Goal: Transaction & Acquisition: Purchase product/service

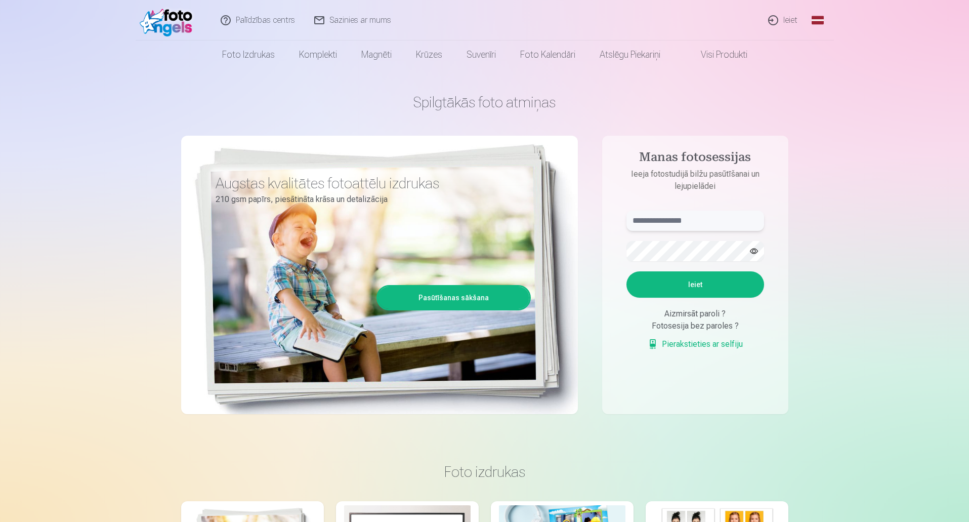
click at [660, 221] on input "text" at bounding box center [695, 220] width 138 height 20
type input "**********"
click at [626, 271] on button "Ieiet" at bounding box center [695, 284] width 138 height 26
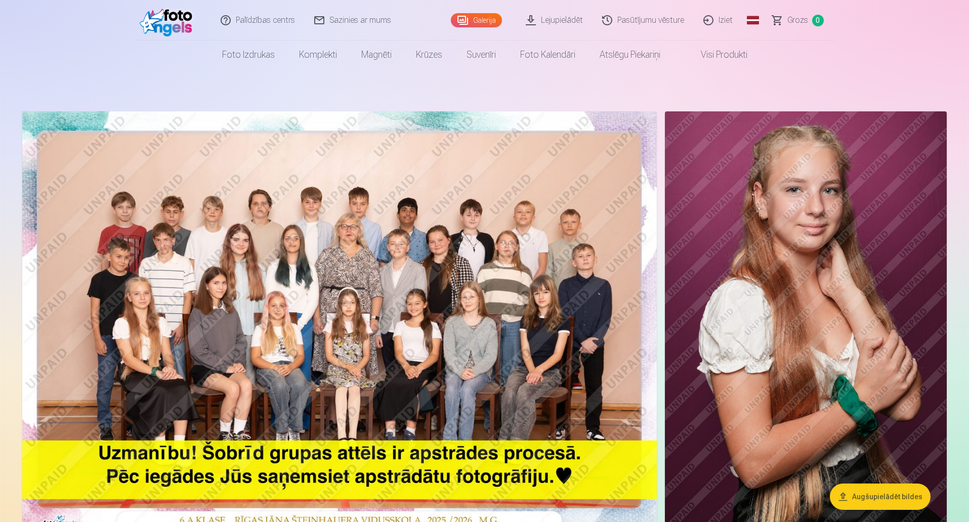
click at [576, 19] on link "Lejupielādēt" at bounding box center [555, 20] width 76 height 40
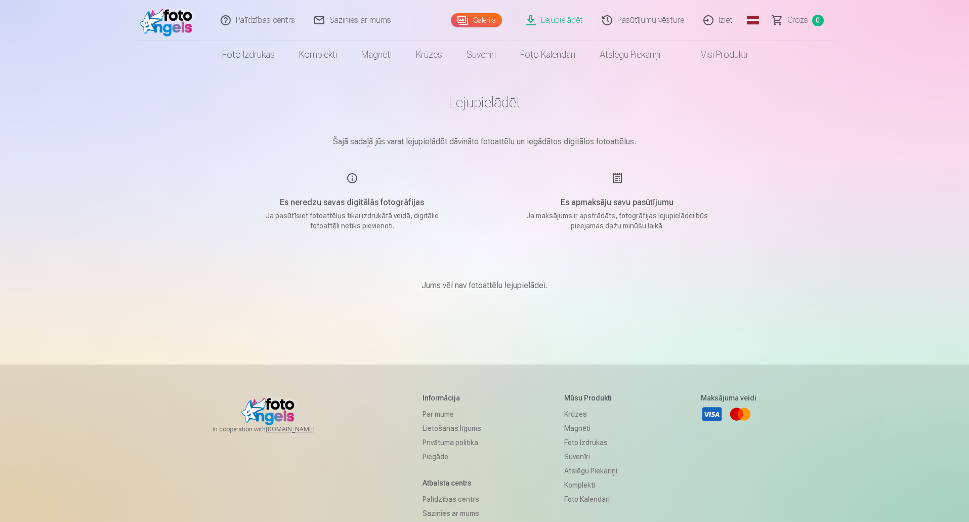
click at [410, 204] on h5 "Es neredzu savas digitālās fotogrāfijas" at bounding box center [352, 202] width 192 height 12
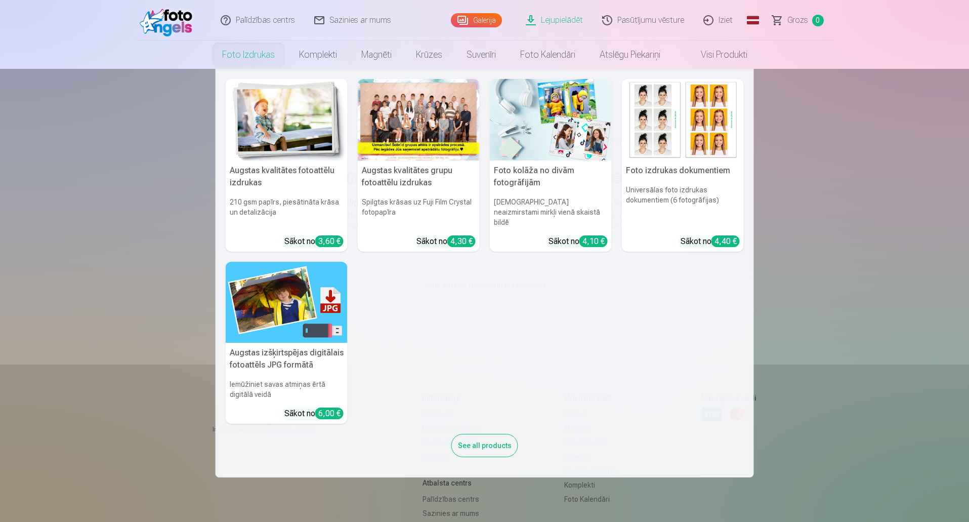
click at [257, 55] on link "Foto izdrukas" at bounding box center [248, 54] width 77 height 28
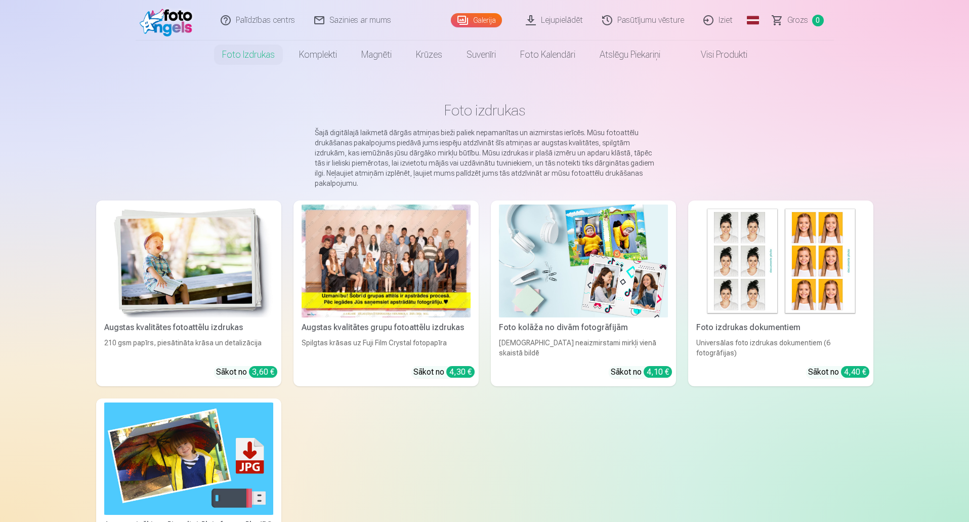
click at [403, 274] on div at bounding box center [386, 260] width 169 height 113
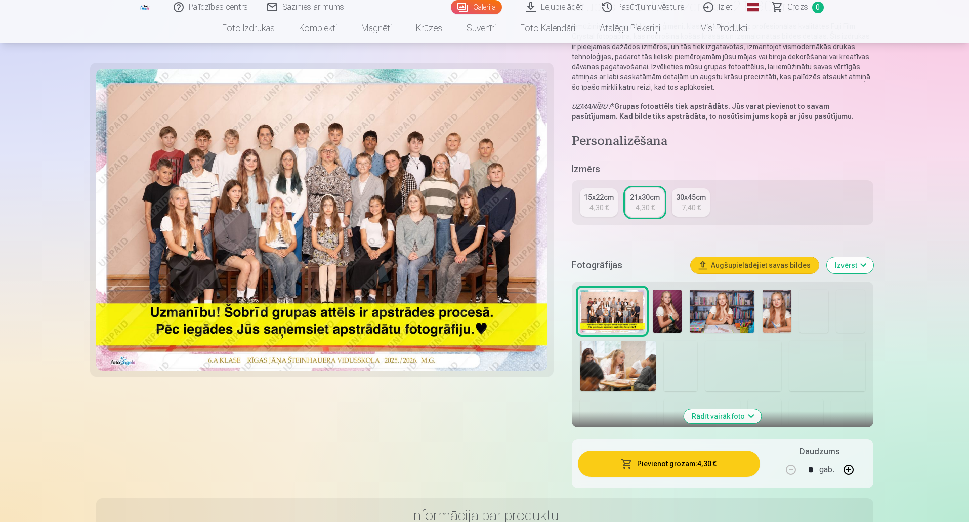
scroll to position [101, 0]
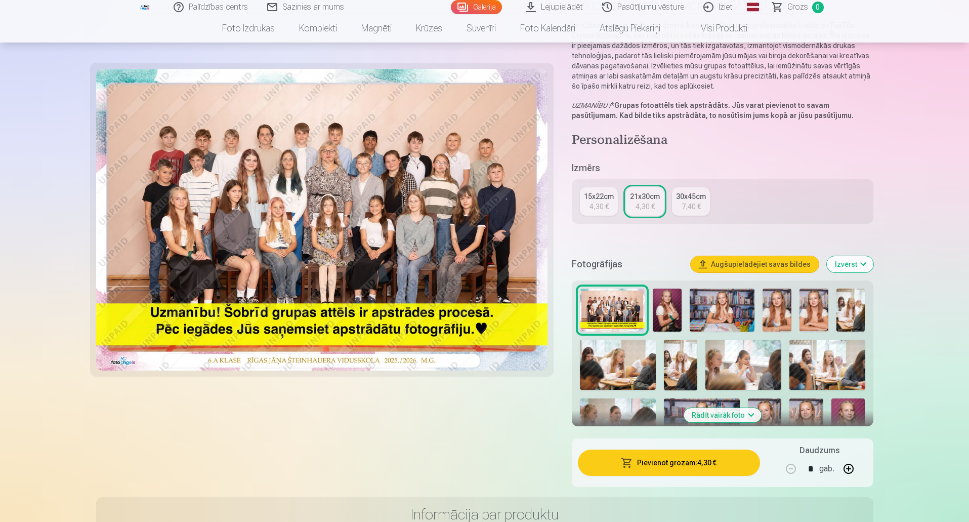
click at [729, 268] on button "Augšupielādējiet savas bildes" at bounding box center [755, 264] width 128 height 16
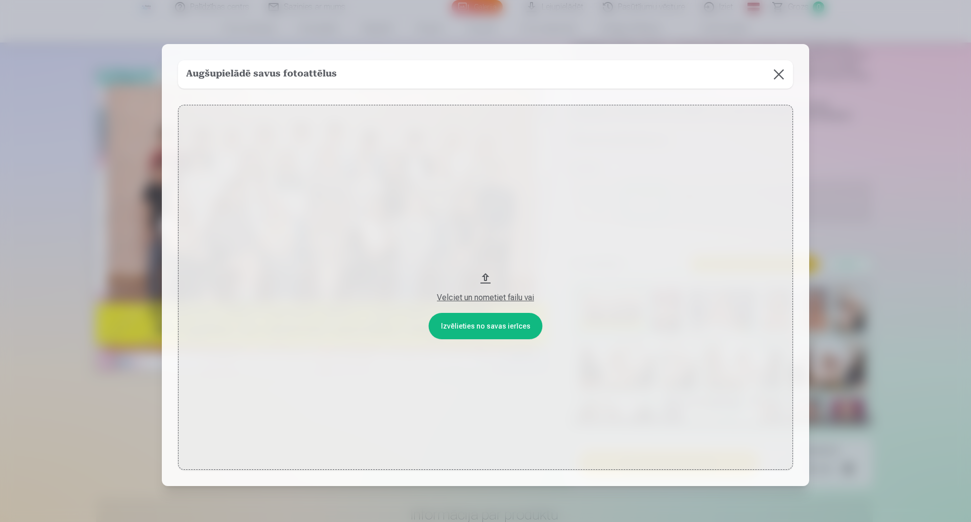
click at [500, 326] on button "Velciet un nometiet failu vai" at bounding box center [485, 287] width 615 height 365
click at [778, 74] on button at bounding box center [779, 74] width 28 height 28
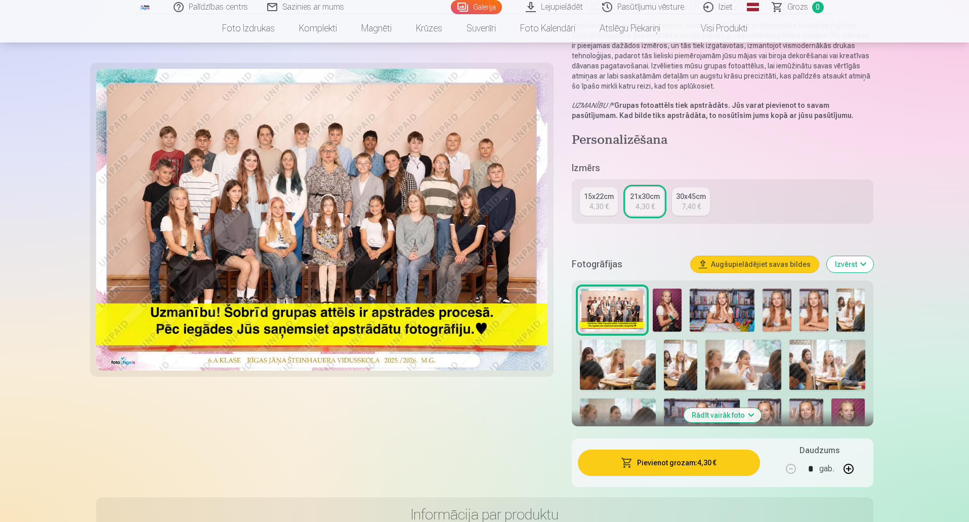
click at [852, 265] on button "Izvērst" at bounding box center [850, 264] width 47 height 16
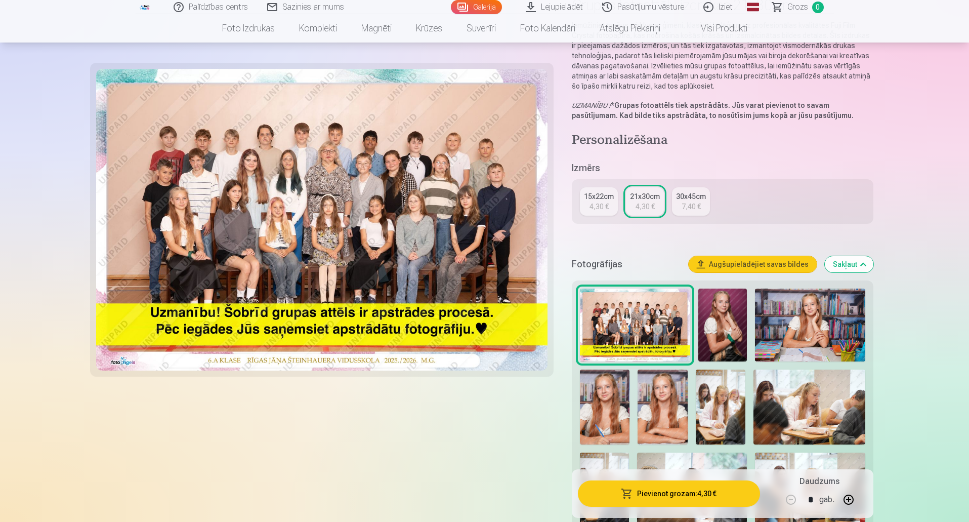
click at [852, 265] on button "Sakļaut" at bounding box center [849, 264] width 49 height 16
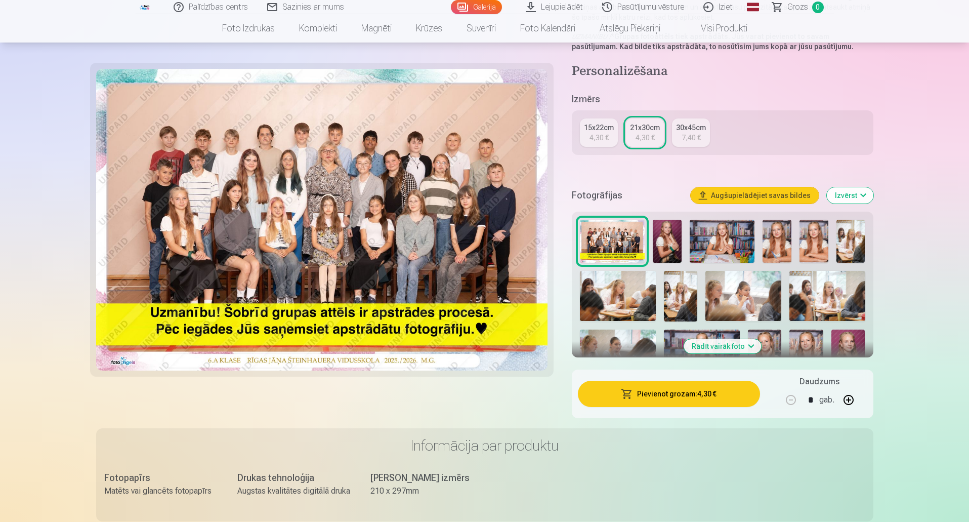
scroll to position [177, 0]
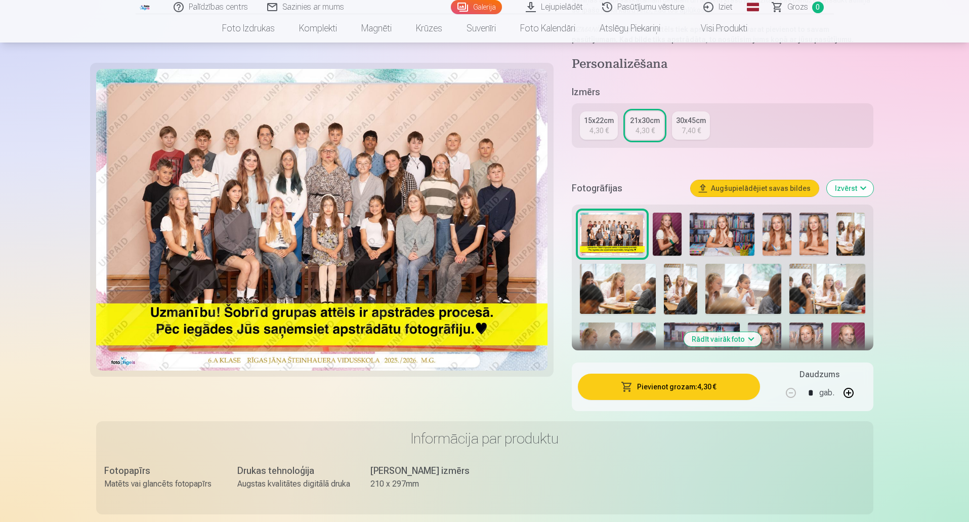
click at [845, 185] on button "Izvērst" at bounding box center [850, 188] width 47 height 16
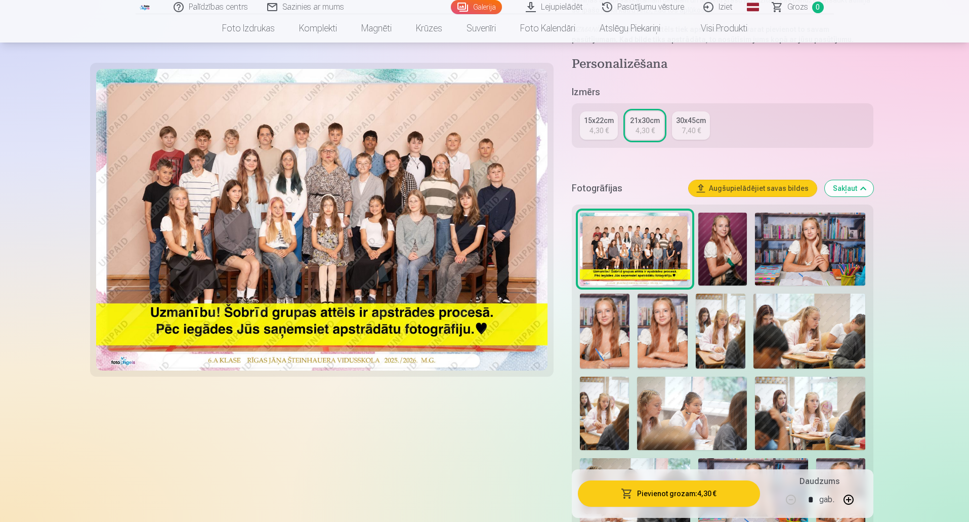
click at [725, 240] on img at bounding box center [722, 248] width 49 height 73
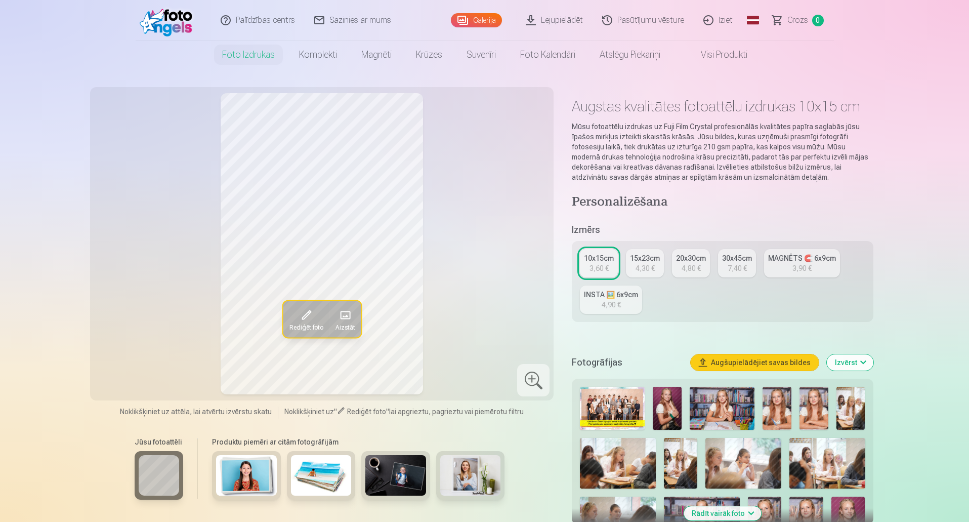
click at [561, 22] on link "Lejupielādēt" at bounding box center [555, 20] width 76 height 40
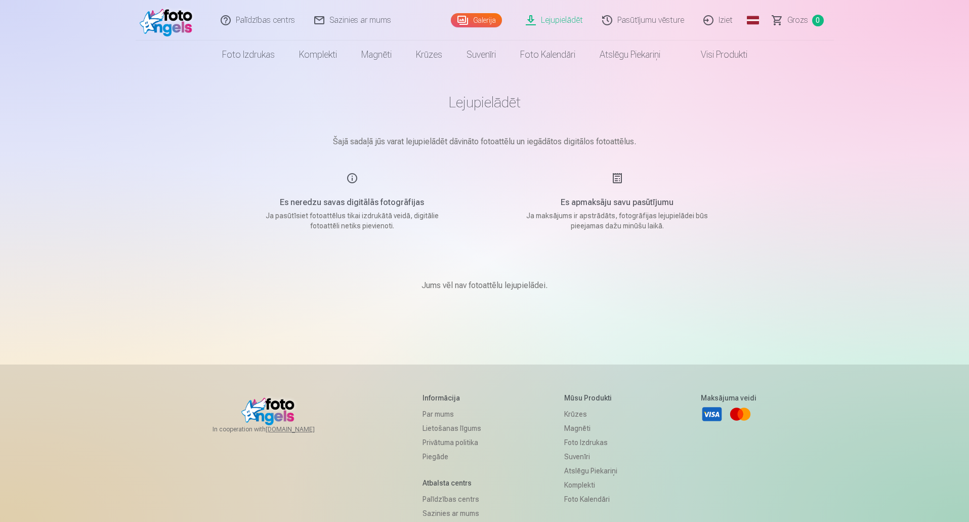
click at [560, 22] on link "Lejupielādēt" at bounding box center [555, 20] width 76 height 40
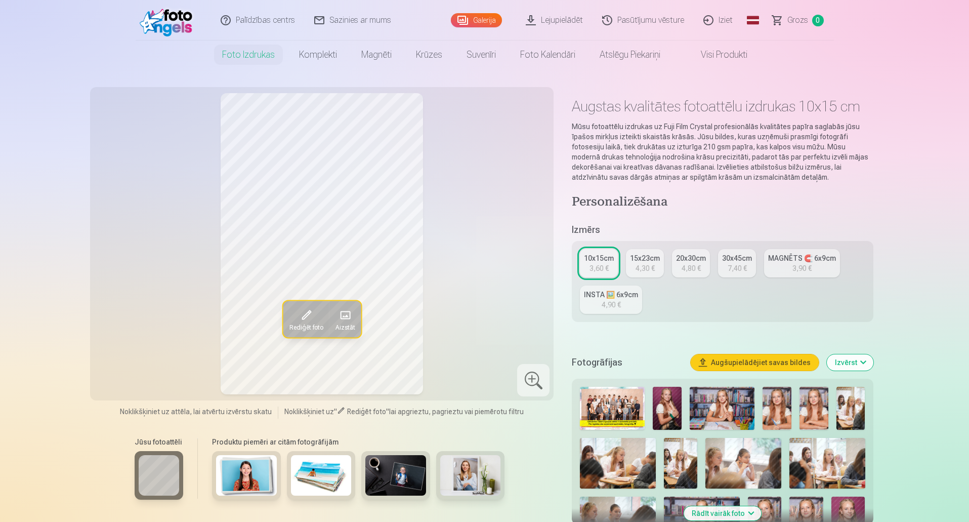
click at [713, 409] on img at bounding box center [722, 408] width 65 height 43
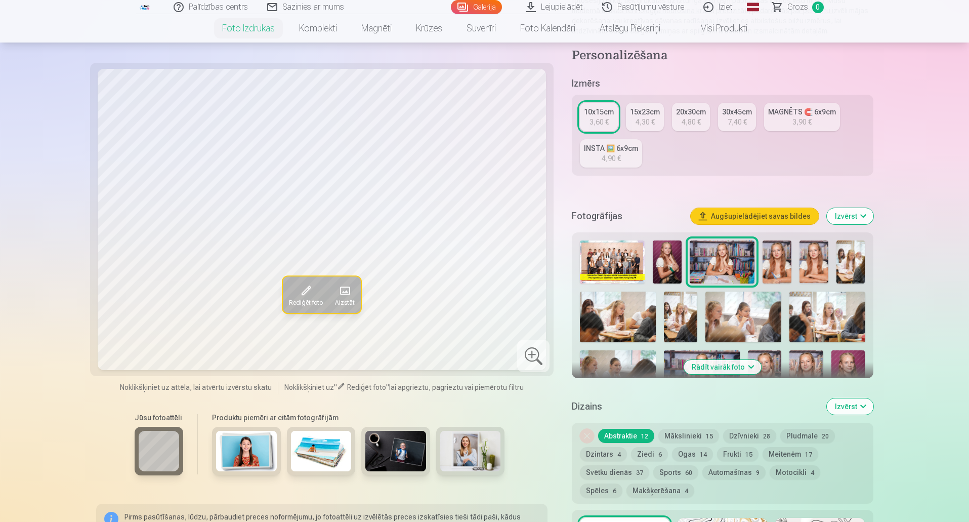
scroll to position [152, 0]
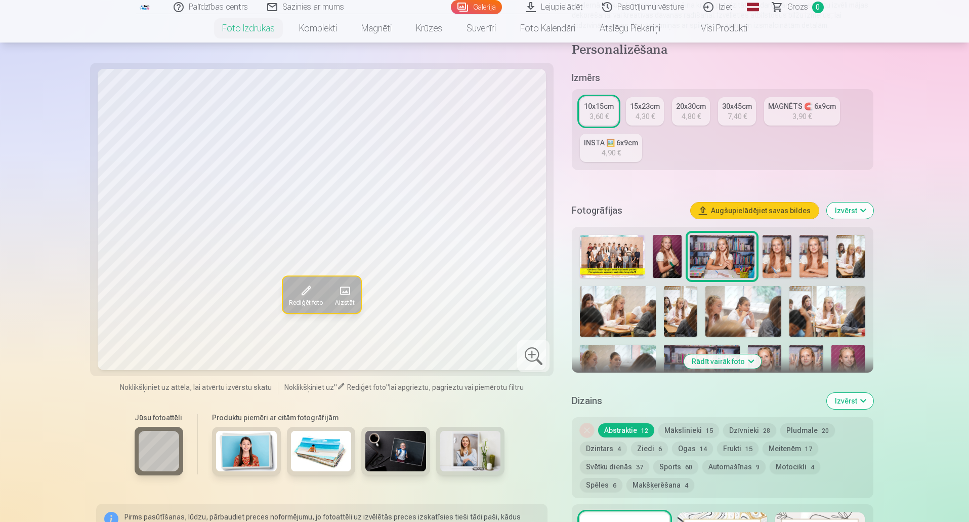
click at [682, 431] on button "Mākslinieki 15" at bounding box center [688, 430] width 61 height 14
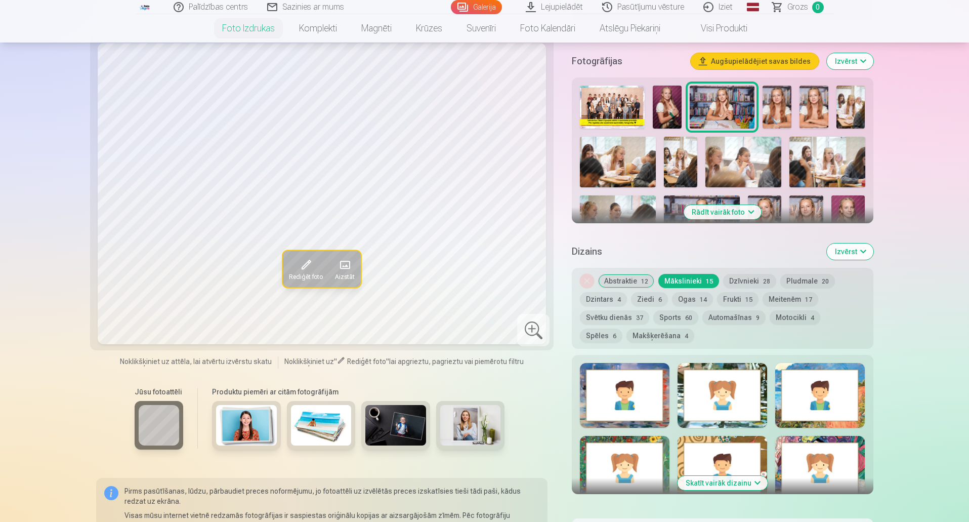
scroll to position [304, 0]
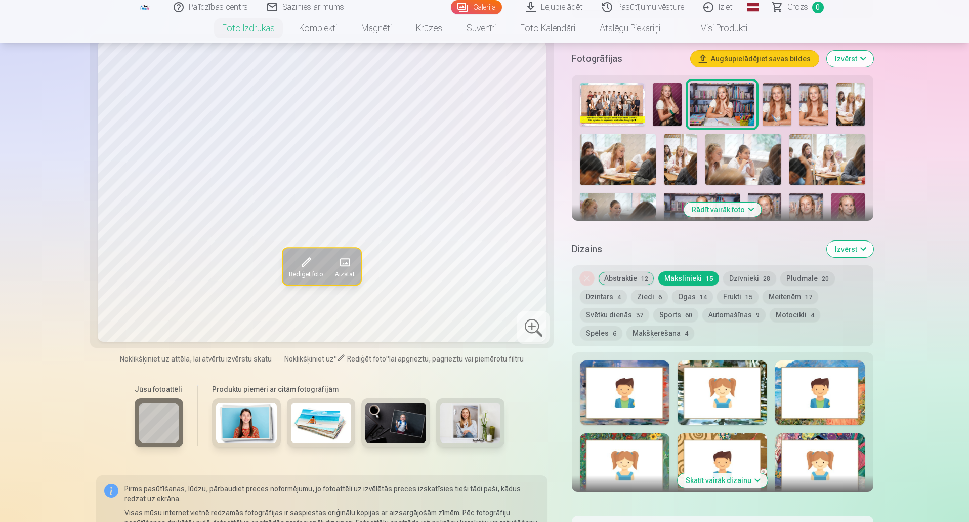
click at [623, 278] on button "Abstraktie 12" at bounding box center [626, 278] width 56 height 14
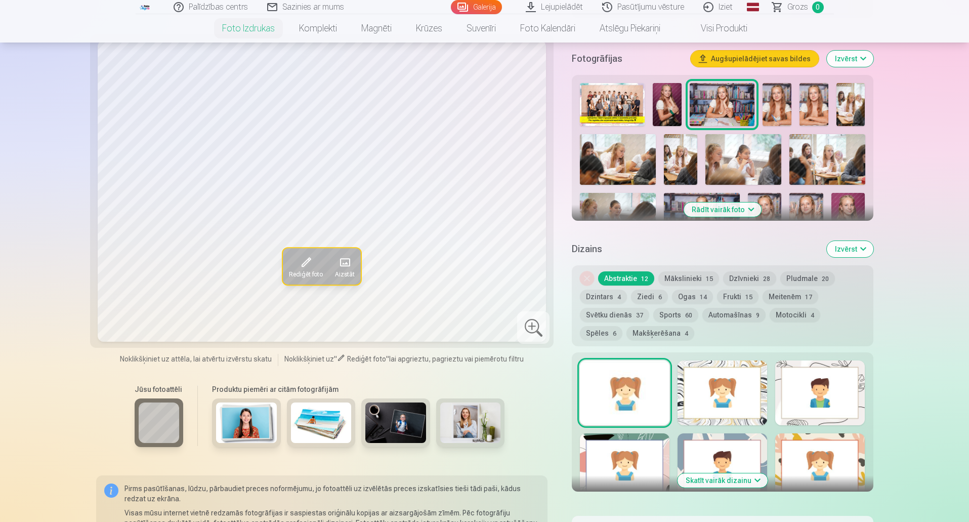
click at [808, 387] on div at bounding box center [820, 392] width 90 height 65
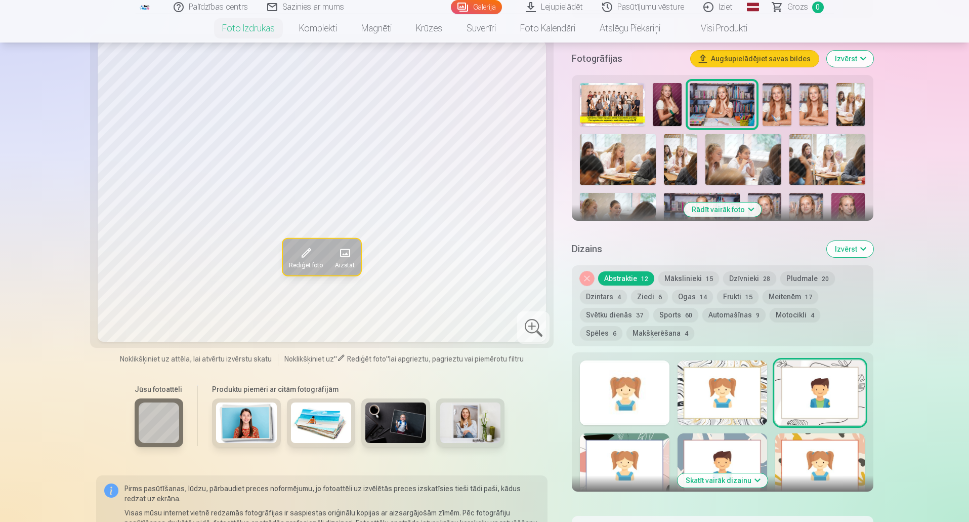
click at [743, 384] on div at bounding box center [722, 392] width 90 height 65
drag, startPoint x: 671, startPoint y: 455, endPoint x: 665, endPoint y: 423, distance: 33.0
click at [671, 456] on div "Skatīt vairāk dizainu" at bounding box center [722, 421] width 301 height 139
click at [659, 390] on div at bounding box center [625, 392] width 90 height 65
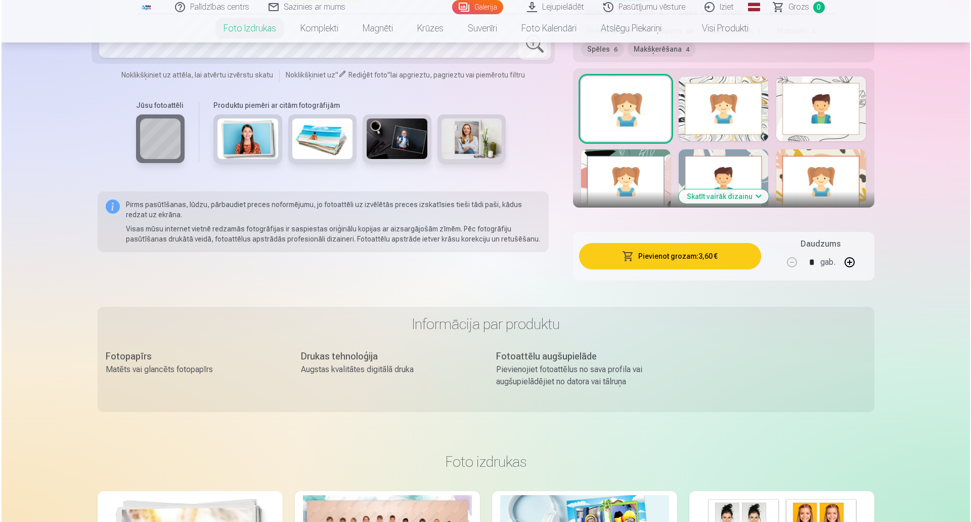
scroll to position [607, 0]
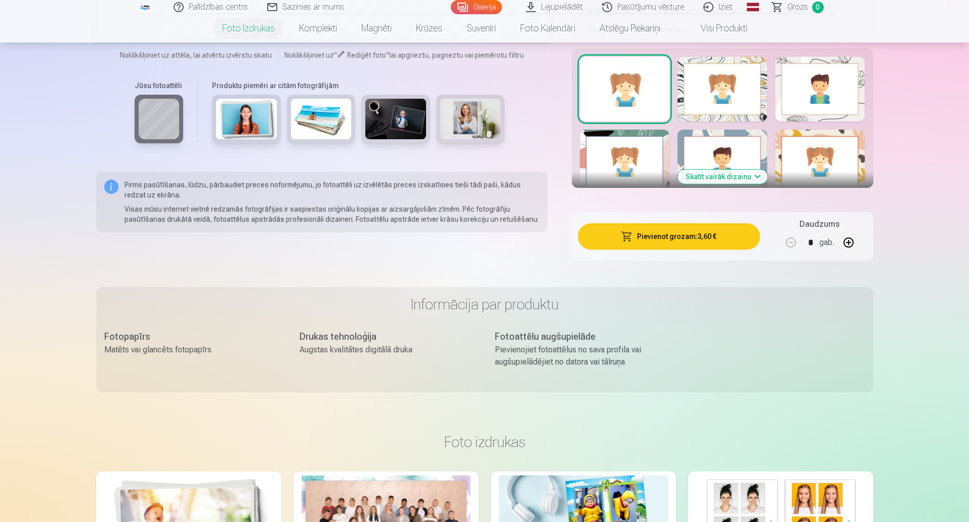
click at [671, 236] on button "Pievienot grozam : 3,60 €" at bounding box center [669, 236] width 182 height 26
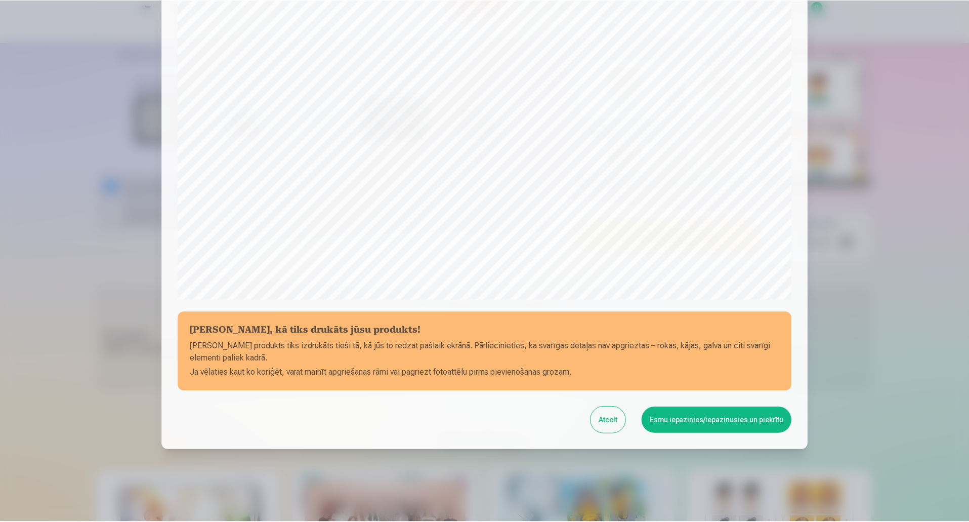
scroll to position [207, 0]
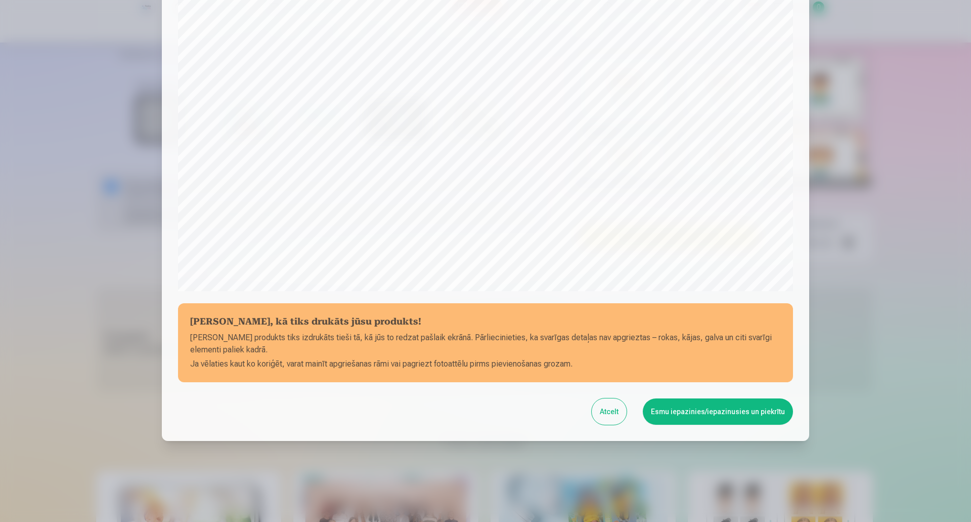
click at [697, 413] on button "Esmu iepazinies/iepazinusies un piekrītu" at bounding box center [718, 411] width 150 height 26
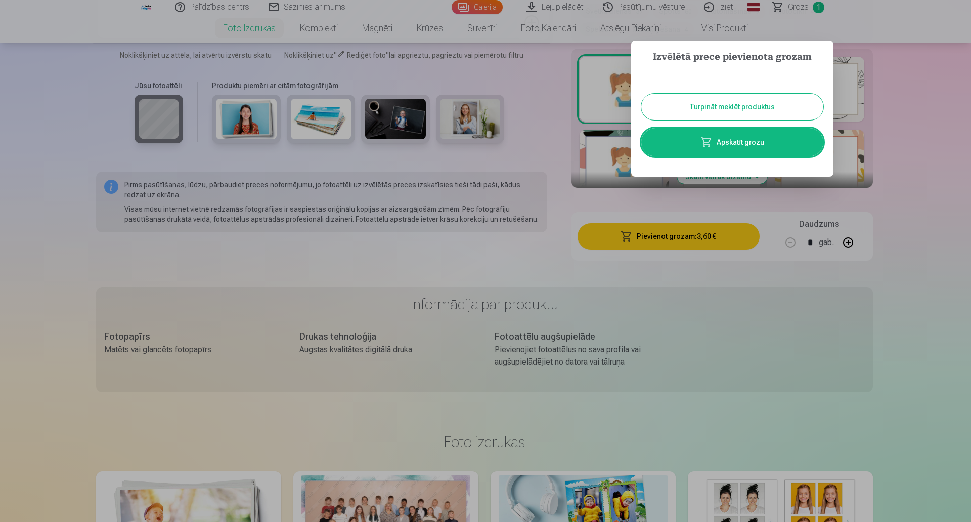
click at [735, 107] on button "Turpināt meklēt produktus" at bounding box center [733, 107] width 182 height 26
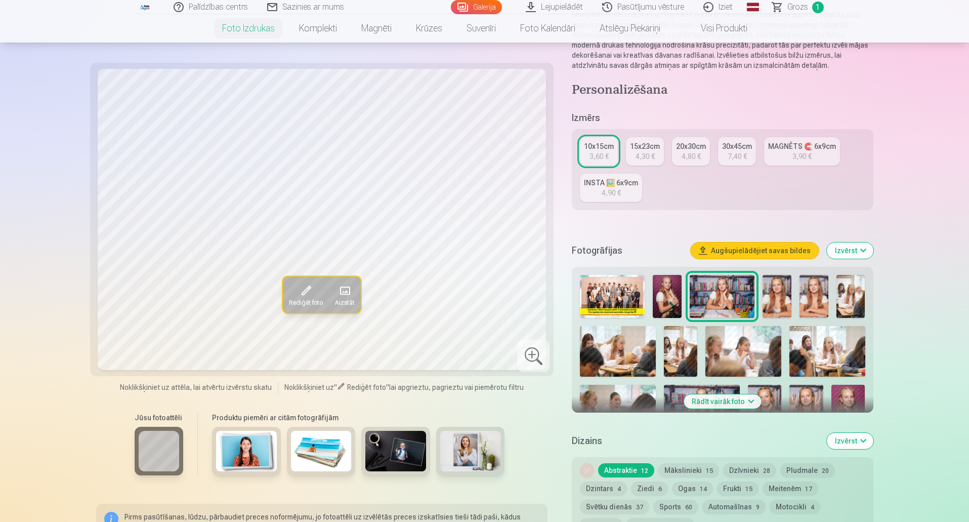
scroll to position [101, 0]
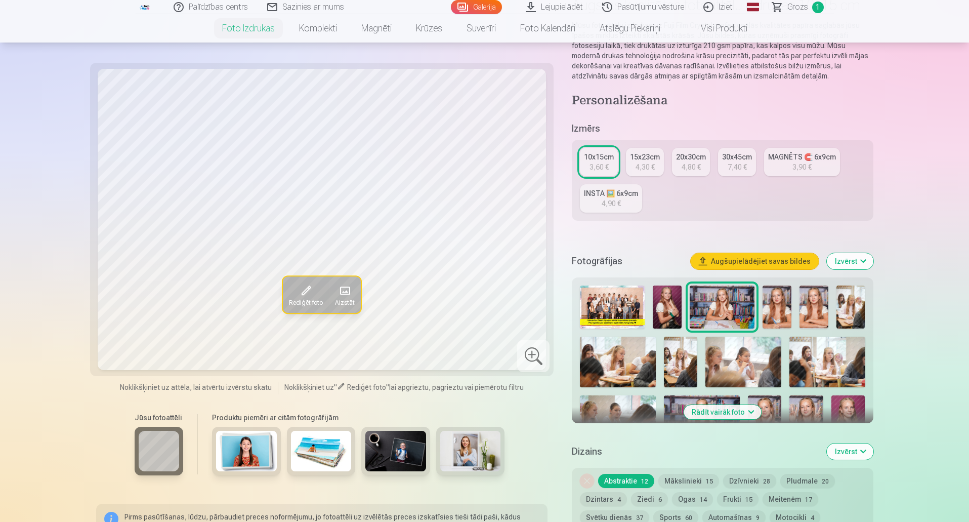
click at [778, 305] on img at bounding box center [776, 306] width 29 height 43
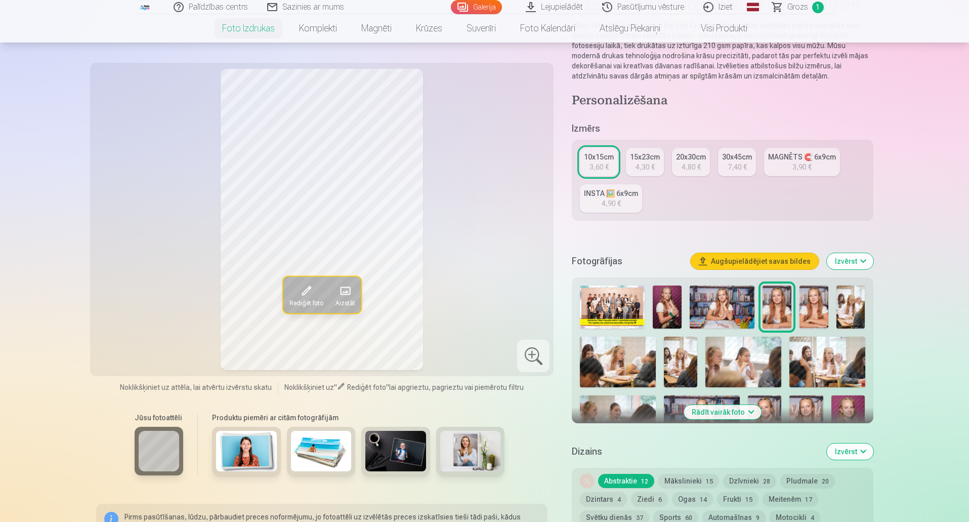
click at [807, 306] on img at bounding box center [813, 306] width 29 height 43
click at [851, 309] on img at bounding box center [850, 306] width 29 height 43
click at [628, 370] on img at bounding box center [618, 361] width 76 height 51
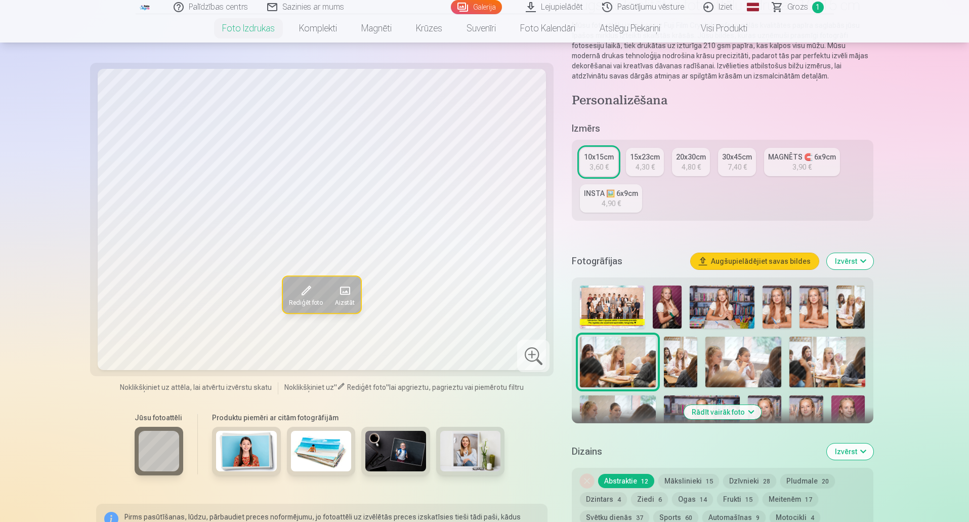
click at [689, 368] on img at bounding box center [680, 361] width 33 height 51
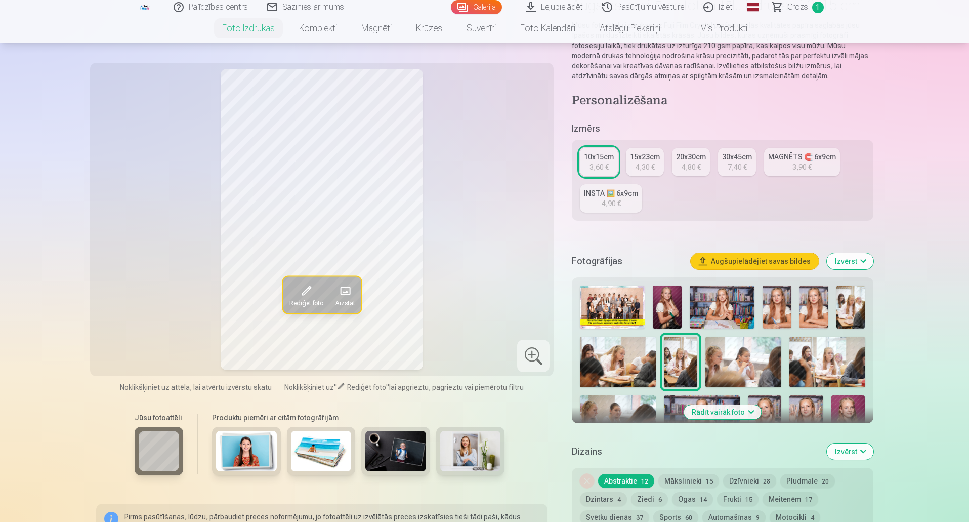
click at [731, 365] on img at bounding box center [743, 361] width 76 height 51
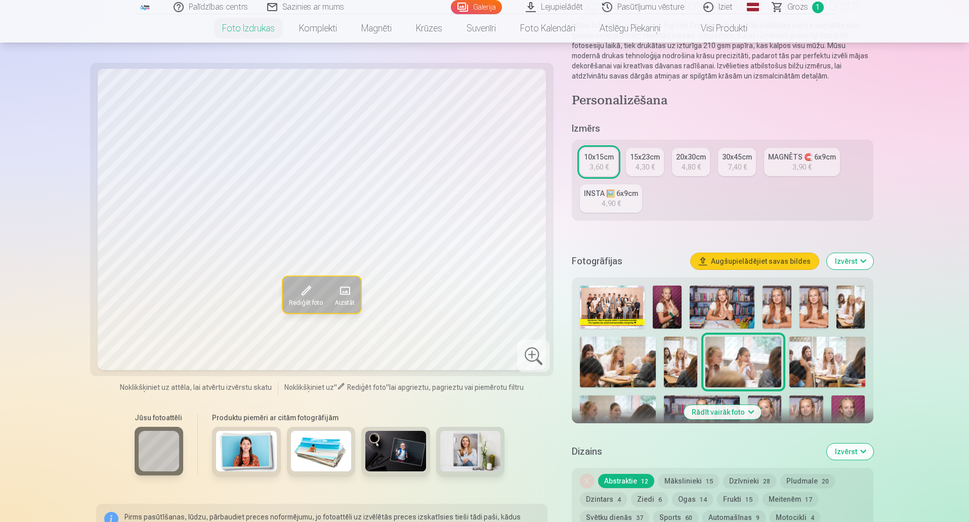
click at [831, 366] on img at bounding box center [827, 361] width 76 height 51
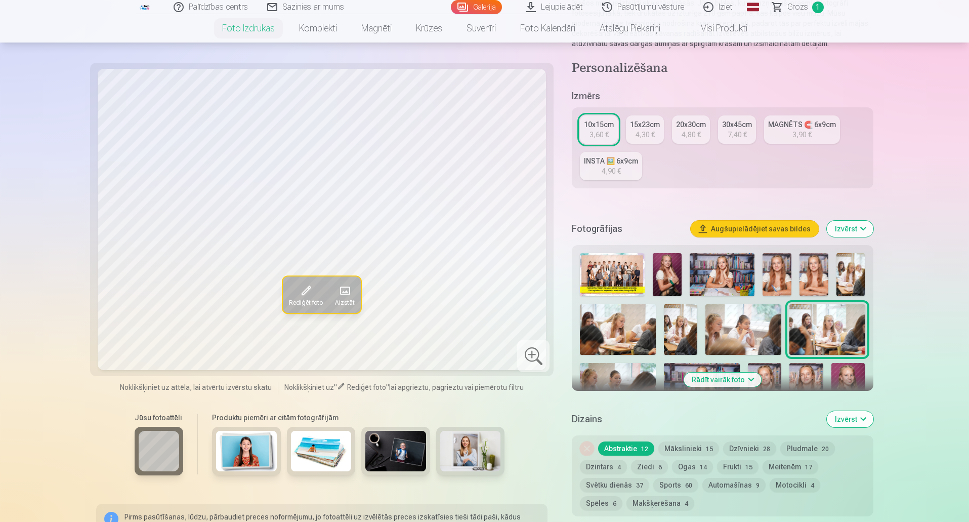
scroll to position [152, 0]
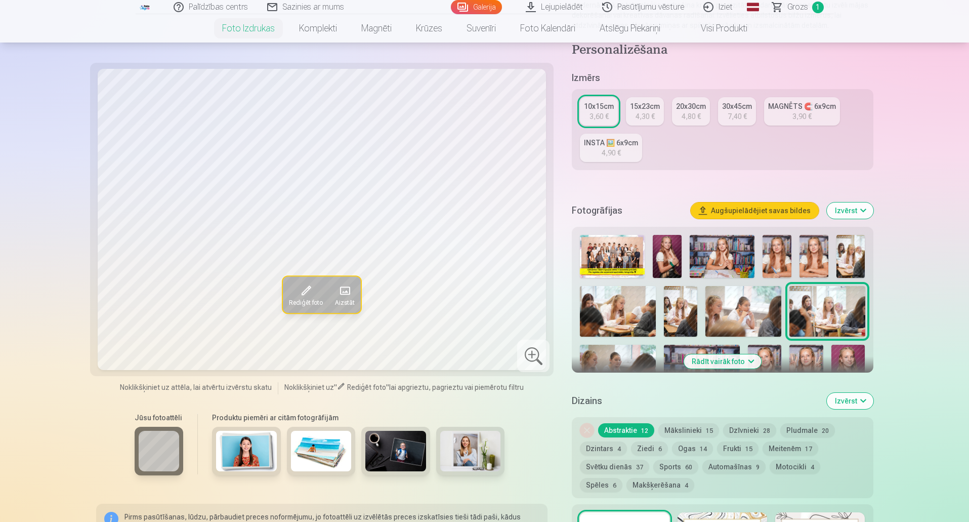
click at [745, 363] on button "Rādīt vairāk foto" at bounding box center [722, 361] width 77 height 14
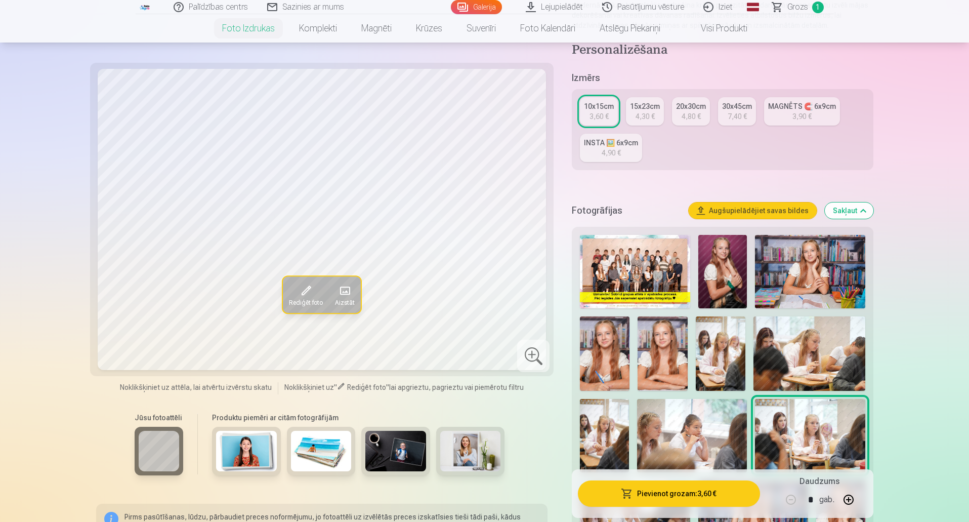
click at [617, 359] on img at bounding box center [605, 353] width 50 height 74
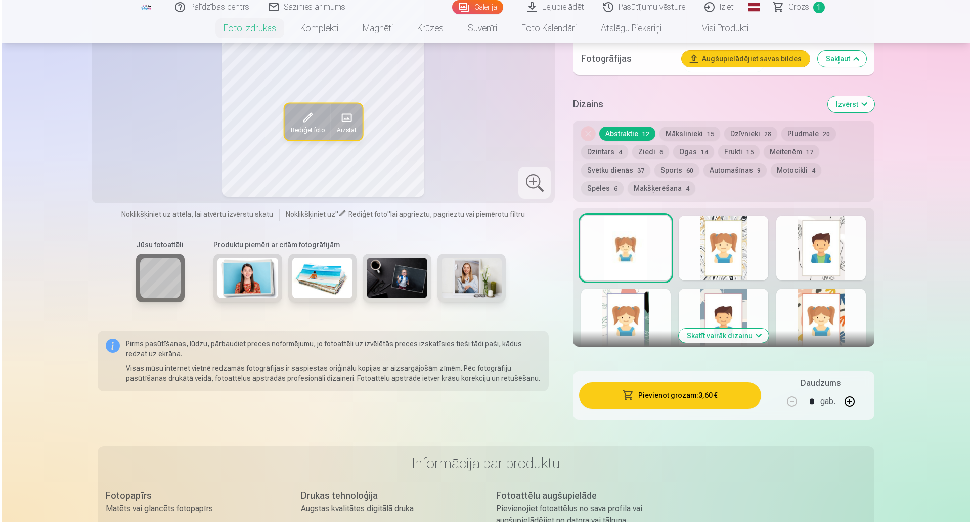
scroll to position [1113, 0]
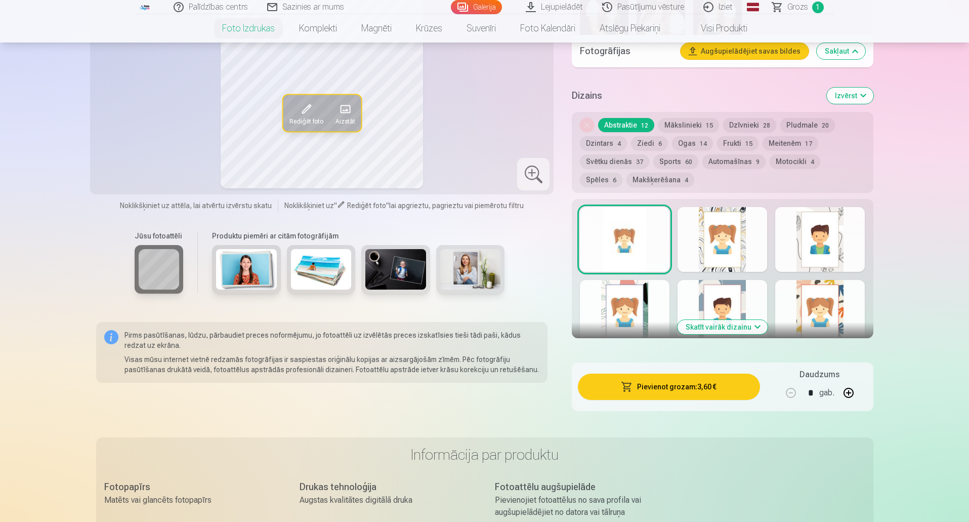
click at [659, 388] on button "Pievienot grozam : 3,60 €" at bounding box center [669, 386] width 182 height 26
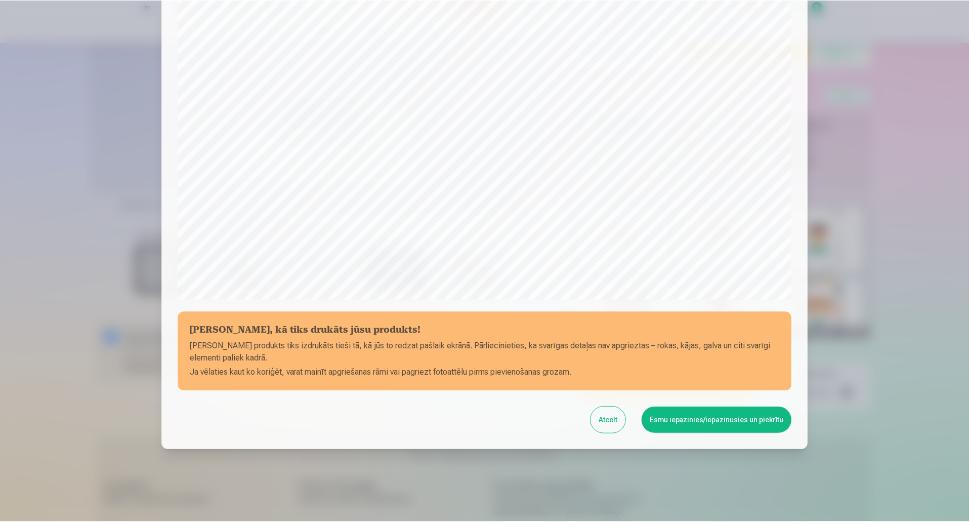
scroll to position [207, 0]
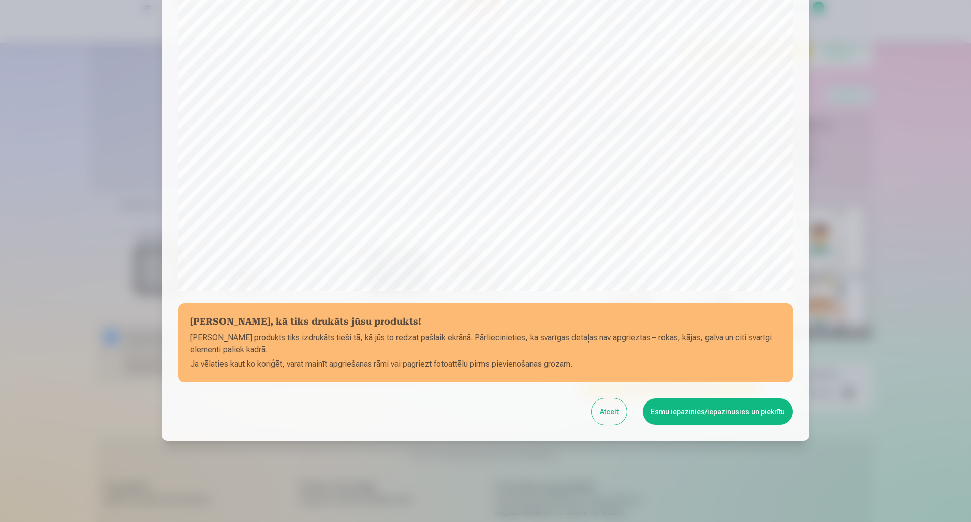
click at [710, 410] on button "Esmu iepazinies/iepazinusies un piekrītu" at bounding box center [718, 411] width 150 height 26
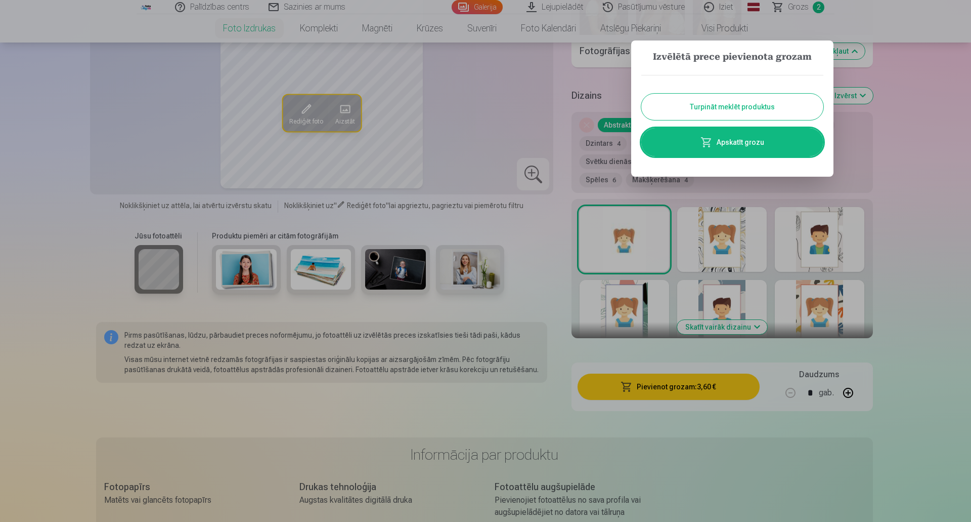
click at [736, 110] on button "Turpināt meklēt produktus" at bounding box center [733, 107] width 182 height 26
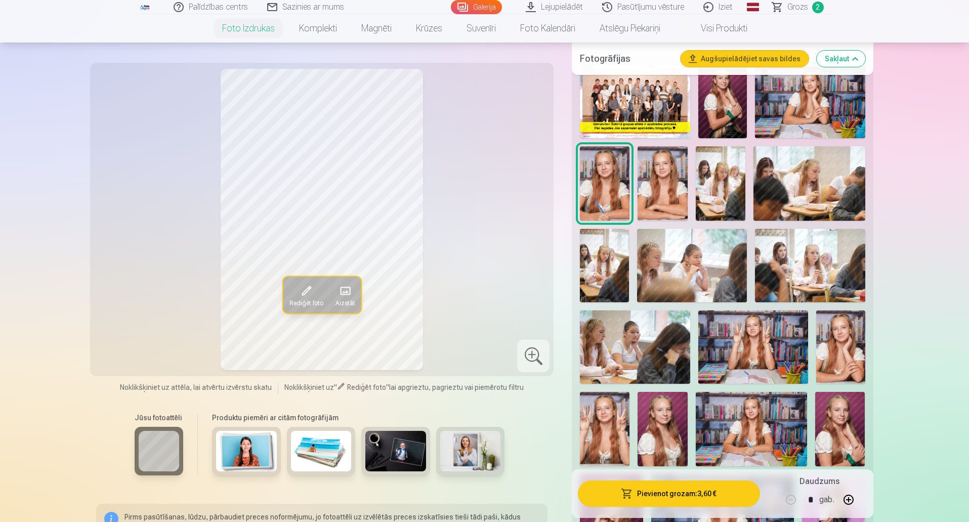
scroll to position [304, 0]
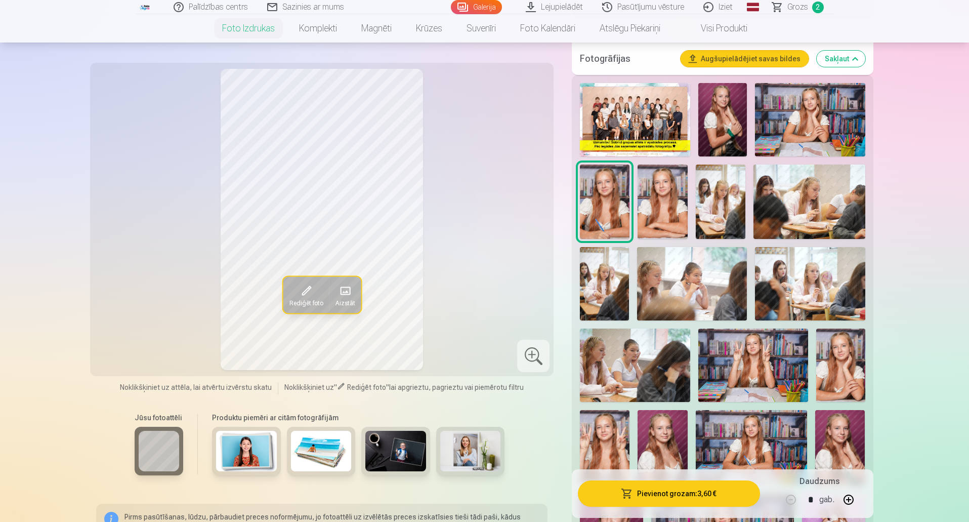
click at [725, 207] on img at bounding box center [721, 201] width 50 height 74
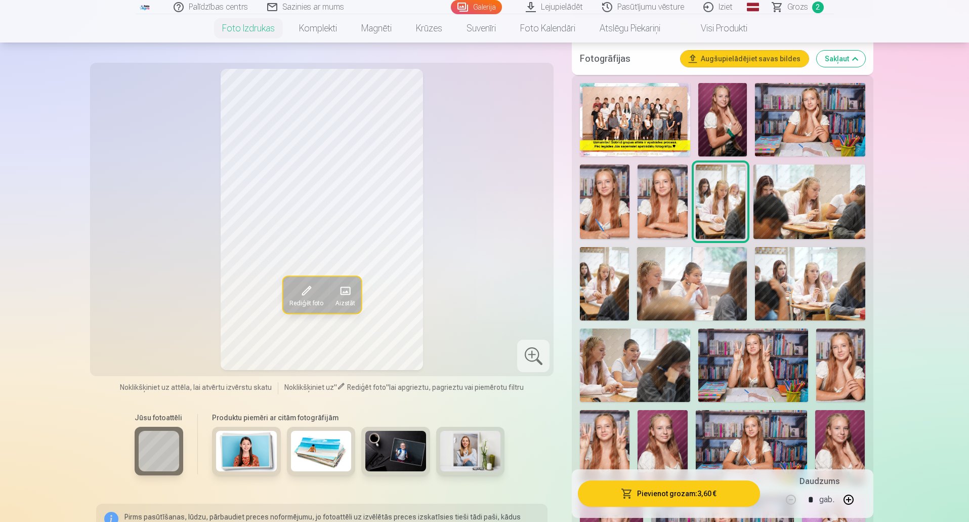
click at [807, 199] on img at bounding box center [809, 201] width 112 height 74
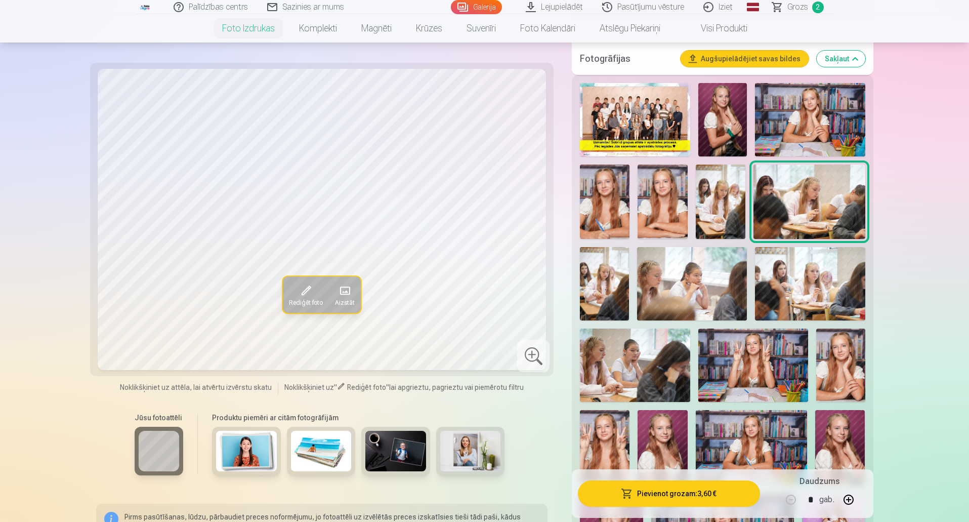
click at [721, 206] on img at bounding box center [721, 201] width 50 height 74
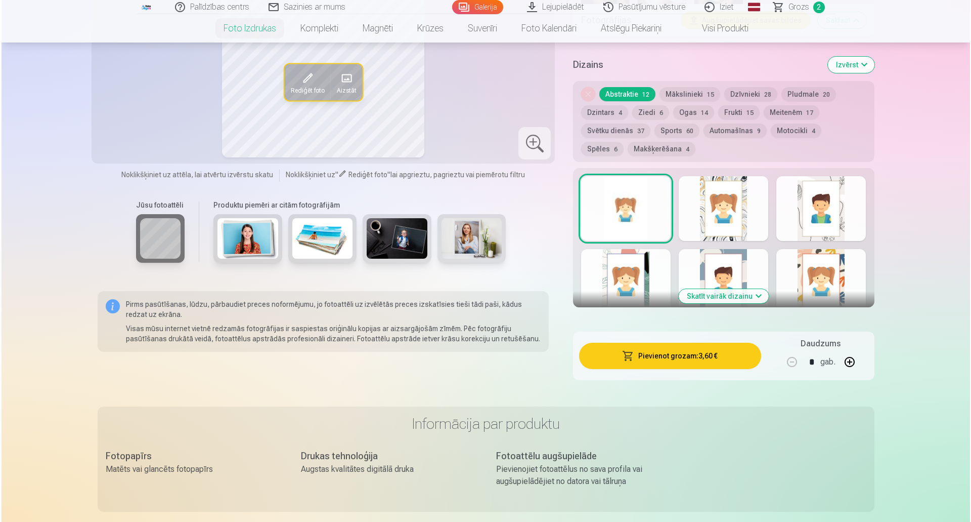
scroll to position [1265, 0]
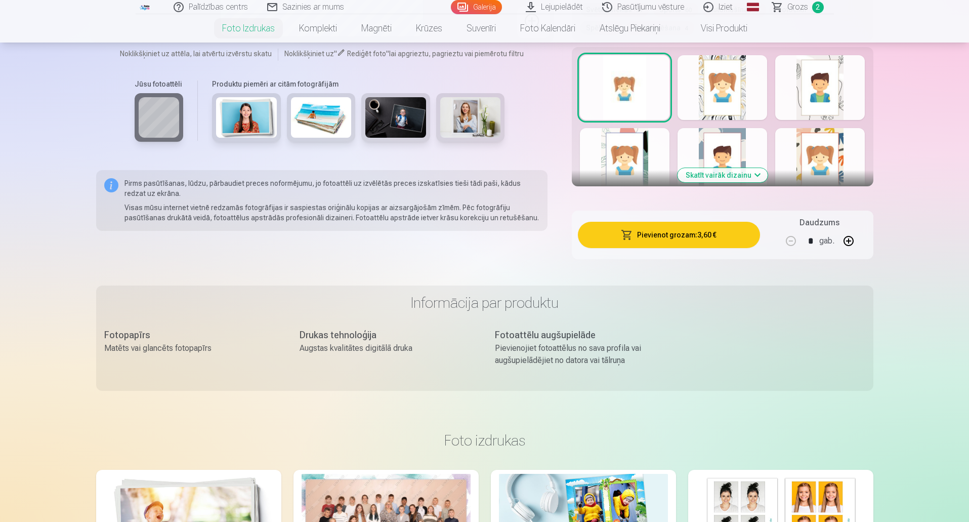
click at [652, 234] on button "Pievienot grozam : 3,60 €" at bounding box center [669, 235] width 182 height 26
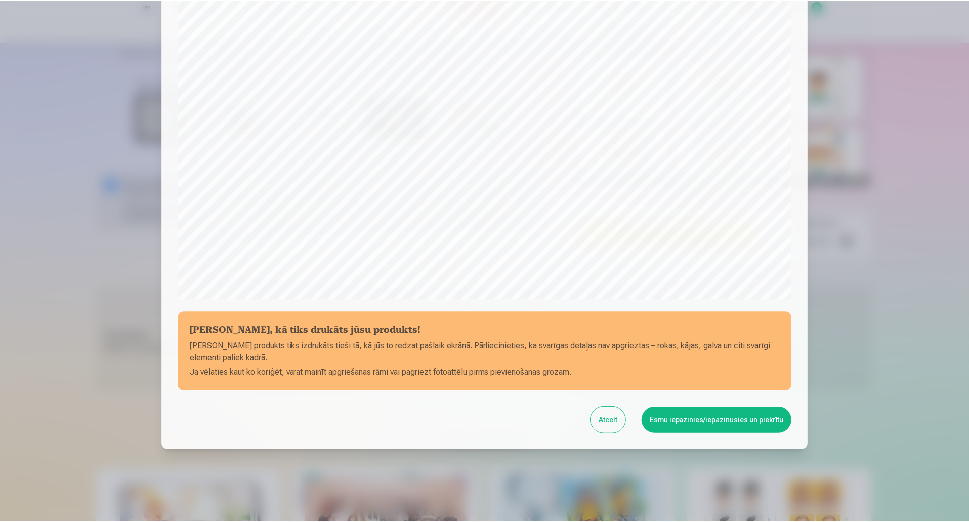
scroll to position [207, 0]
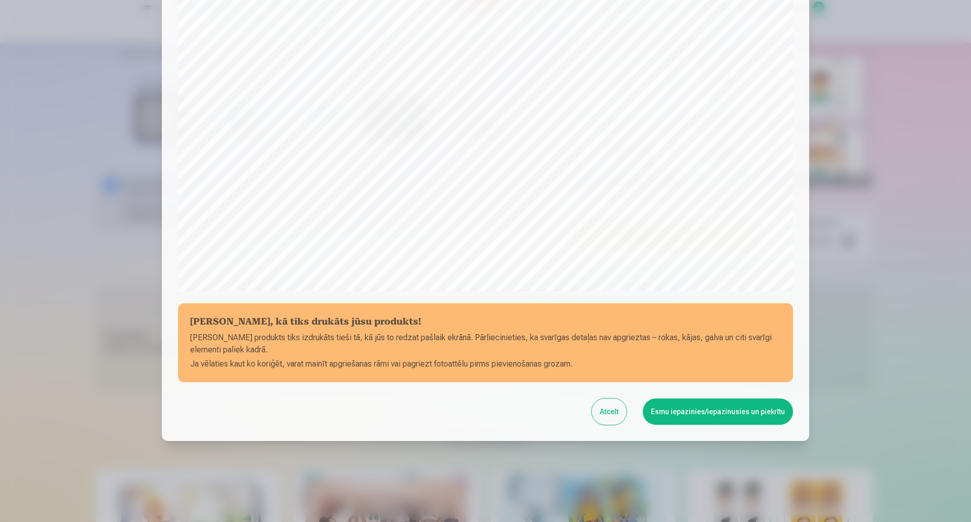
click at [696, 410] on button "Esmu iepazinies/iepazinusies un piekrītu" at bounding box center [718, 411] width 150 height 26
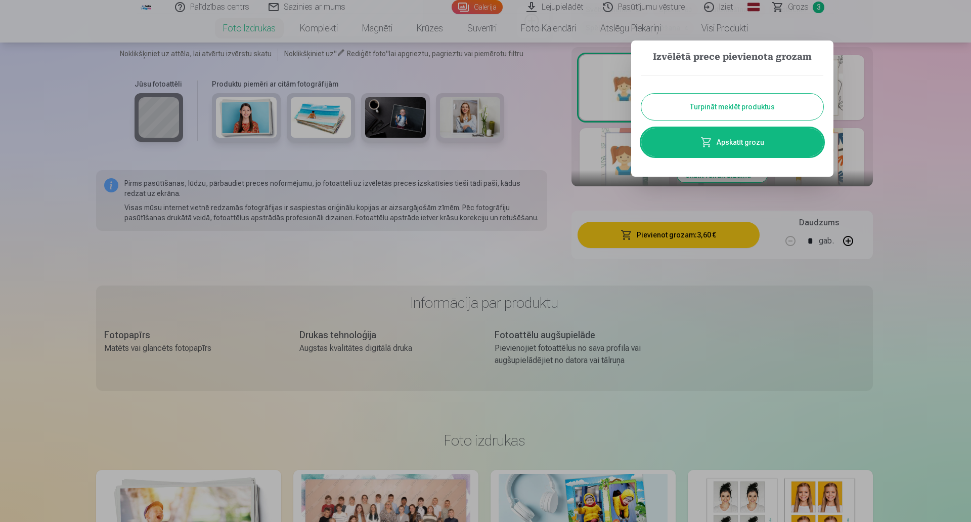
click at [729, 102] on button "Turpināt meklēt produktus" at bounding box center [733, 107] width 182 height 26
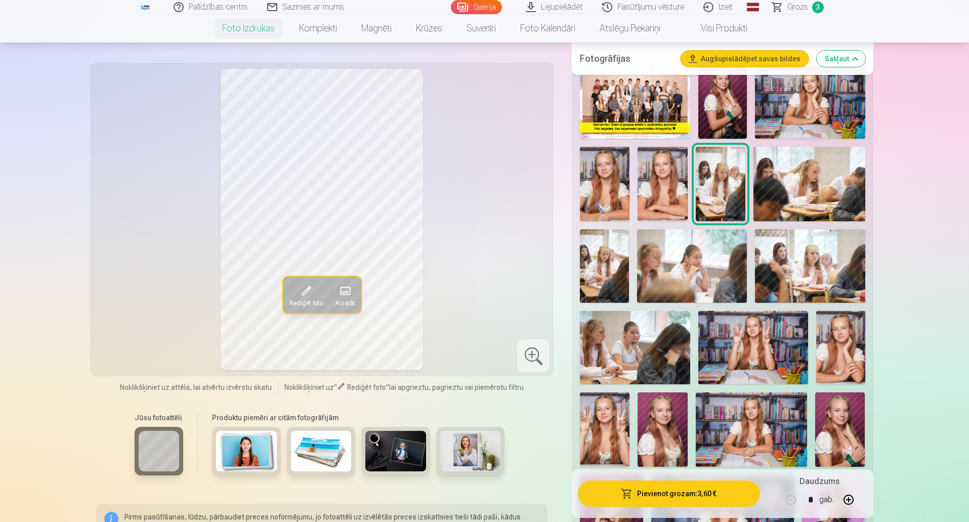
scroll to position [304, 0]
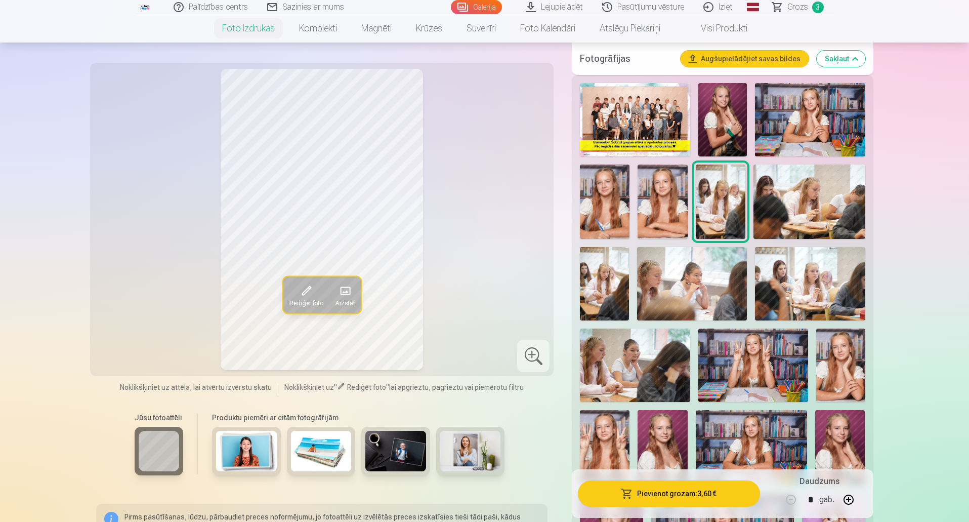
click at [668, 206] on img at bounding box center [662, 201] width 50 height 74
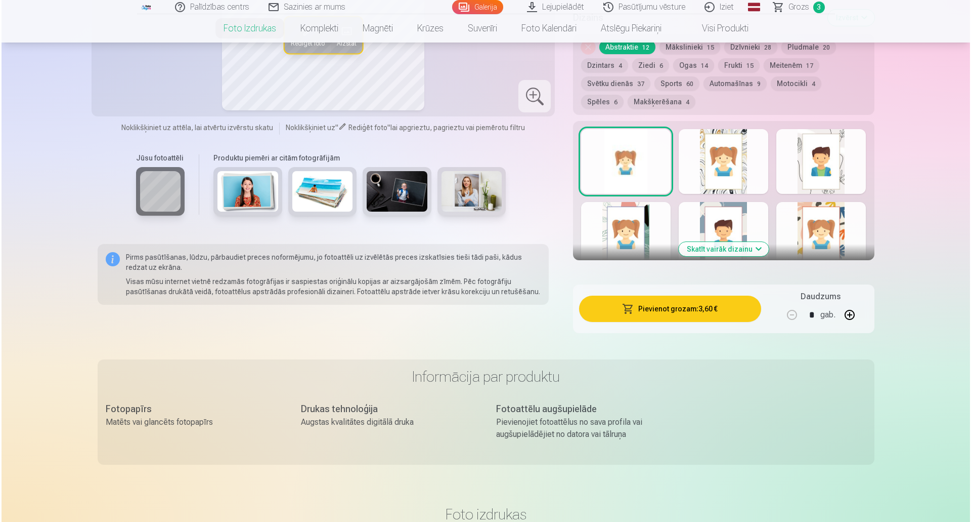
scroll to position [1265, 0]
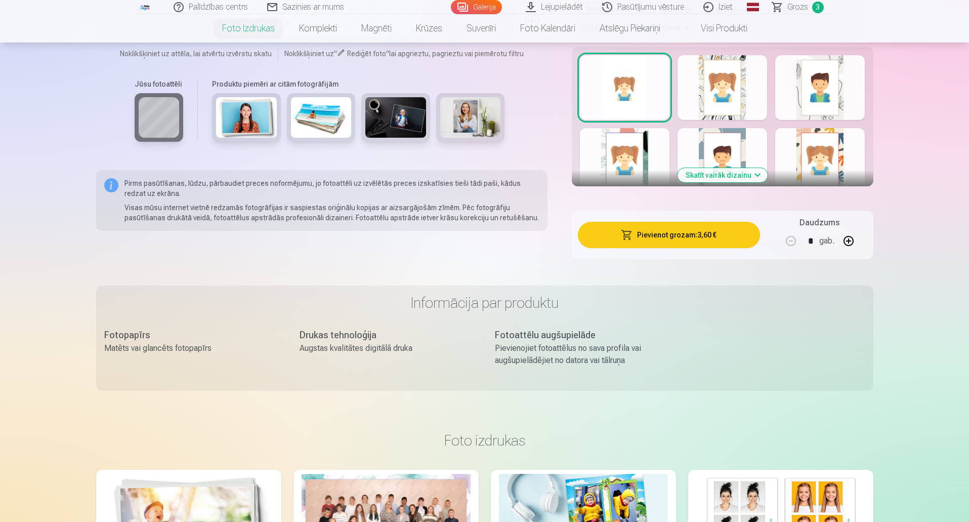
click at [661, 238] on button "Pievienot grozam : 3,60 €" at bounding box center [669, 235] width 182 height 26
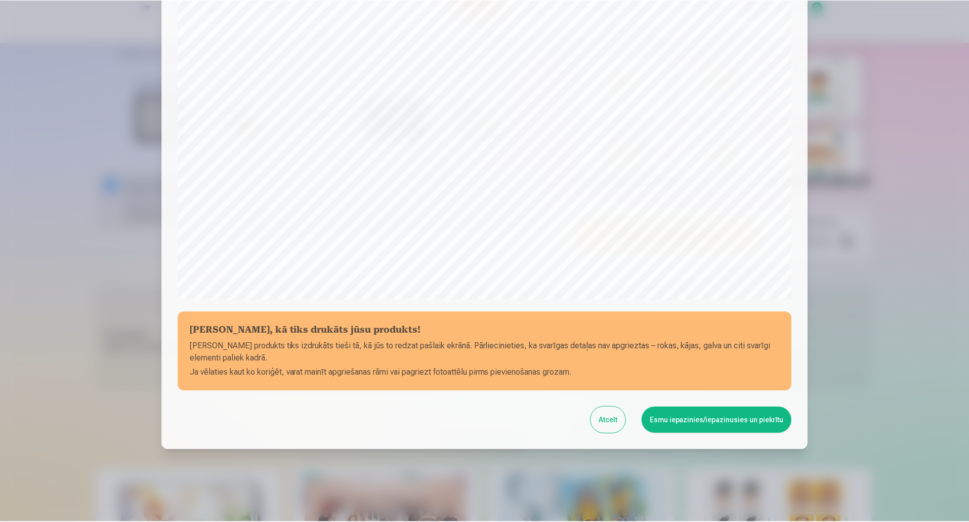
scroll to position [207, 0]
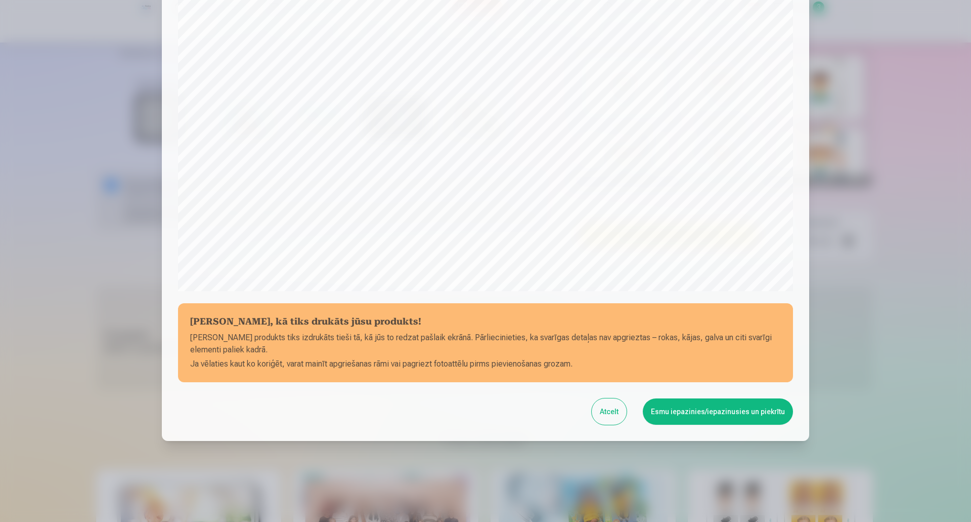
click at [695, 410] on button "Esmu iepazinies/iepazinusies un piekrītu" at bounding box center [718, 411] width 150 height 26
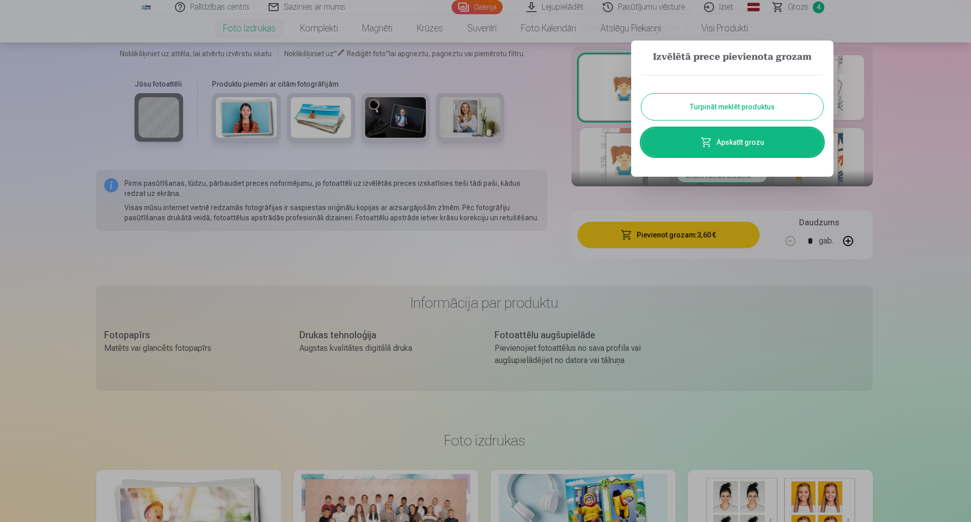
click at [739, 110] on button "Turpināt meklēt produktus" at bounding box center [733, 107] width 182 height 26
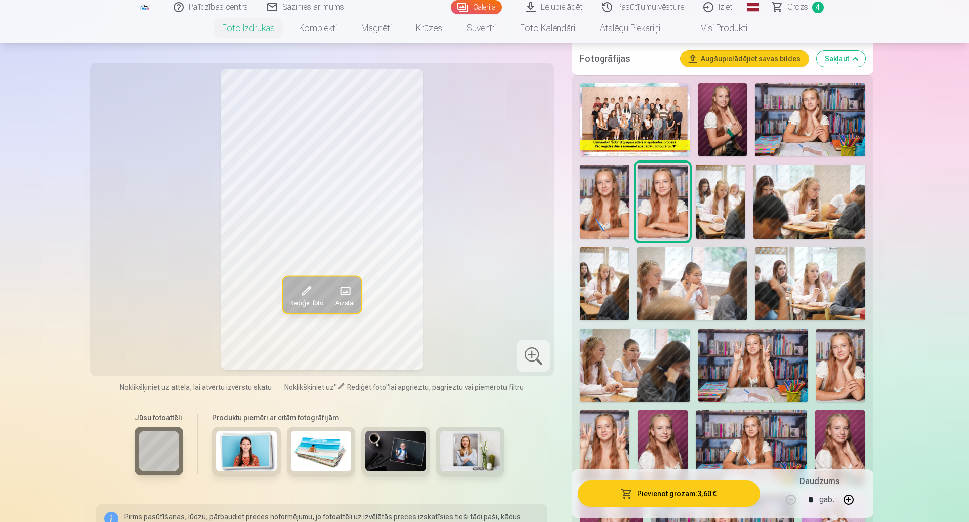
scroll to position [354, 0]
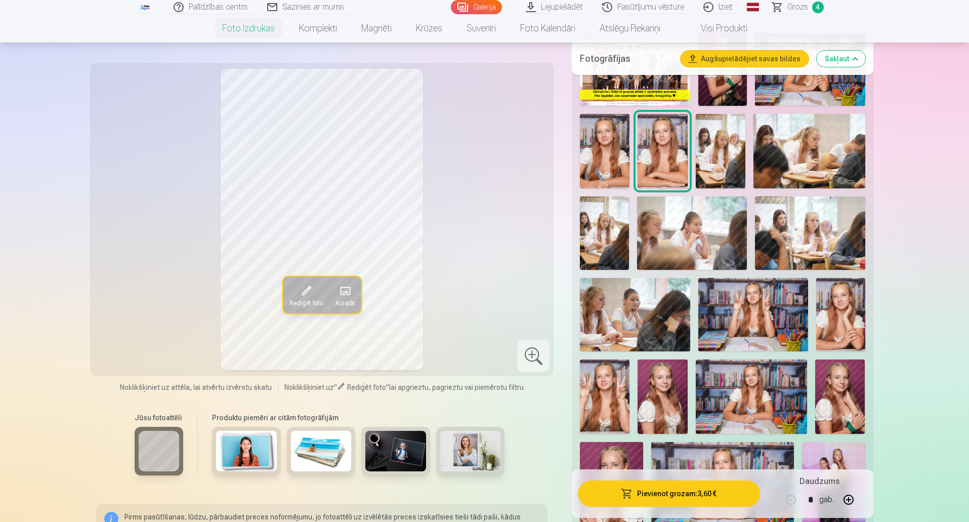
click at [737, 303] on img at bounding box center [753, 314] width 110 height 73
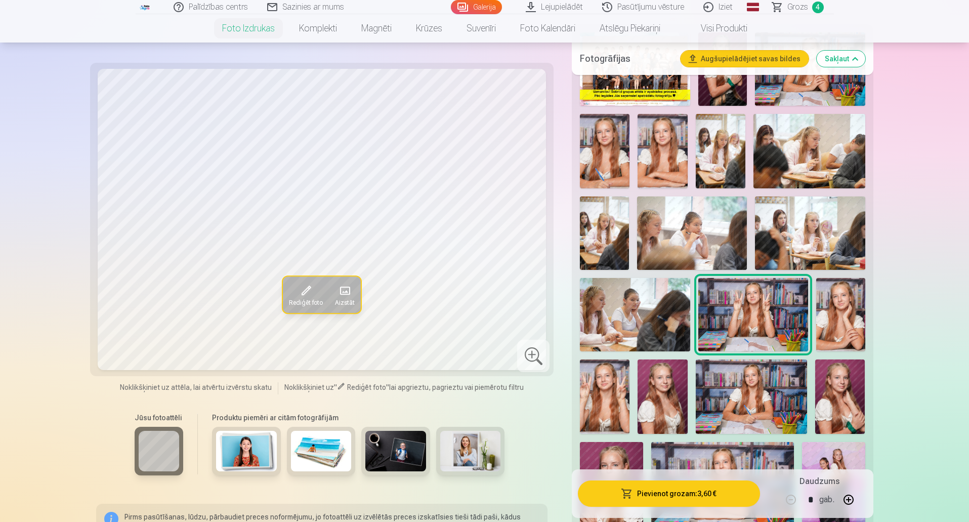
click at [831, 320] on img at bounding box center [840, 314] width 49 height 73
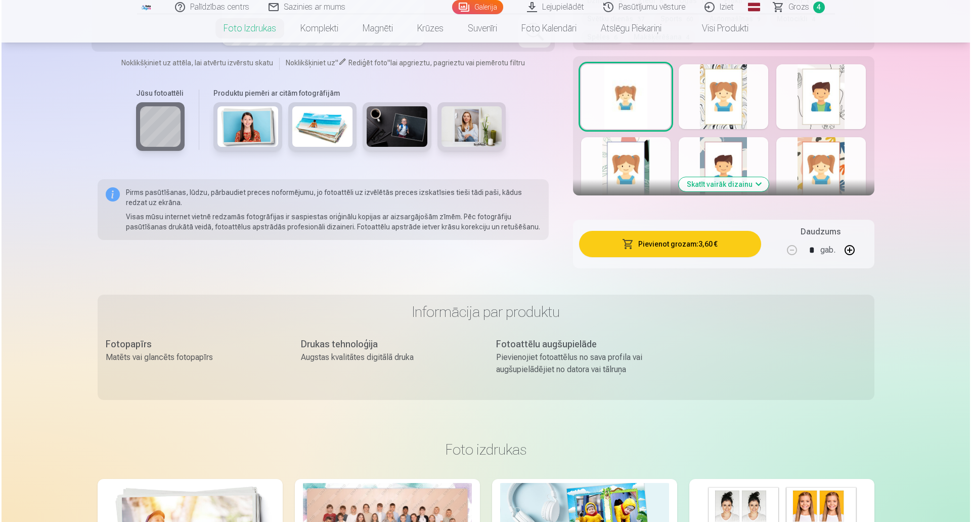
scroll to position [1366, 0]
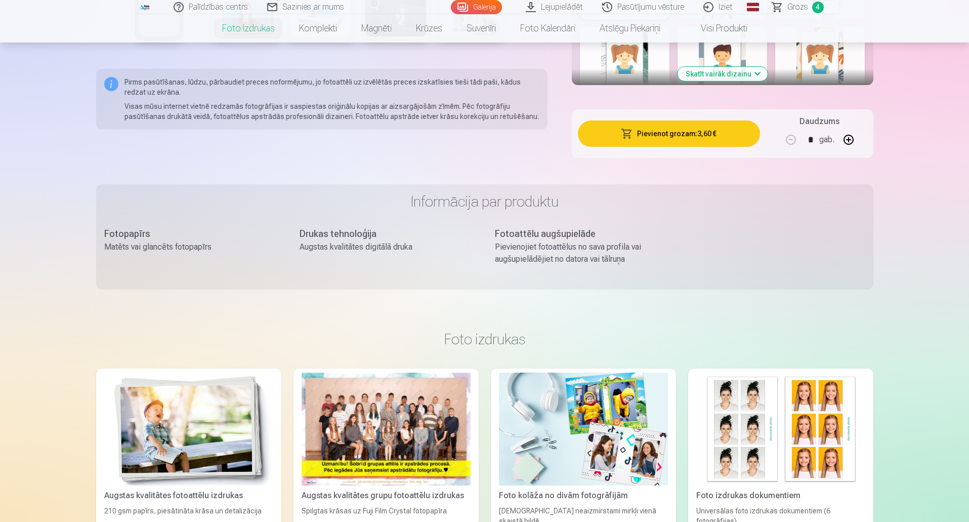
click at [664, 139] on button "Pievienot grozam : 3,60 €" at bounding box center [669, 133] width 182 height 26
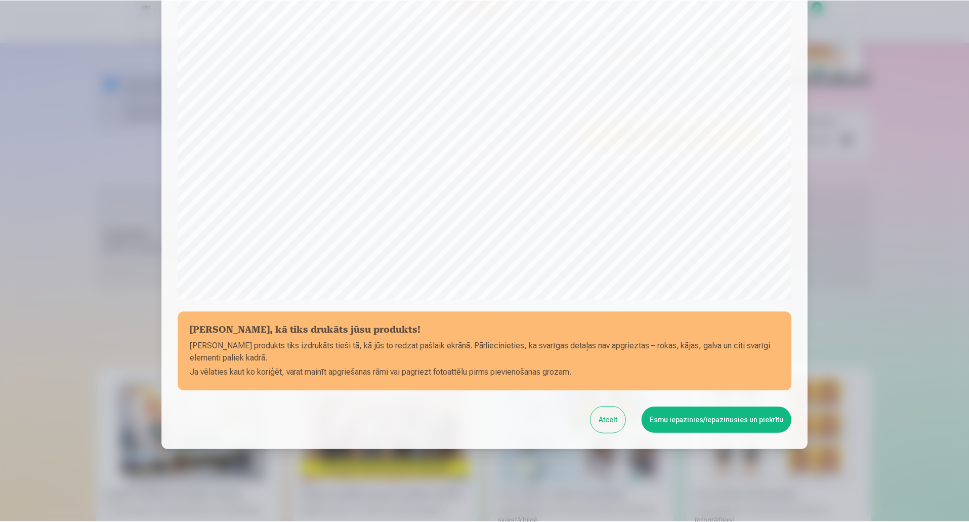
scroll to position [207, 0]
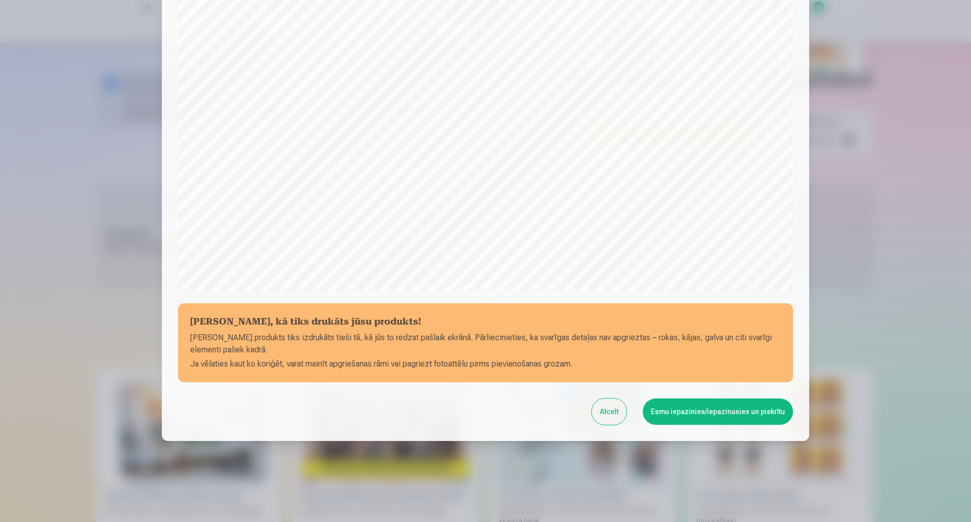
click at [690, 412] on button "Esmu iepazinies/iepazinusies un piekrītu" at bounding box center [718, 411] width 150 height 26
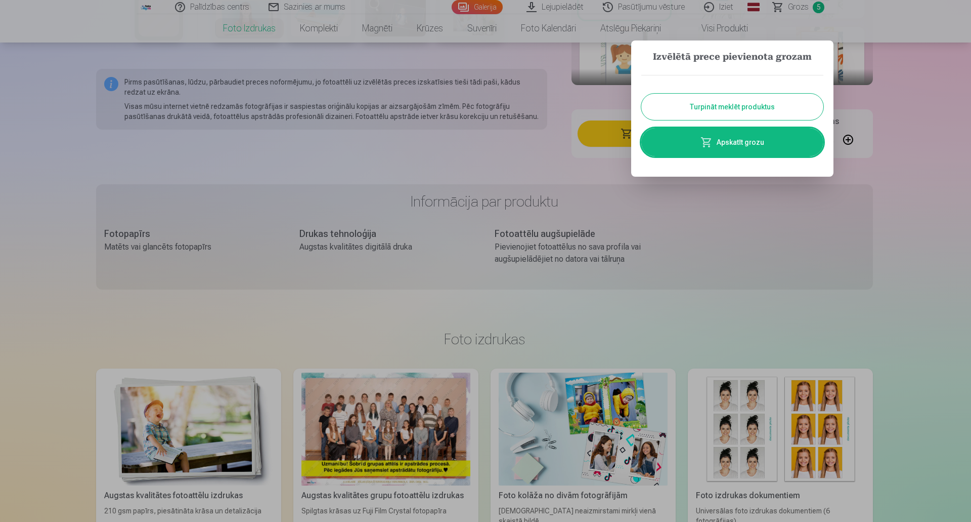
click at [713, 107] on button "Turpināt meklēt produktus" at bounding box center [733, 107] width 182 height 26
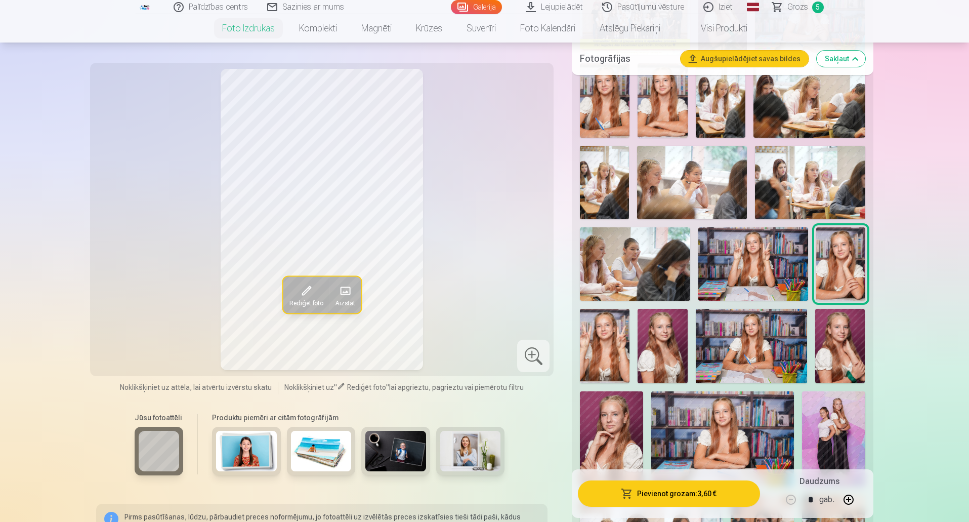
scroll to position [455, 0]
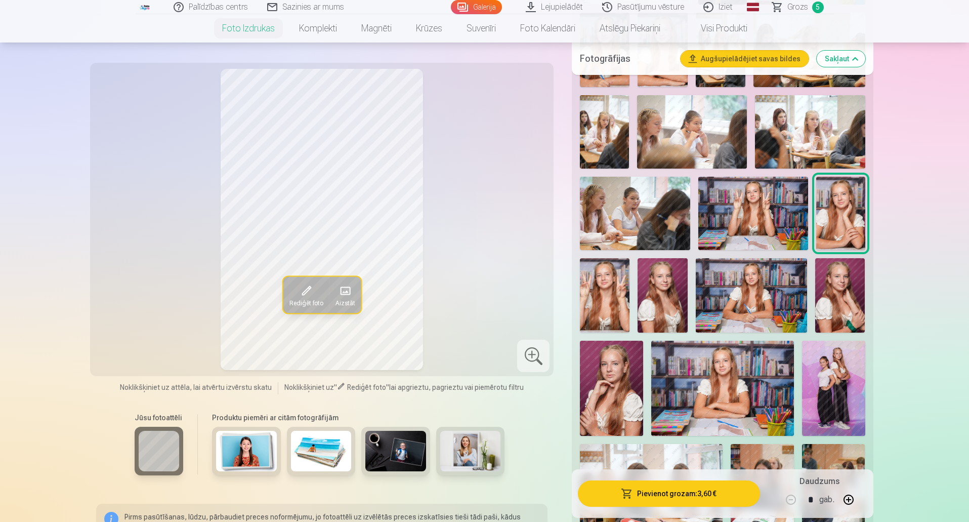
click at [659, 300] on img at bounding box center [662, 295] width 50 height 74
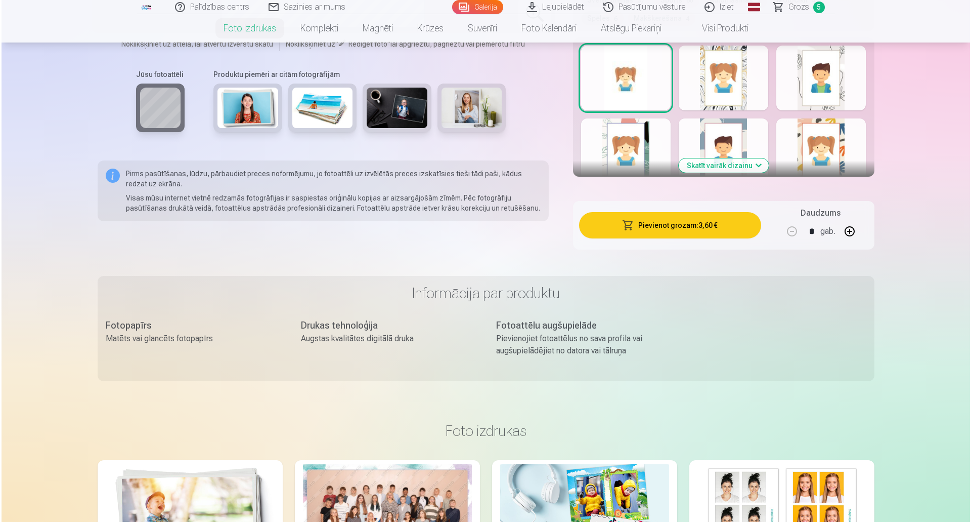
scroll to position [1315, 0]
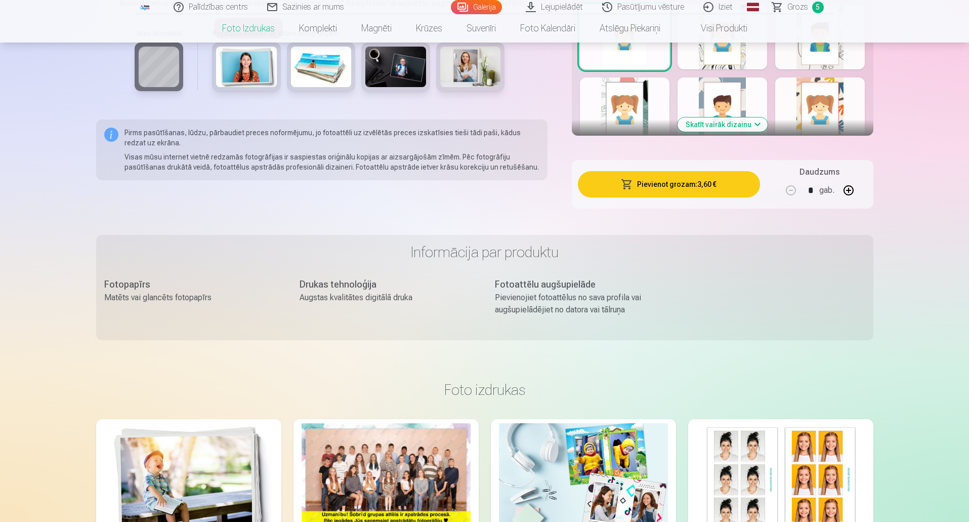
click at [666, 187] on button "Pievienot grozam : 3,60 €" at bounding box center [669, 184] width 182 height 26
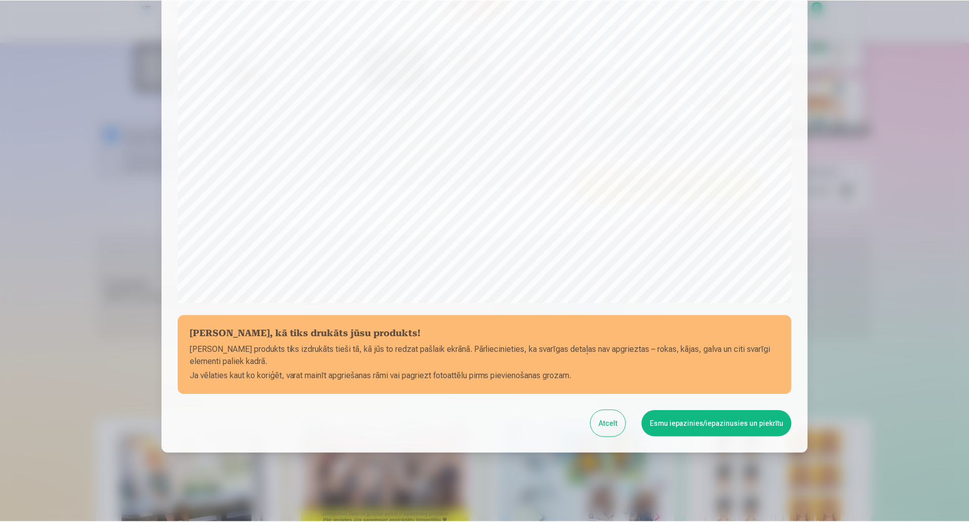
scroll to position [207, 0]
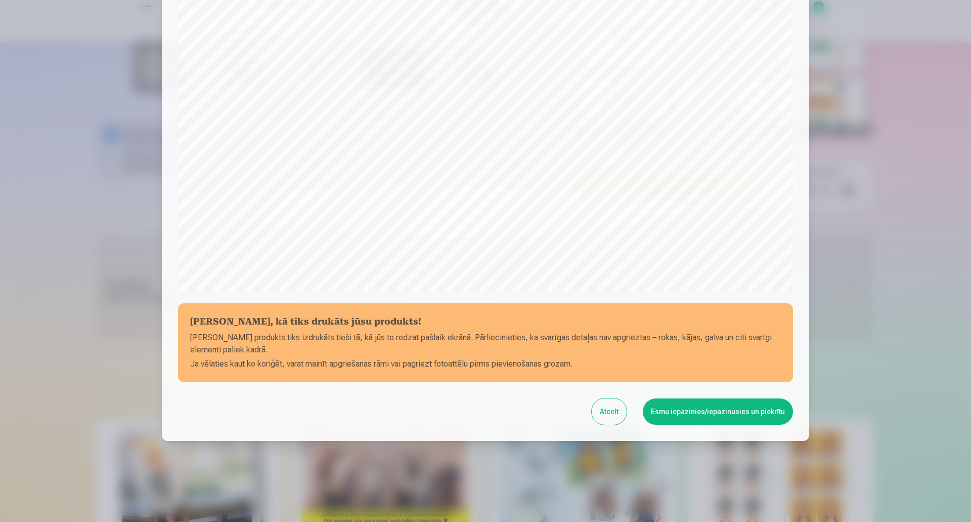
click at [685, 411] on button "Esmu iepazinies/iepazinusies un piekrītu" at bounding box center [718, 411] width 150 height 26
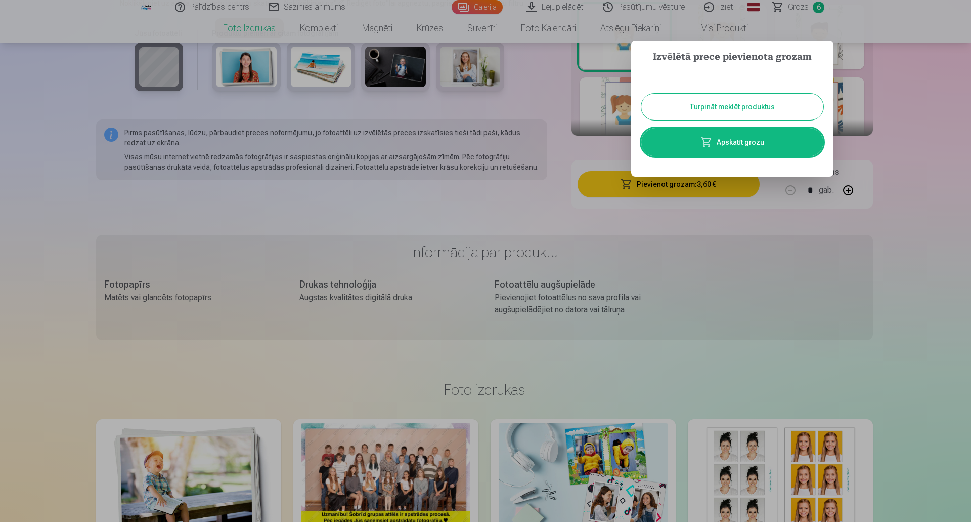
click at [702, 113] on button "Turpināt meklēt produktus" at bounding box center [733, 107] width 182 height 26
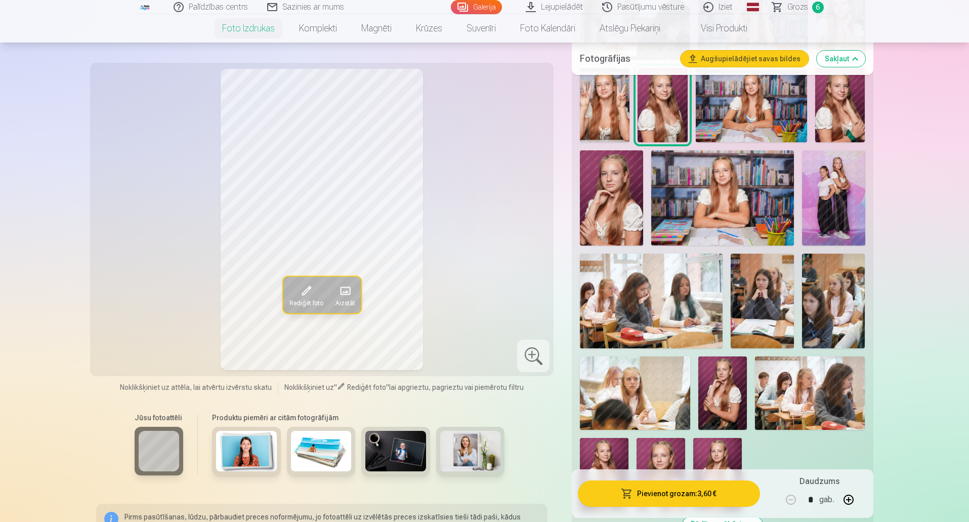
scroll to position [607, 0]
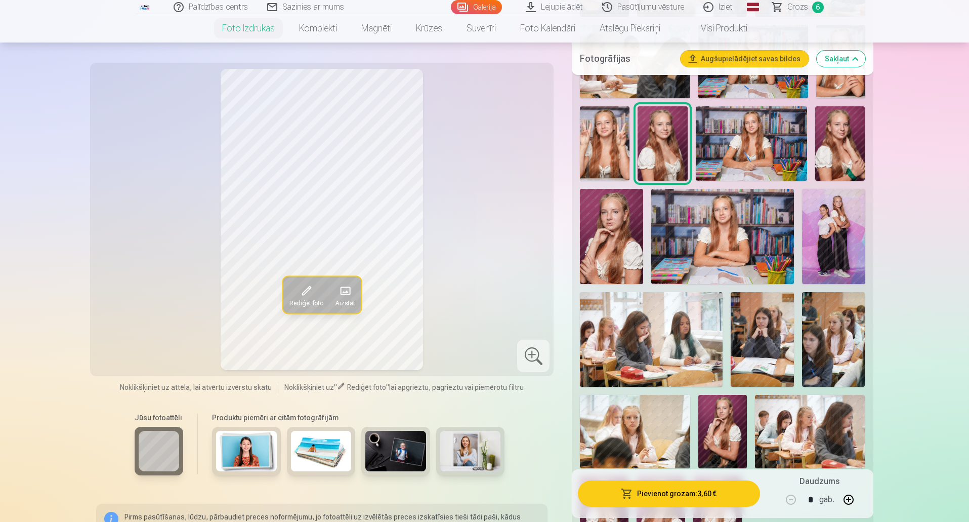
click at [743, 145] on img at bounding box center [752, 143] width 112 height 74
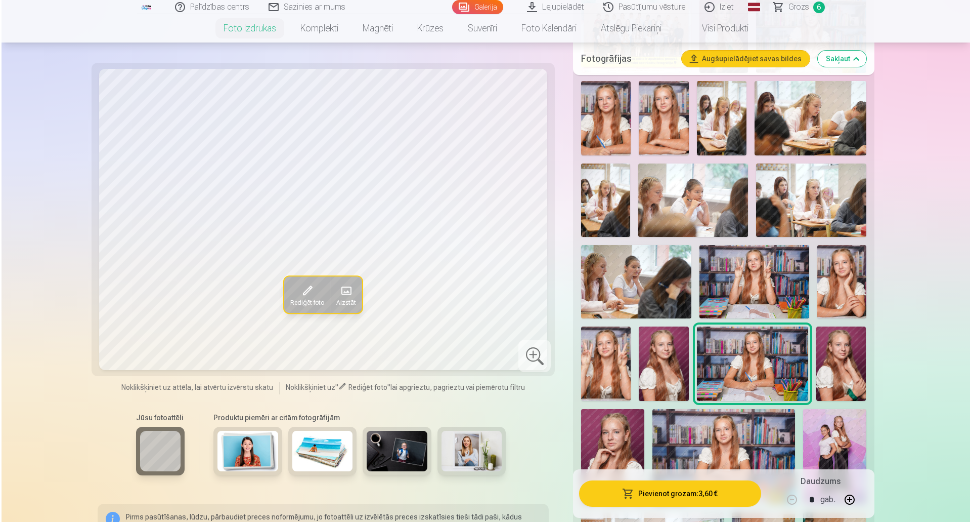
scroll to position [405, 0]
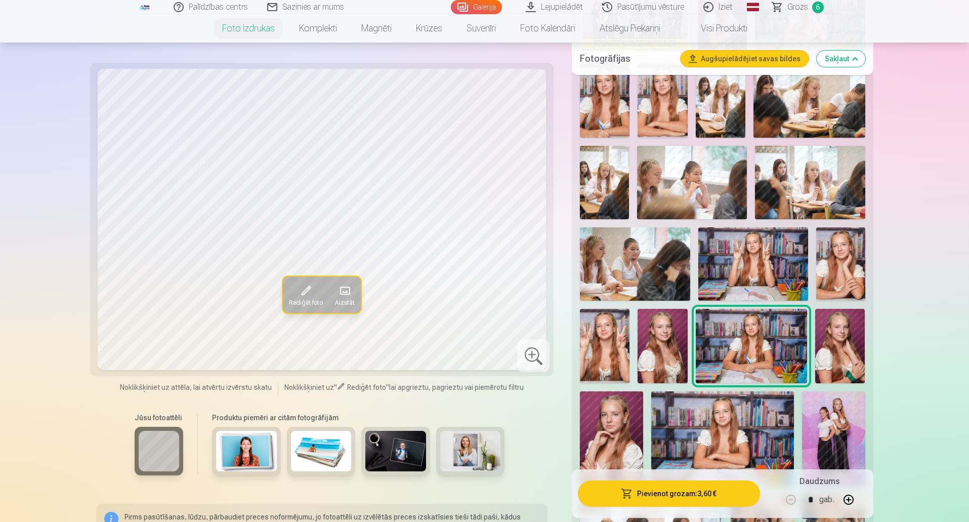
click at [680, 494] on button "Pievienot grozam : 3,60 €" at bounding box center [669, 493] width 182 height 26
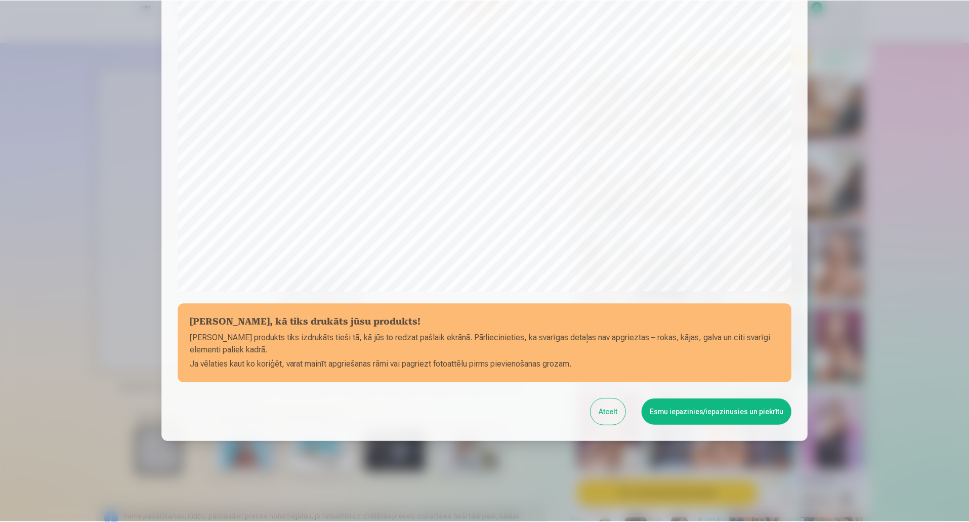
scroll to position [207, 0]
click at [693, 411] on button "Esmu iepazinies/iepazinusies un piekrītu" at bounding box center [718, 411] width 150 height 26
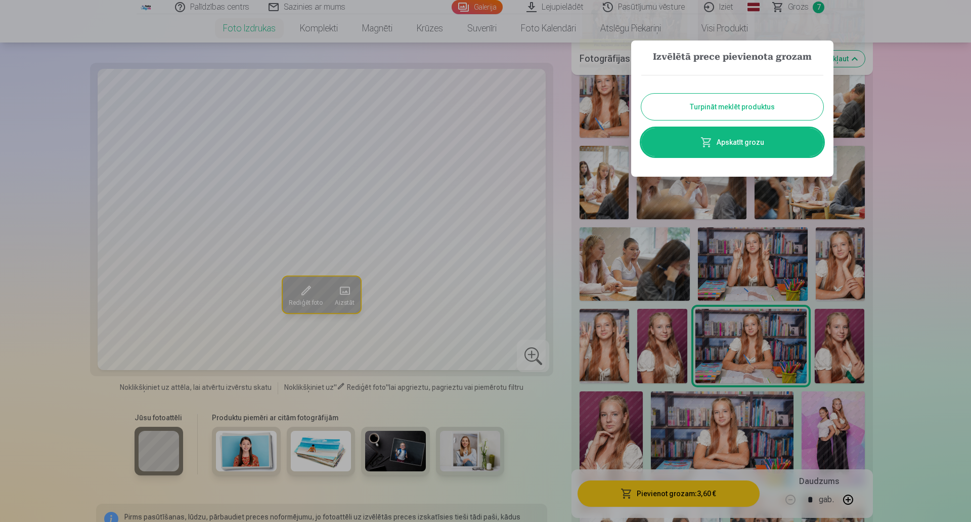
click at [727, 101] on button "Turpināt meklēt produktus" at bounding box center [733, 107] width 182 height 26
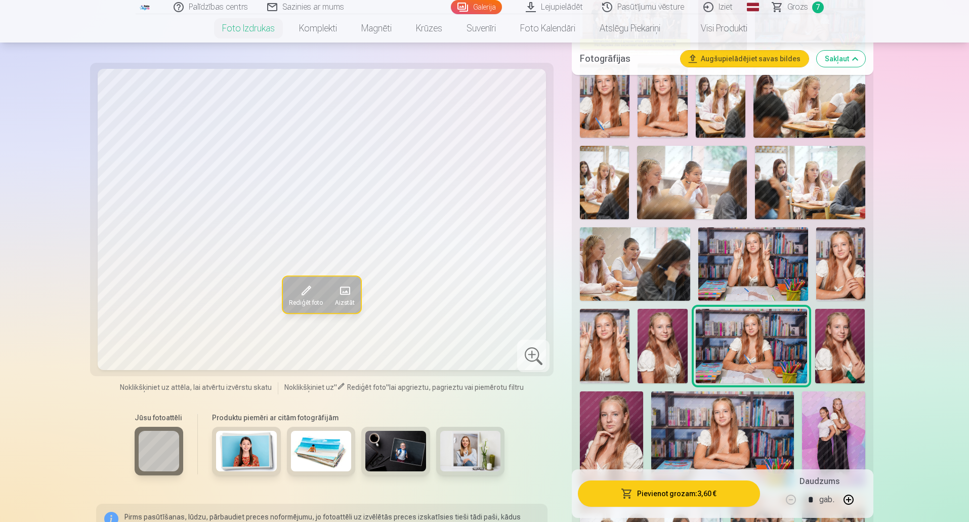
click at [848, 351] on img at bounding box center [840, 346] width 50 height 74
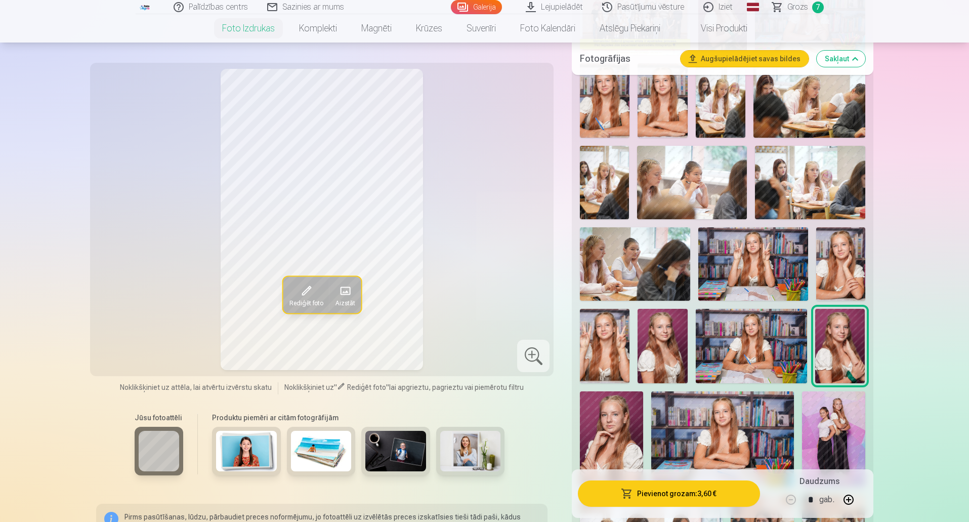
click at [620, 435] on img at bounding box center [611, 438] width 63 height 95
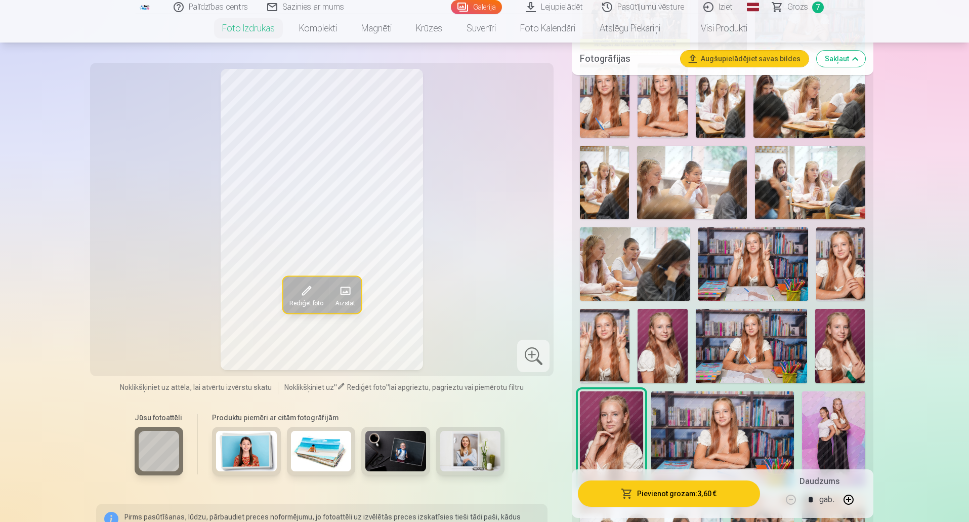
click at [707, 420] on img at bounding box center [722, 438] width 142 height 95
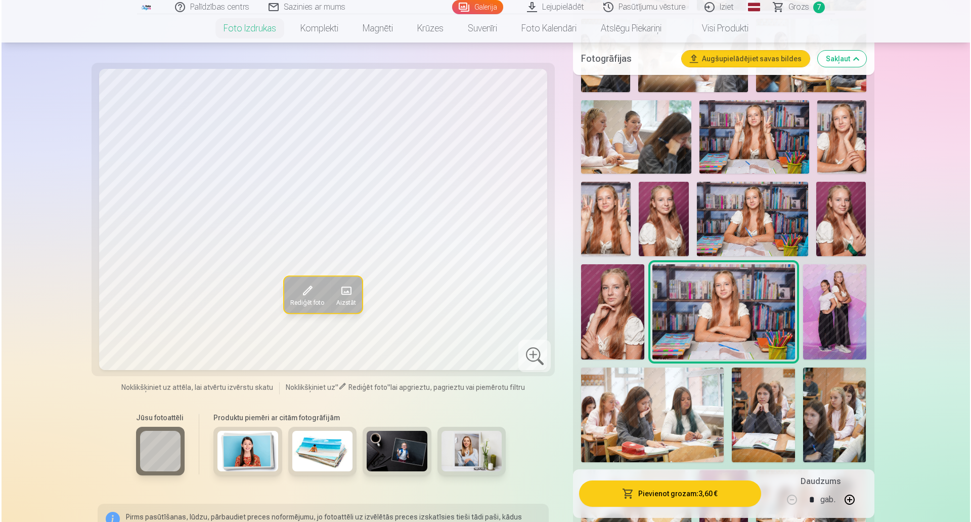
scroll to position [557, 0]
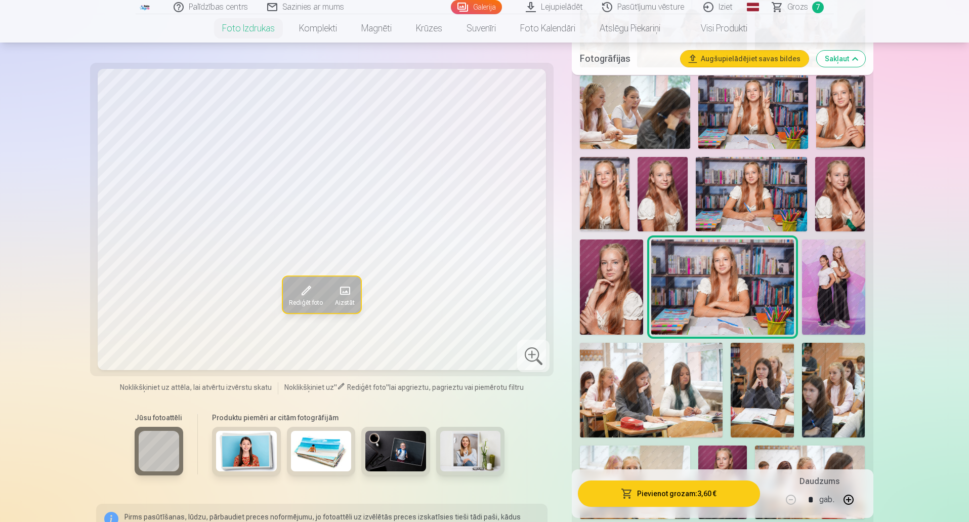
click at [822, 280] on img at bounding box center [833, 286] width 63 height 95
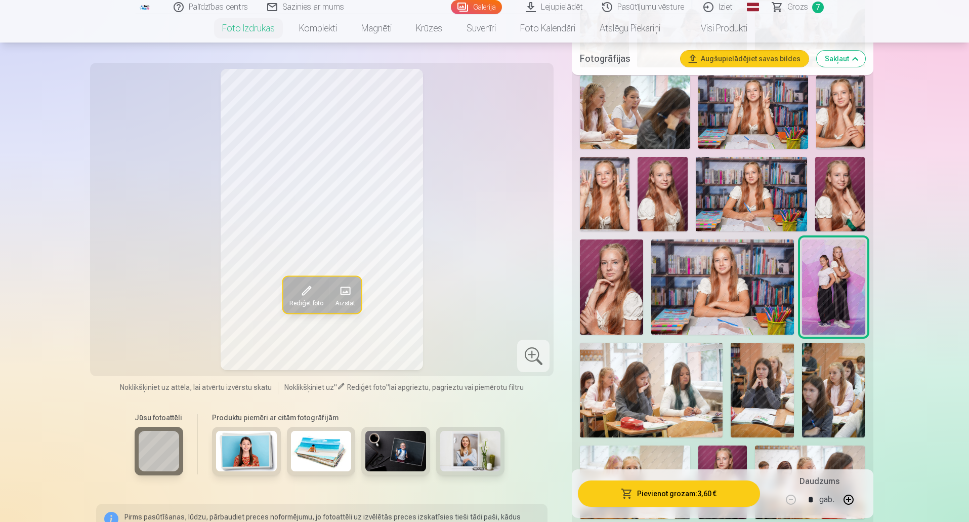
click at [668, 495] on button "Pievienot grozam : 3,60 €" at bounding box center [669, 493] width 182 height 26
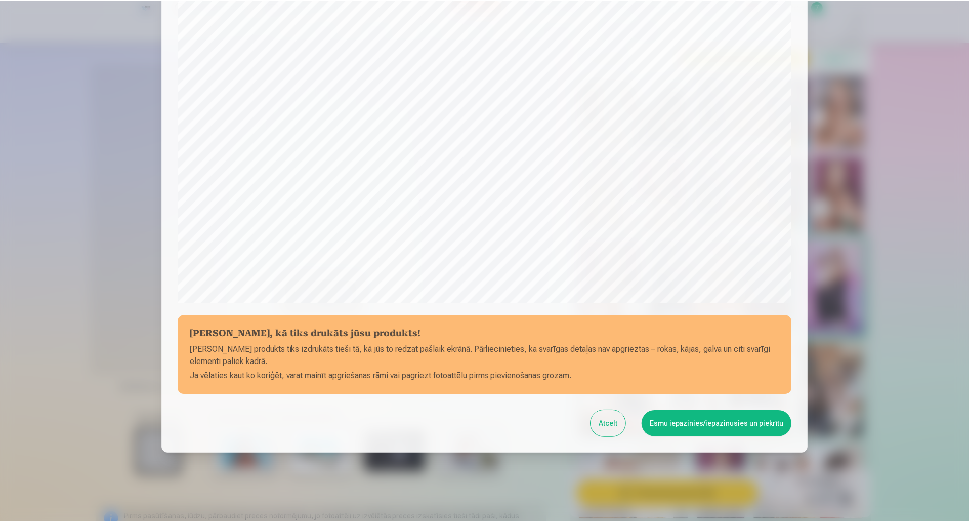
scroll to position [207, 0]
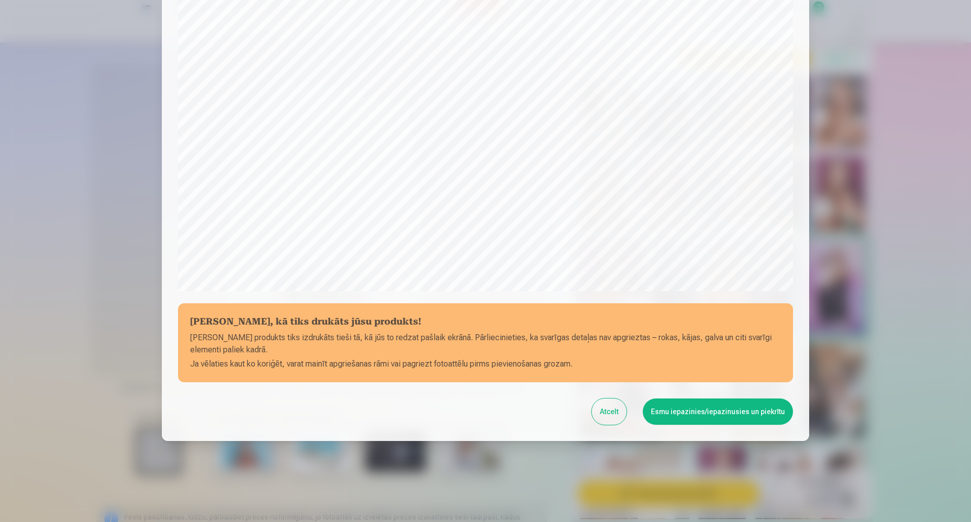
click at [685, 413] on button "Esmu iepazinies/iepazinusies un piekrītu" at bounding box center [718, 411] width 150 height 26
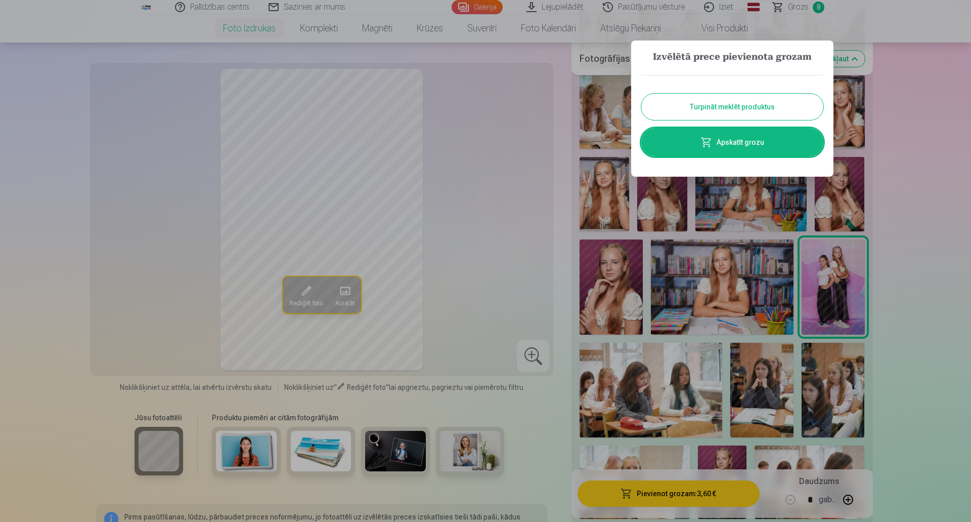
click at [693, 108] on button "Turpināt meklēt produktus" at bounding box center [733, 107] width 182 height 26
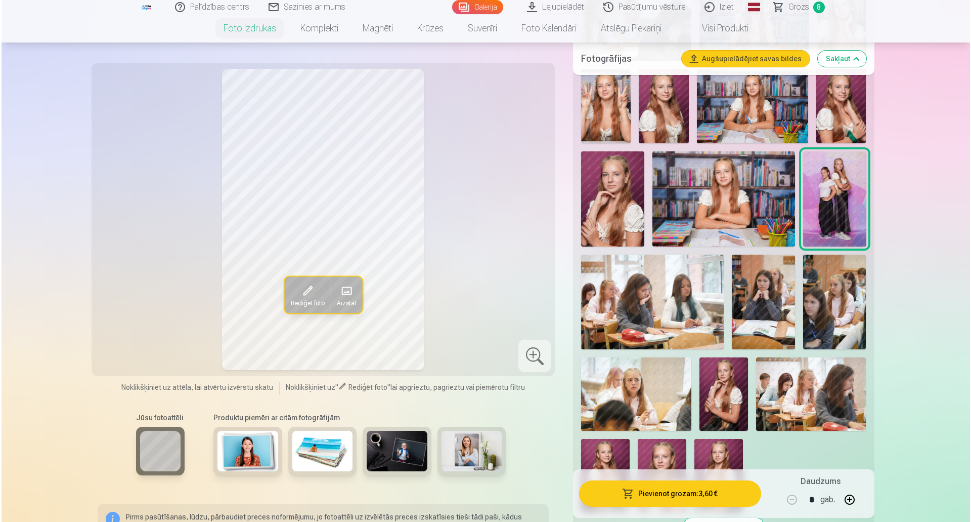
scroll to position [658, 0]
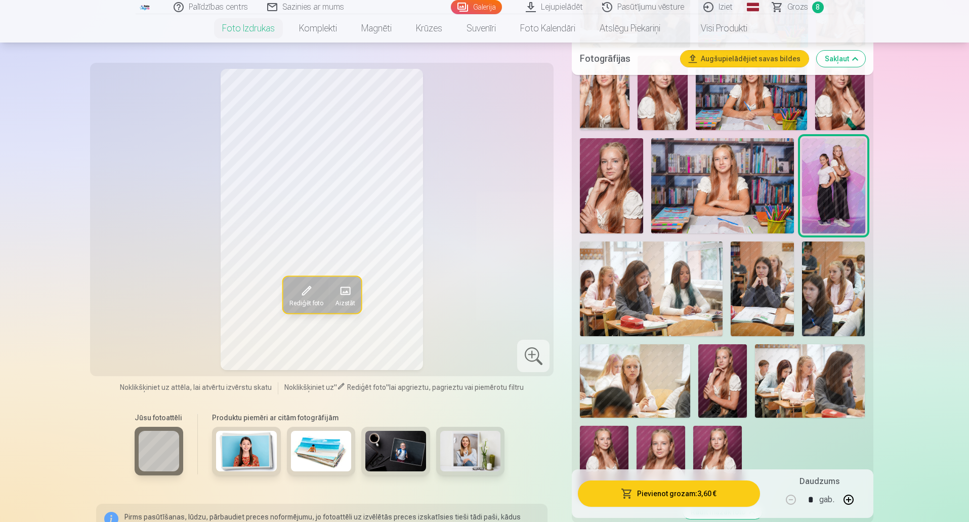
click at [833, 284] on img at bounding box center [833, 288] width 63 height 95
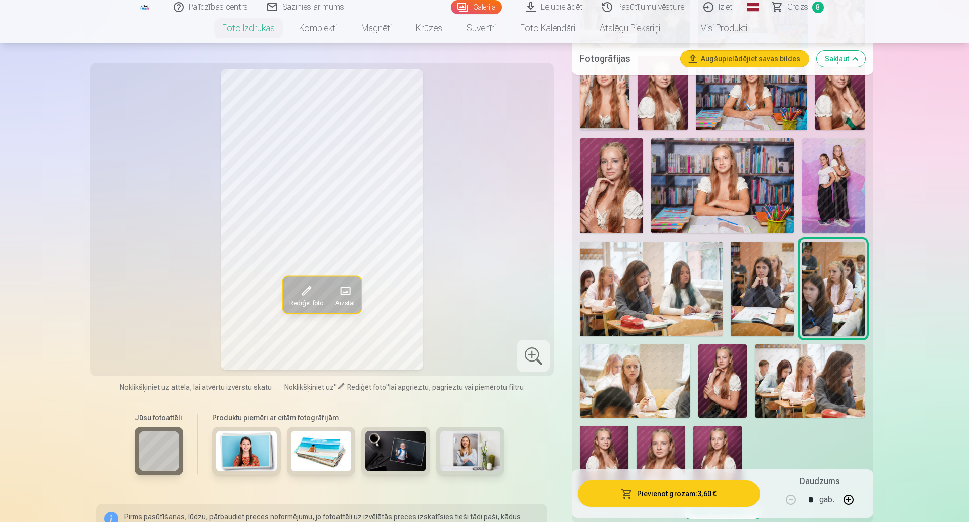
click at [657, 402] on img at bounding box center [635, 380] width 110 height 73
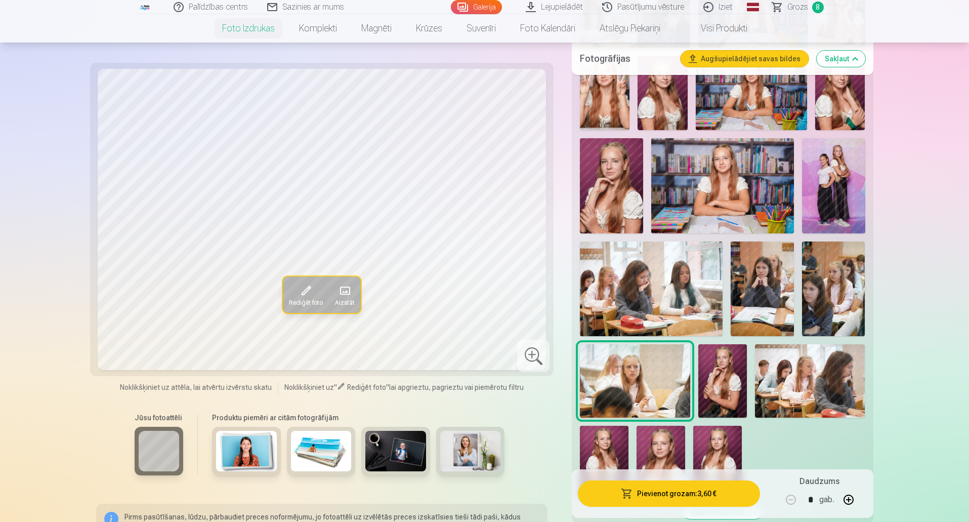
click at [706, 371] on img at bounding box center [722, 380] width 49 height 73
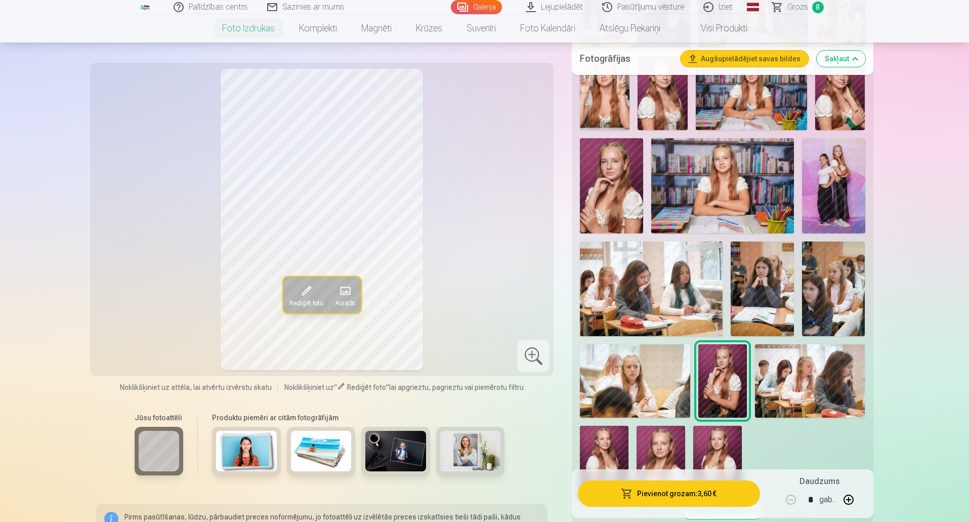
click at [621, 449] on img at bounding box center [604, 461] width 49 height 73
click at [681, 490] on button "Pievienot grozam : 3,60 €" at bounding box center [669, 493] width 182 height 26
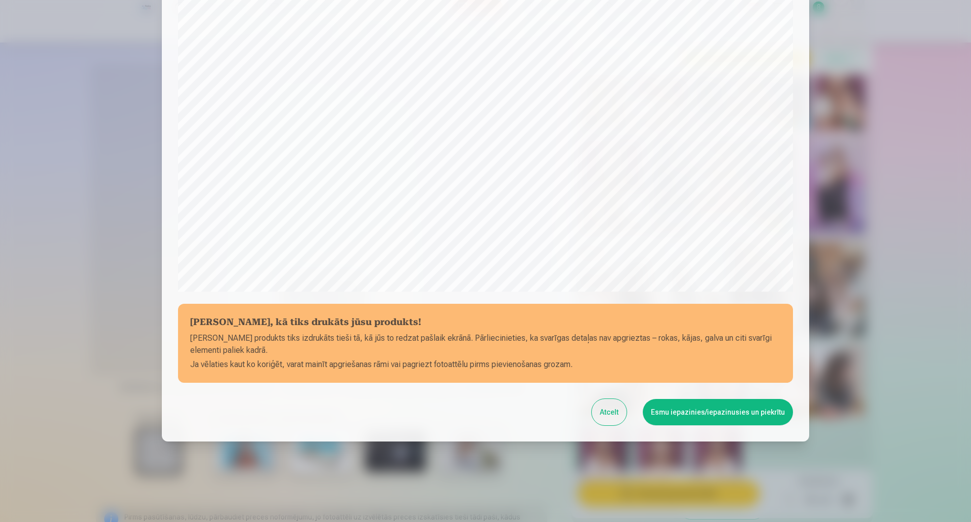
scroll to position [207, 0]
click at [670, 404] on button "Esmu iepazinies/iepazinusies un piekrītu" at bounding box center [718, 411] width 150 height 26
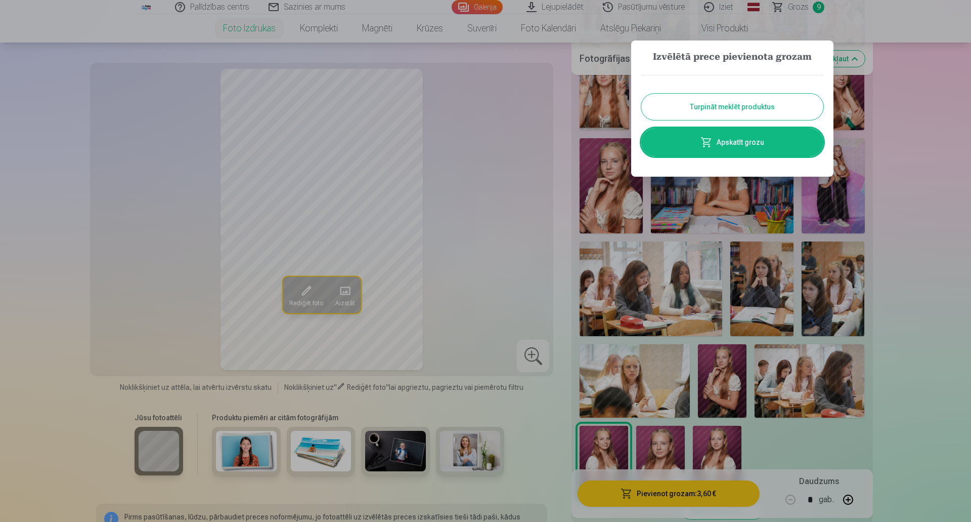
click at [702, 105] on button "Turpināt meklēt produktus" at bounding box center [733, 107] width 182 height 26
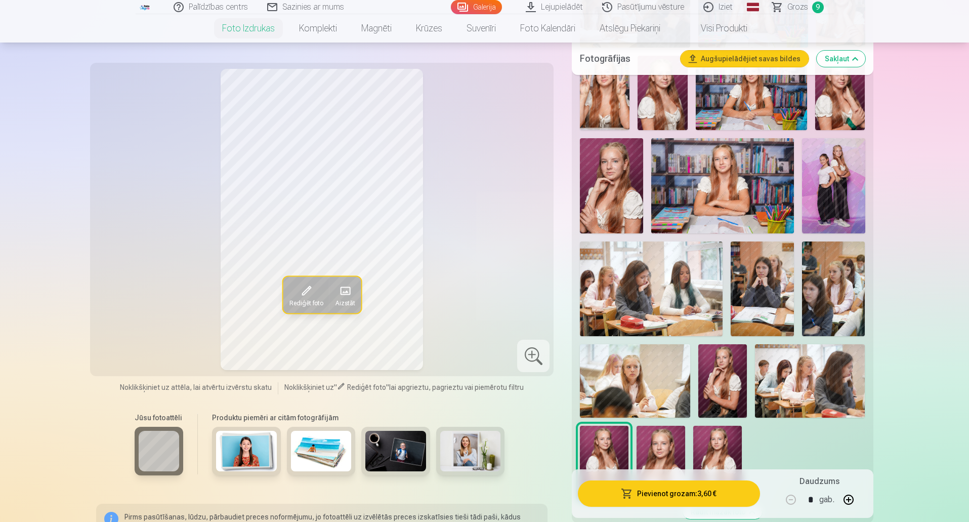
click at [669, 432] on img at bounding box center [660, 461] width 49 height 73
click at [669, 489] on button "Pievienot grozam : 3,60 €" at bounding box center [669, 493] width 182 height 26
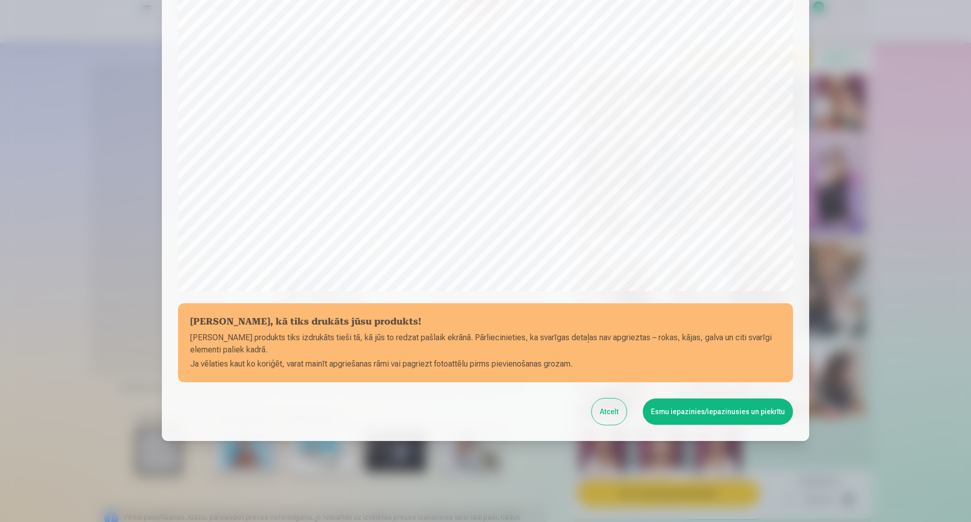
click at [675, 413] on button "Esmu iepazinies/iepazinusies un piekrītu" at bounding box center [718, 411] width 150 height 26
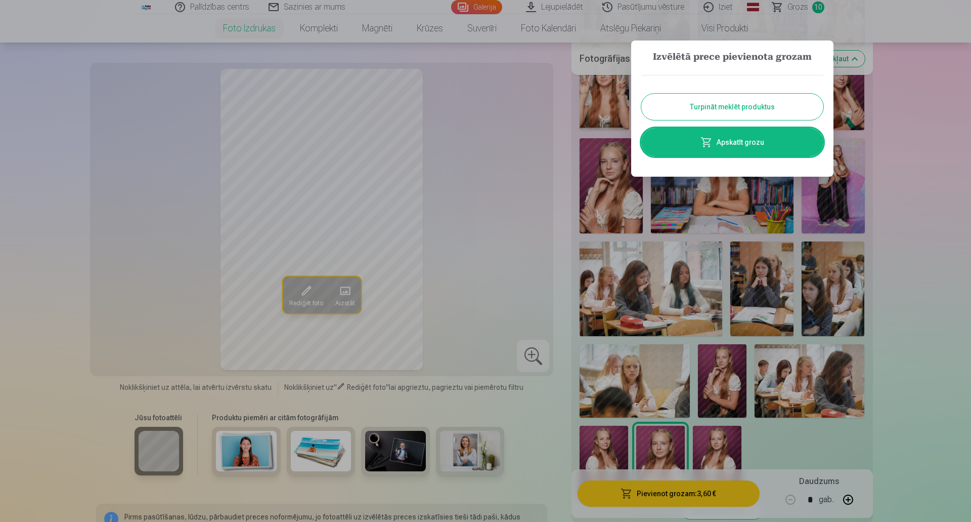
drag, startPoint x: 725, startPoint y: 102, endPoint x: 746, endPoint y: 136, distance: 39.7
click at [727, 103] on button "Turpināt meklēt produktus" at bounding box center [733, 107] width 182 height 26
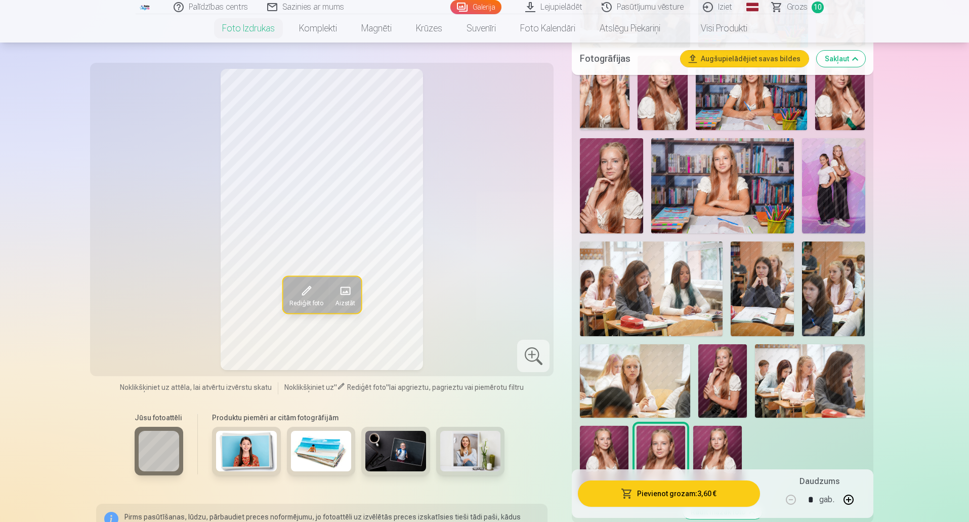
click at [710, 441] on img at bounding box center [717, 461] width 49 height 73
click at [674, 446] on img at bounding box center [660, 461] width 49 height 73
click at [706, 446] on img at bounding box center [717, 461] width 49 height 73
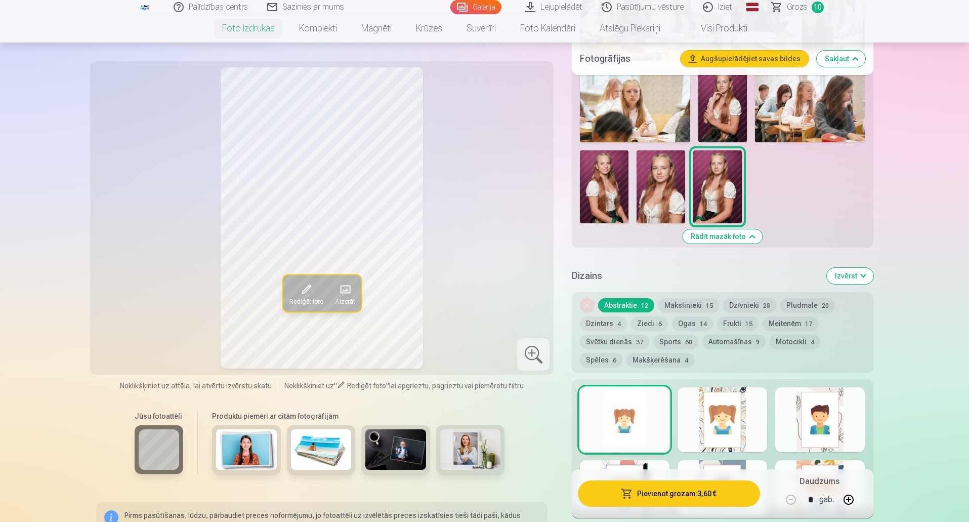
scroll to position [961, 0]
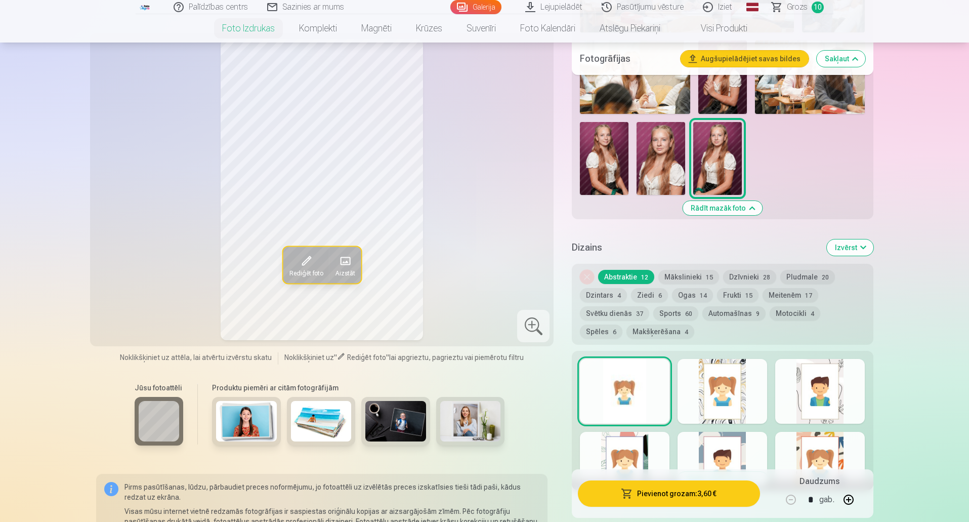
click at [741, 279] on button "Dzīvnieki 28" at bounding box center [749, 277] width 53 height 14
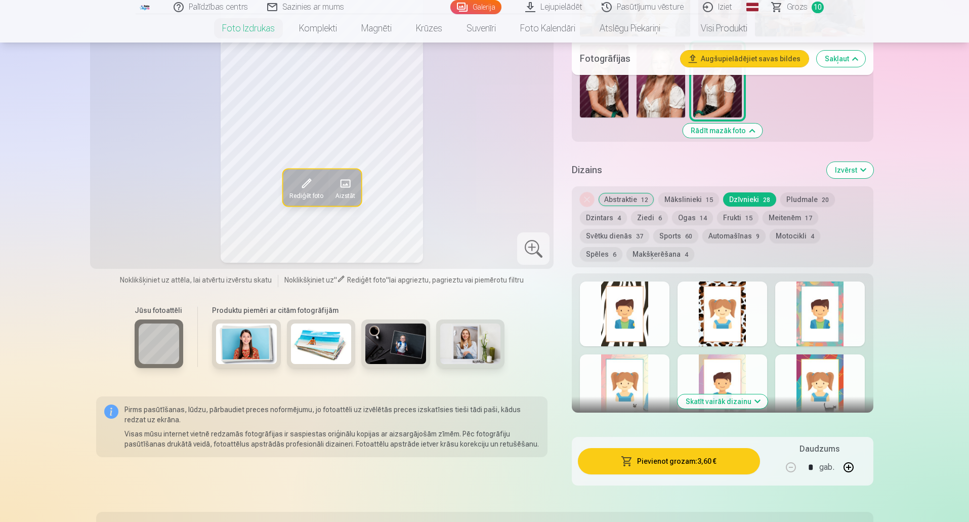
scroll to position [1062, 0]
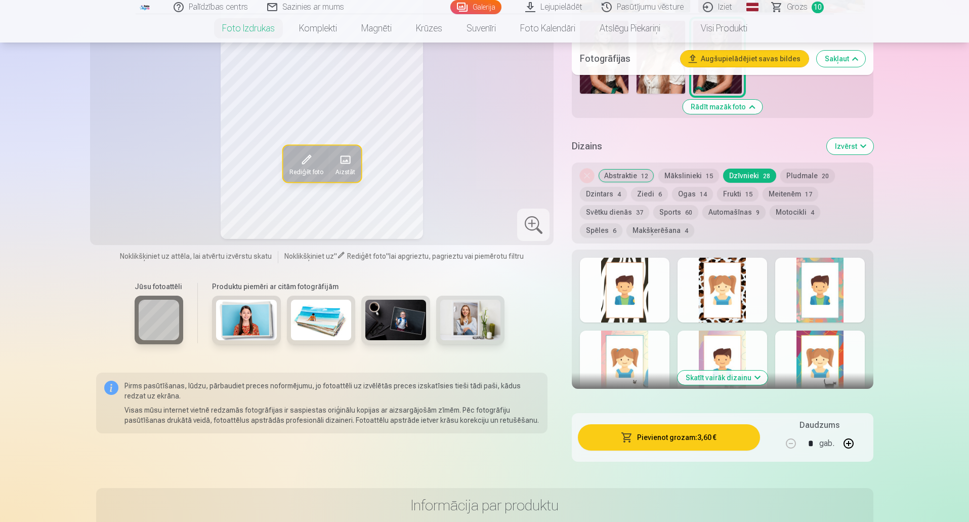
click at [759, 377] on button "Skatīt vairāk dizainu" at bounding box center [722, 377] width 90 height 14
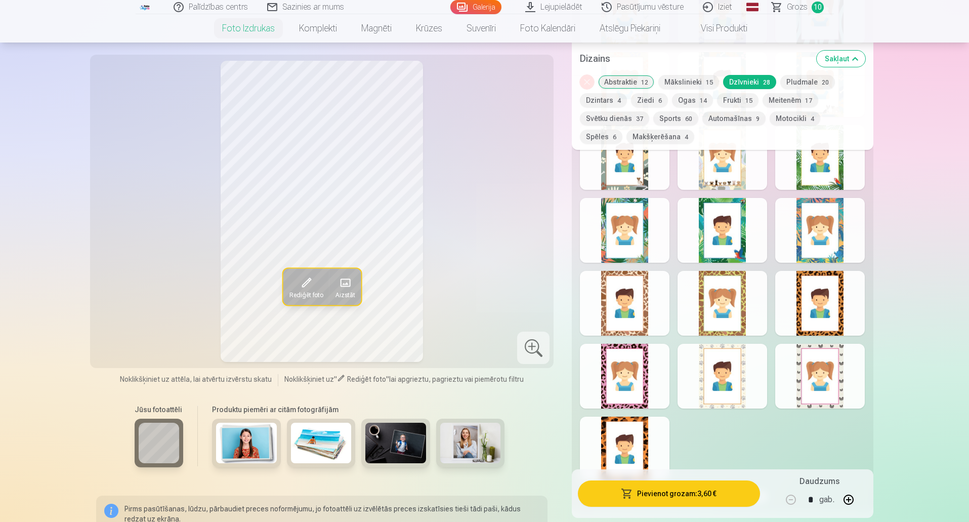
scroll to position [1568, 0]
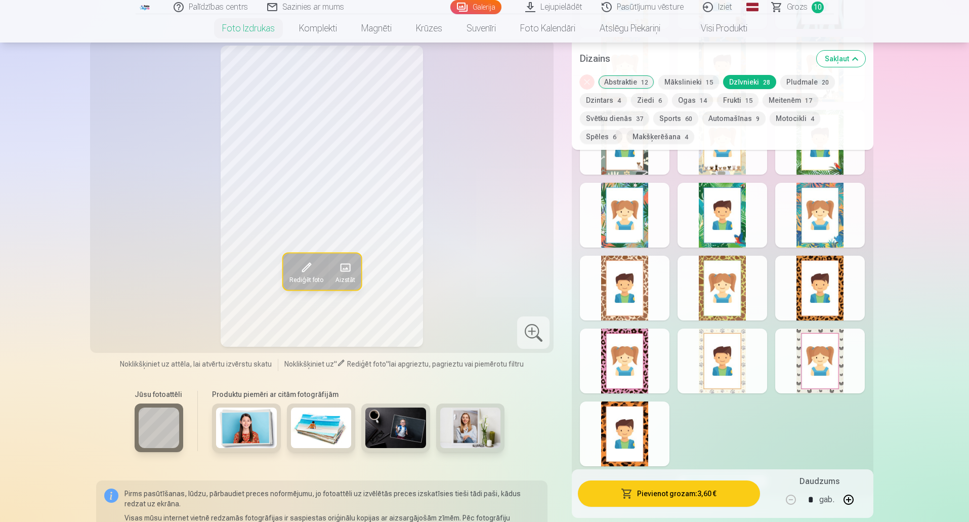
click at [616, 441] on div at bounding box center [625, 433] width 90 height 65
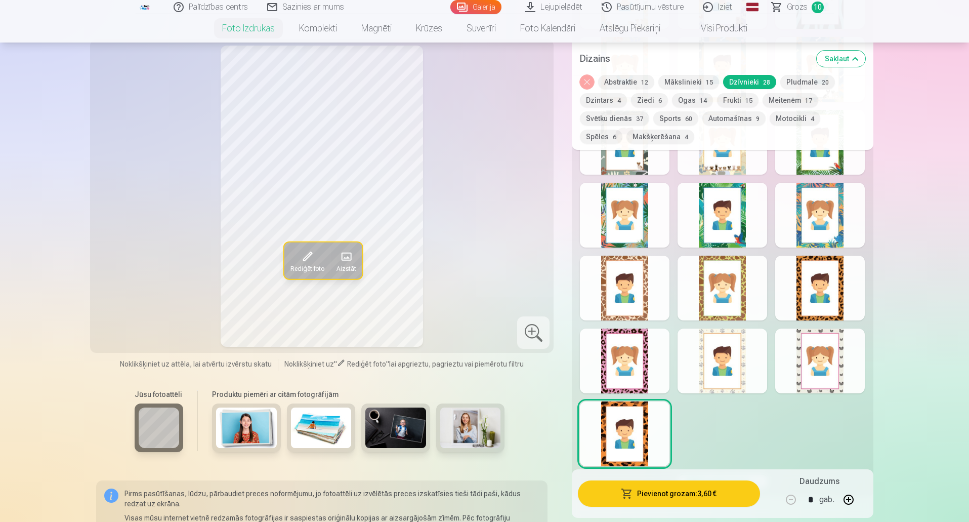
click at [627, 369] on div at bounding box center [625, 360] width 90 height 65
click at [639, 297] on div at bounding box center [625, 287] width 90 height 65
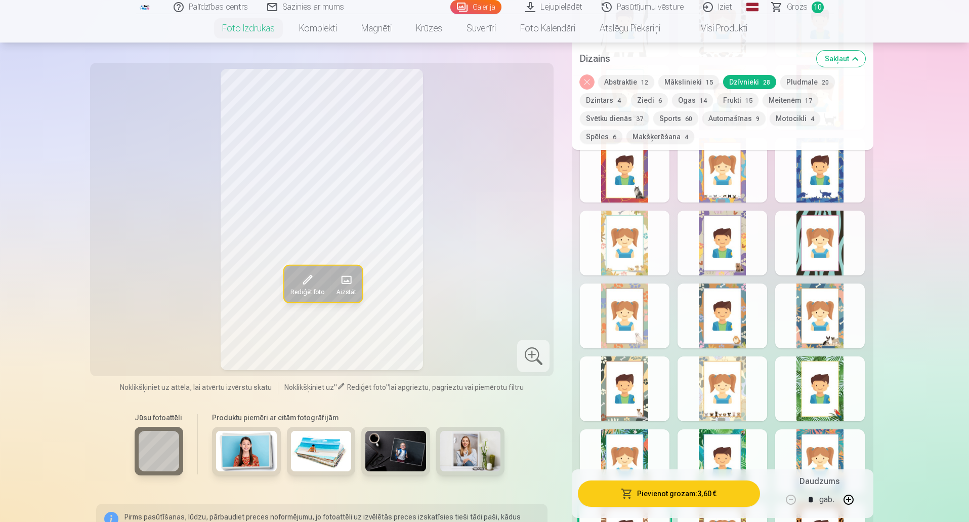
scroll to position [1315, 0]
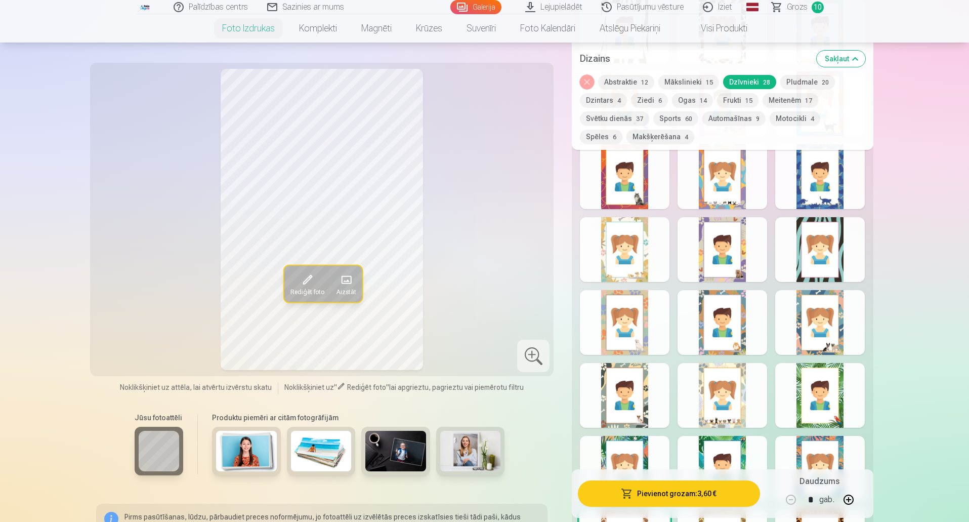
click at [717, 260] on div at bounding box center [722, 249] width 90 height 65
click at [719, 189] on div at bounding box center [722, 176] width 90 height 65
click at [631, 185] on div at bounding box center [625, 176] width 90 height 65
click at [618, 261] on div at bounding box center [625, 249] width 90 height 65
click at [632, 405] on div at bounding box center [625, 395] width 90 height 65
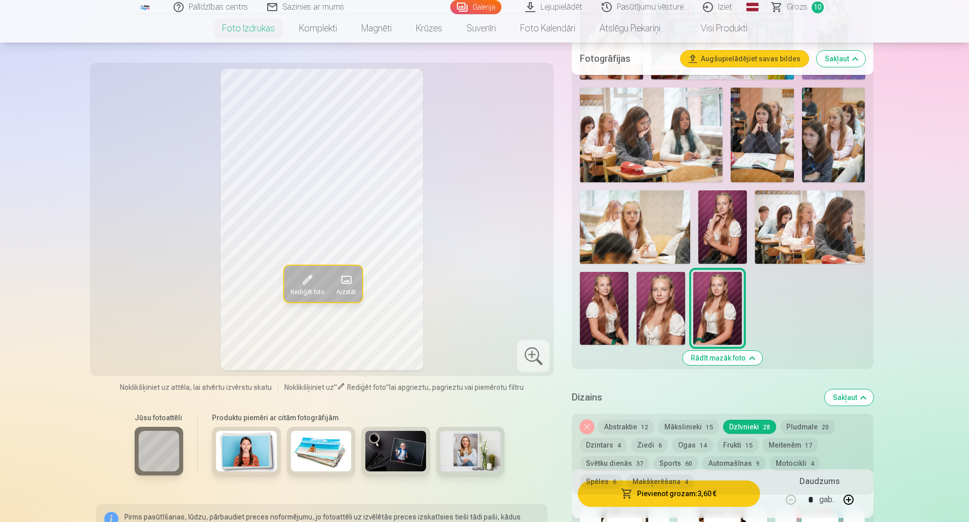
scroll to position [860, 0]
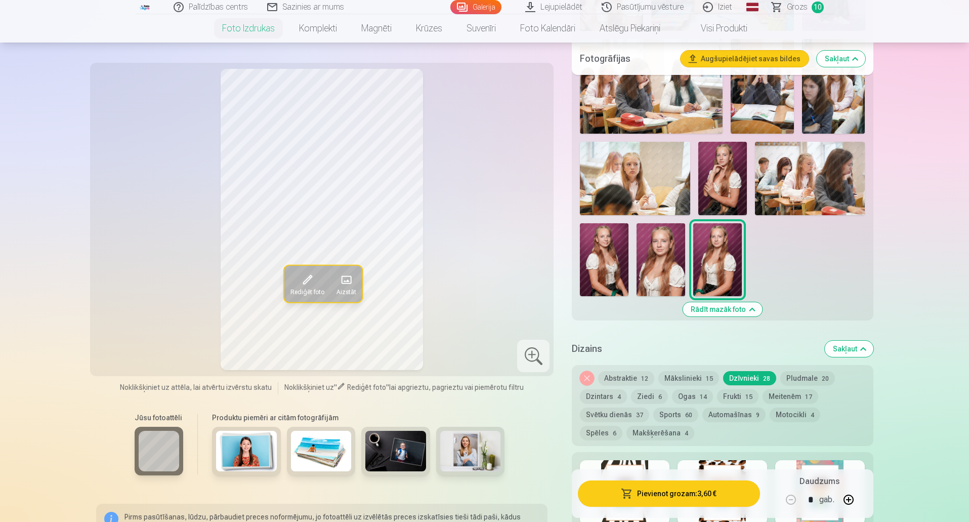
click at [618, 377] on button "Abstraktie 12" at bounding box center [626, 378] width 56 height 14
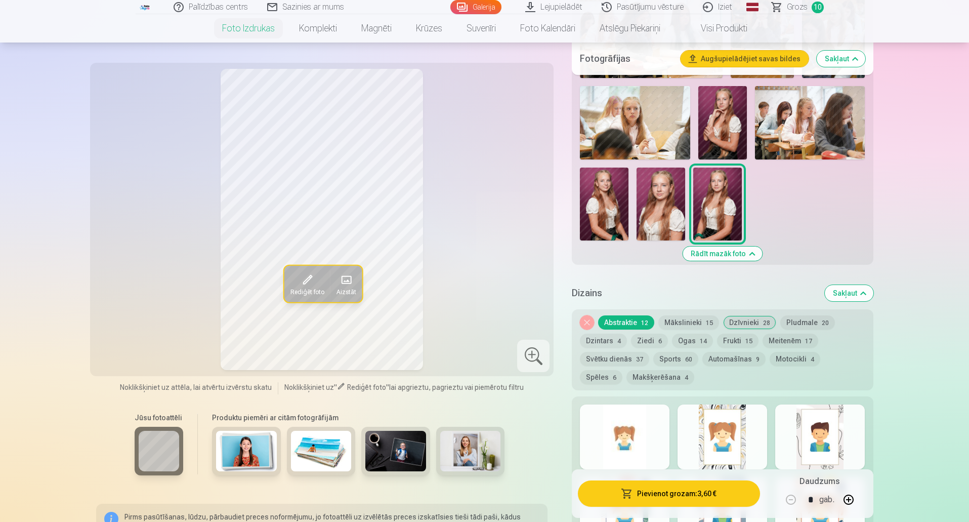
scroll to position [1012, 0]
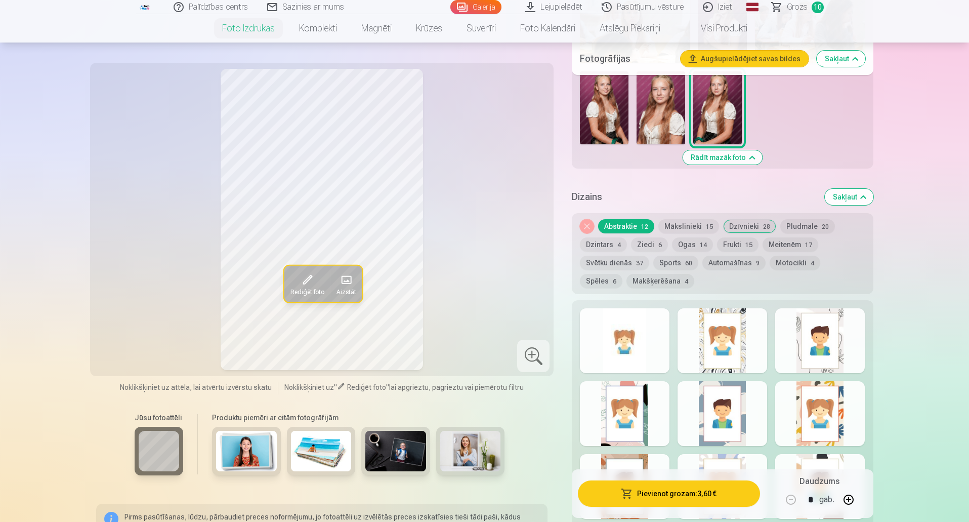
click at [627, 341] on div at bounding box center [625, 340] width 90 height 65
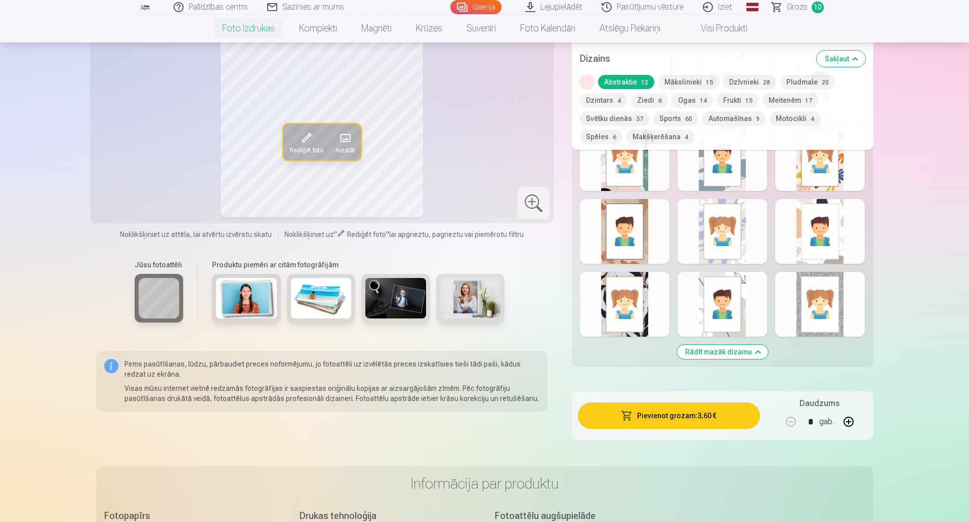
scroll to position [1265, 0]
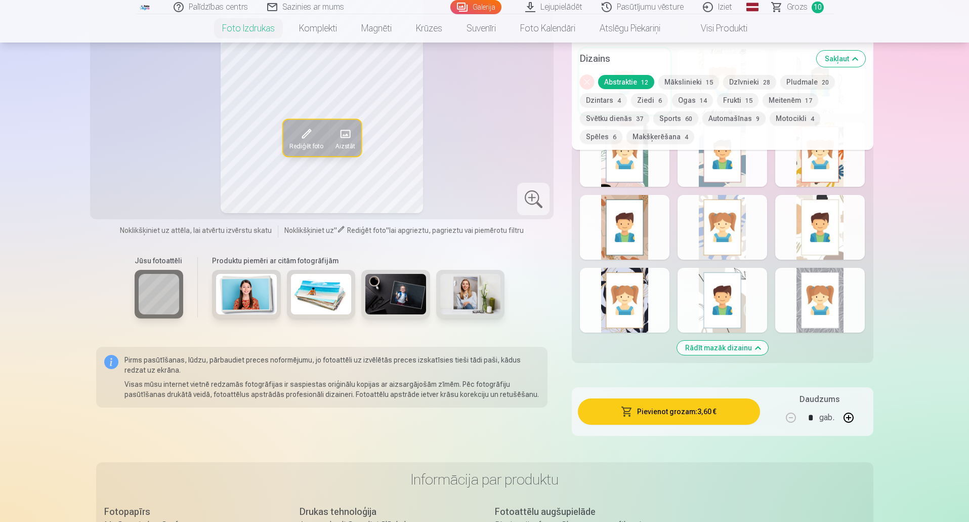
click at [456, 287] on img at bounding box center [470, 294] width 61 height 40
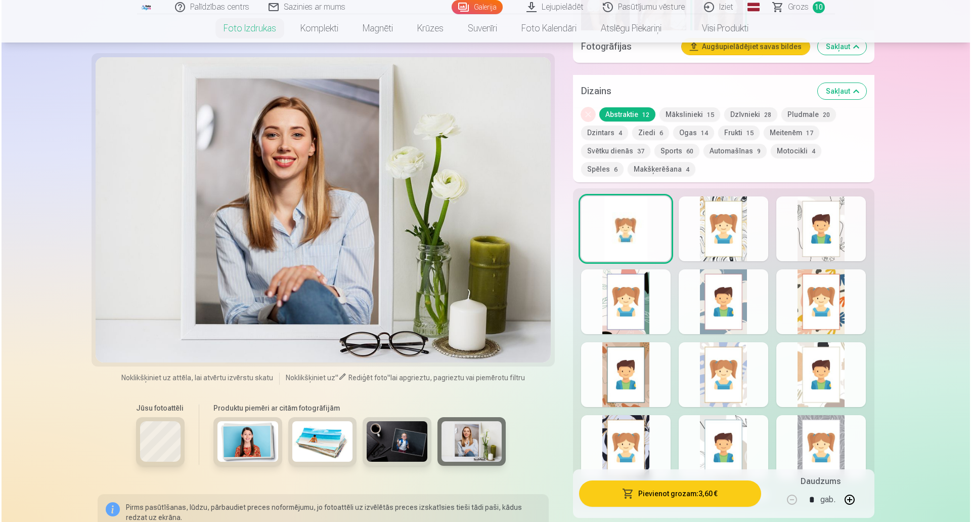
scroll to position [1113, 0]
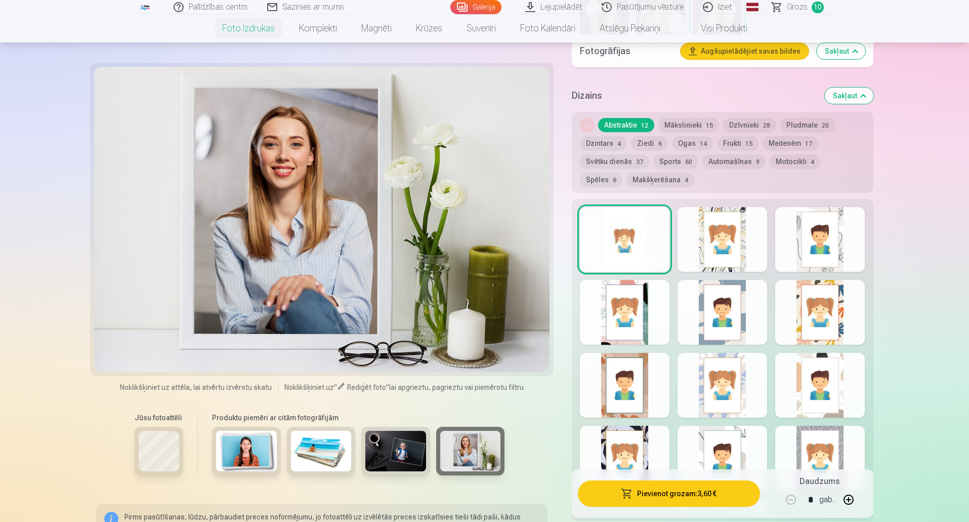
click at [396, 447] on img at bounding box center [395, 451] width 61 height 40
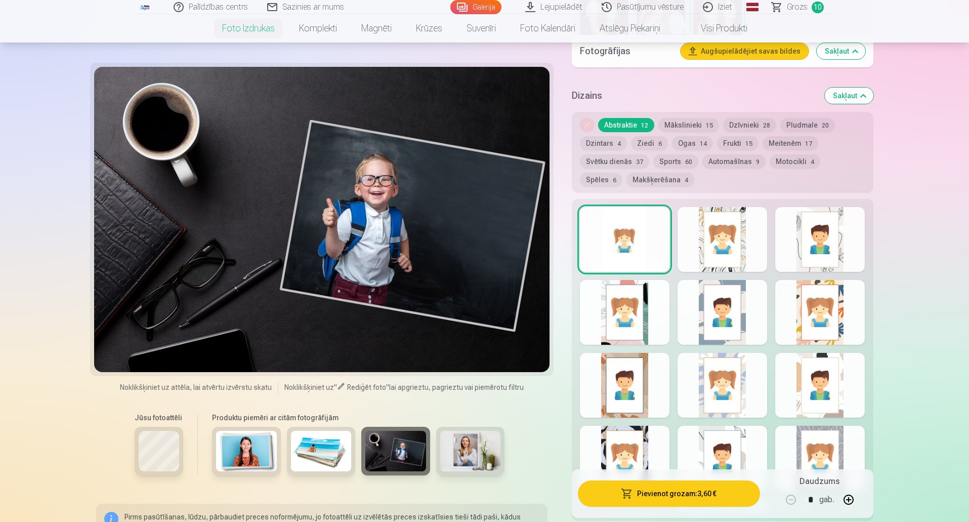
click at [331, 450] on img at bounding box center [321, 451] width 61 height 40
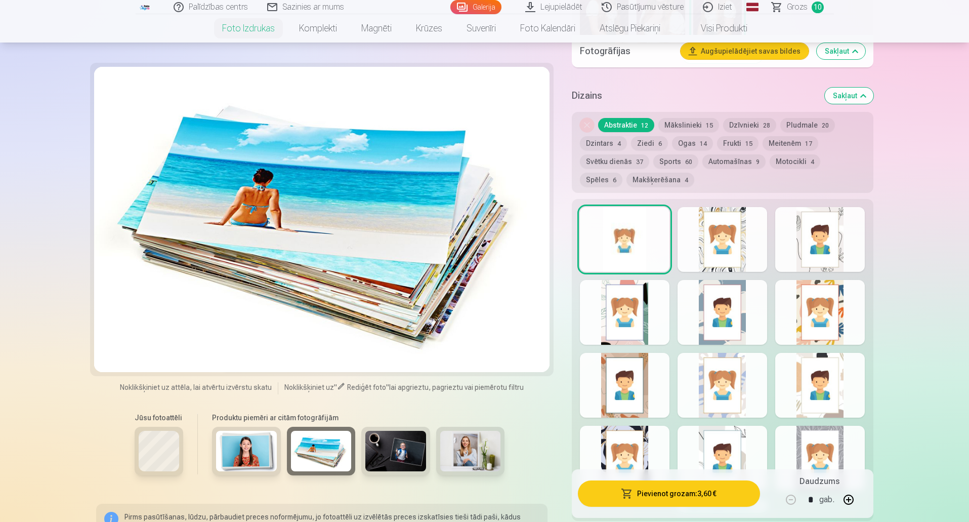
click at [256, 450] on img at bounding box center [246, 451] width 61 height 40
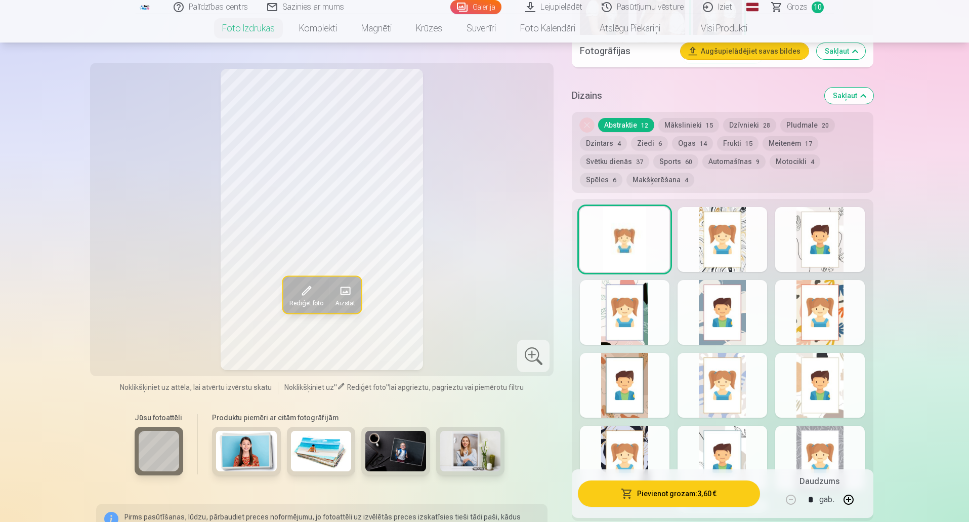
click at [348, 305] on span "Aizstāt" at bounding box center [345, 302] width 20 height 8
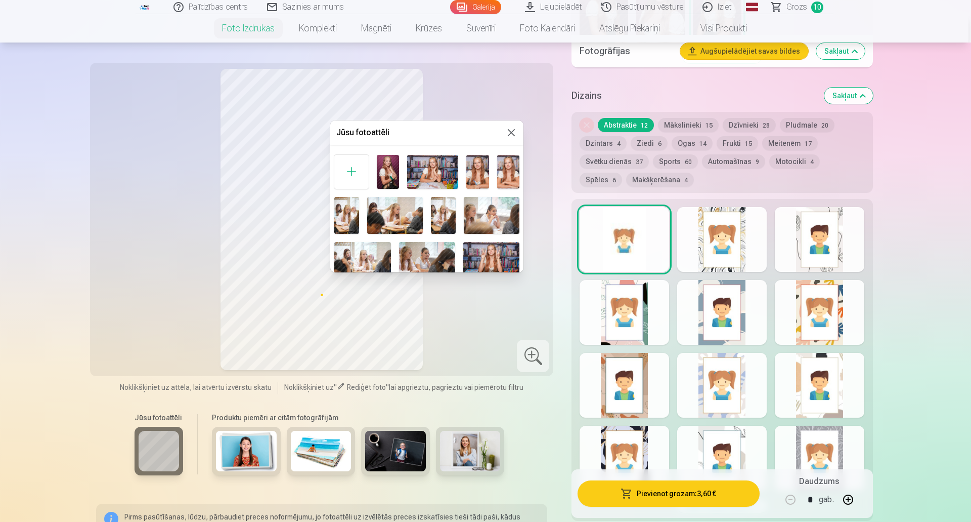
click at [348, 306] on div at bounding box center [485, 261] width 971 height 522
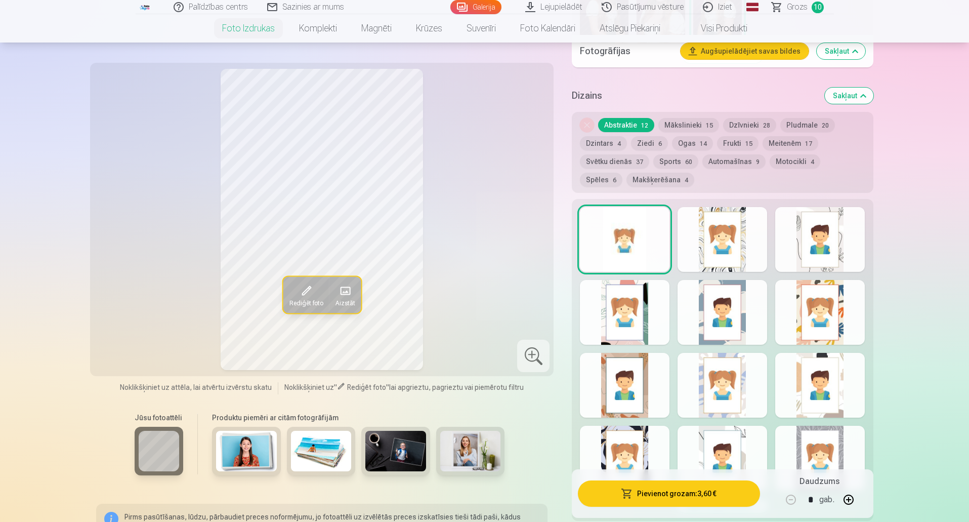
click at [662, 493] on button "Pievienot grozam : 3,60 €" at bounding box center [669, 493] width 182 height 26
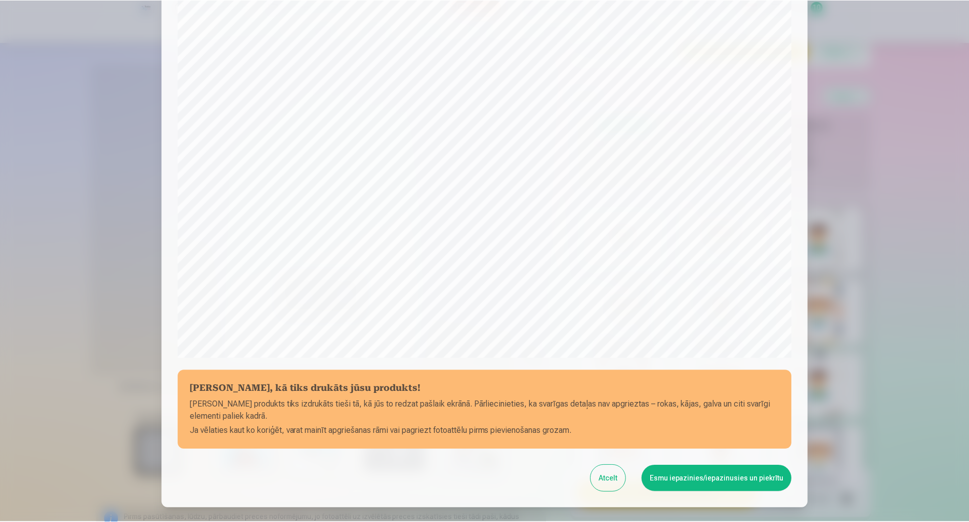
scroll to position [207, 0]
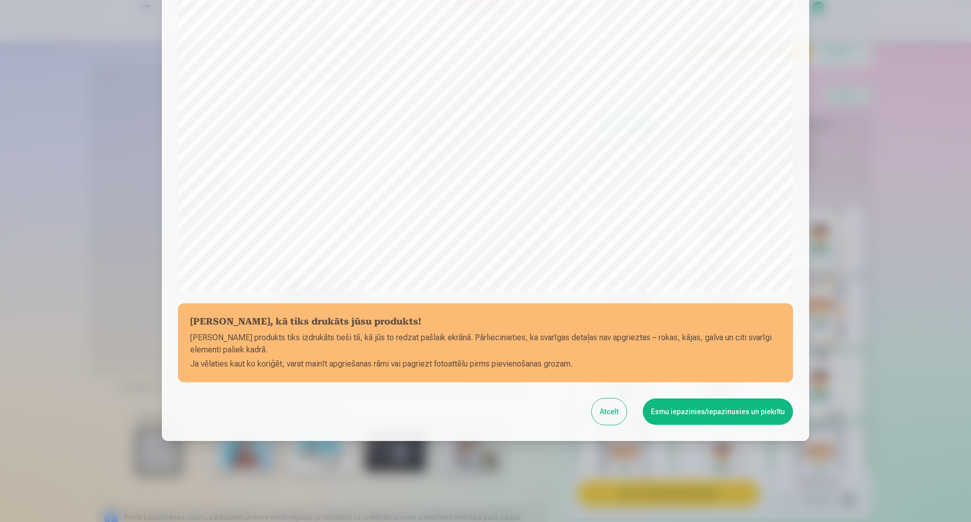
click at [688, 413] on button "Esmu iepazinies/iepazinusies un piekrītu" at bounding box center [718, 411] width 150 height 26
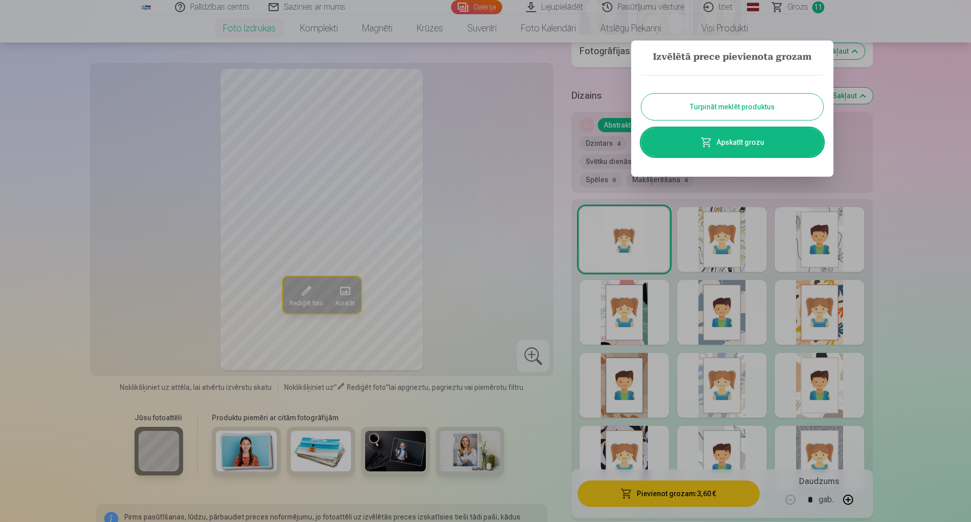
click at [741, 105] on button "Turpināt meklēt produktus" at bounding box center [733, 107] width 182 height 26
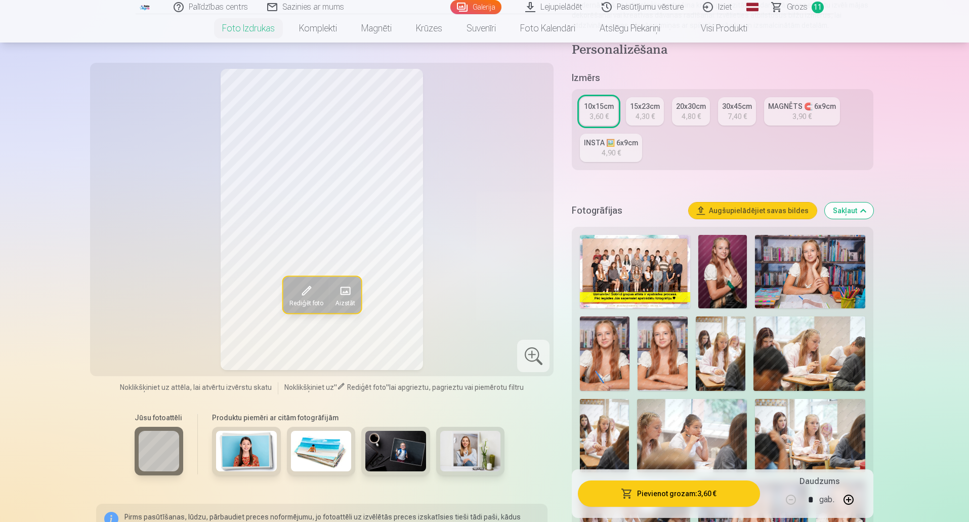
scroll to position [0, 0]
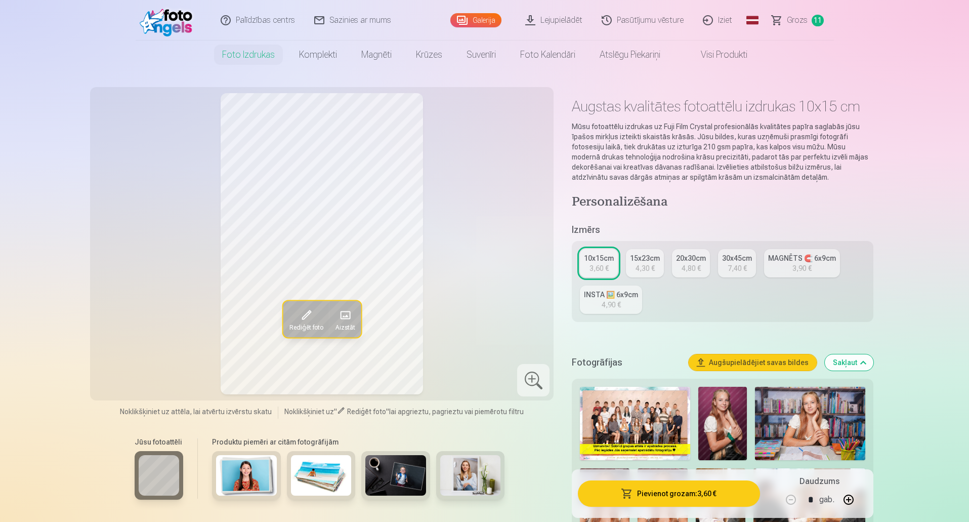
click at [654, 425] on img at bounding box center [635, 423] width 110 height 73
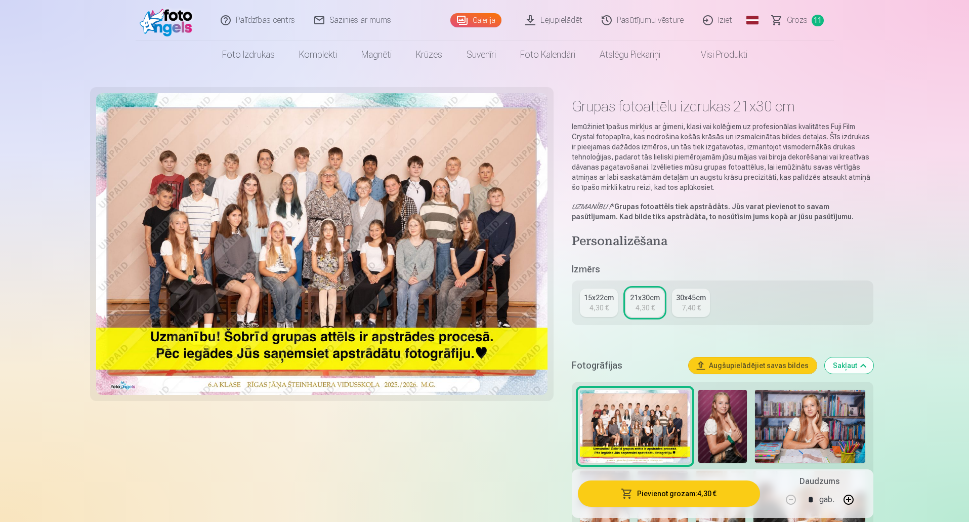
click at [678, 494] on button "Pievienot grozam : 4,30 €" at bounding box center [669, 493] width 182 height 26
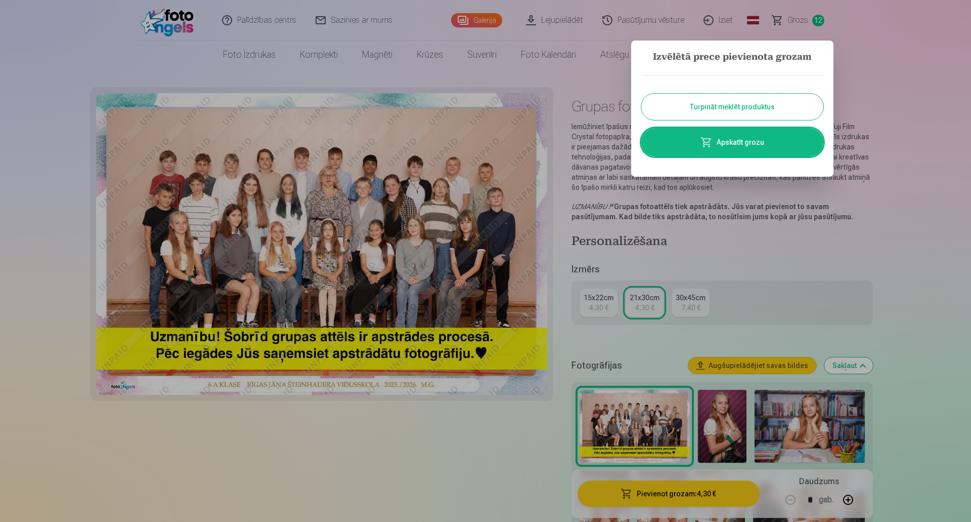
click at [690, 106] on button "Turpināt meklēt produktus" at bounding box center [733, 107] width 182 height 26
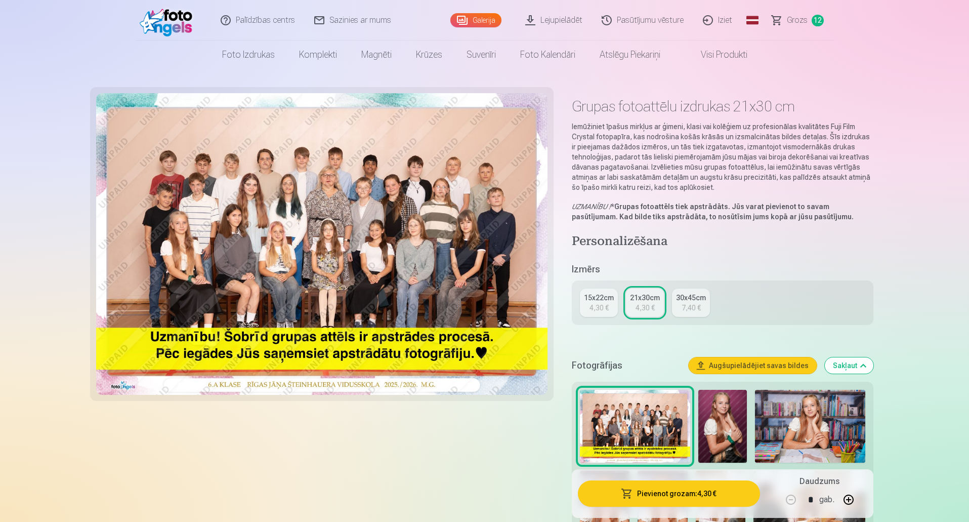
click at [789, 17] on span "Grozs" at bounding box center [797, 20] width 21 height 12
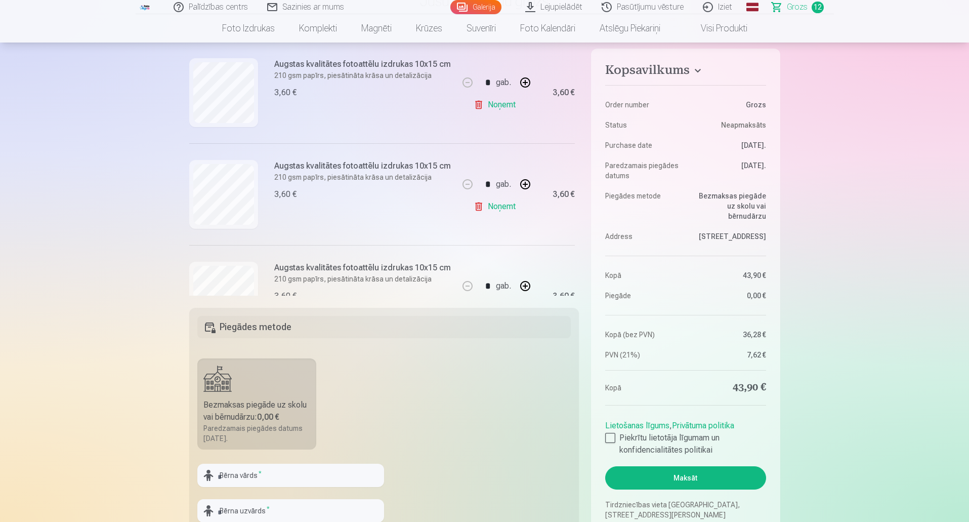
scroll to position [911, 0]
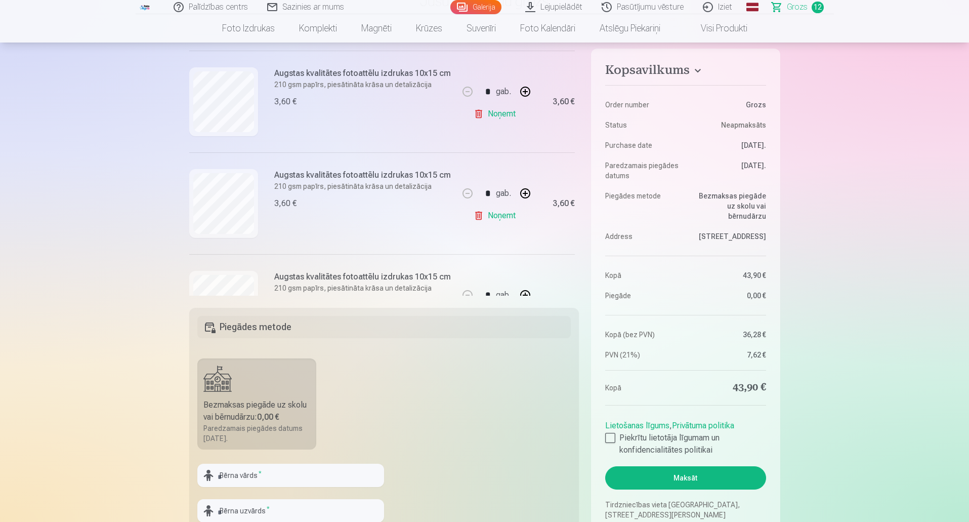
click at [492, 214] on link "Noņemt" at bounding box center [497, 215] width 46 height 20
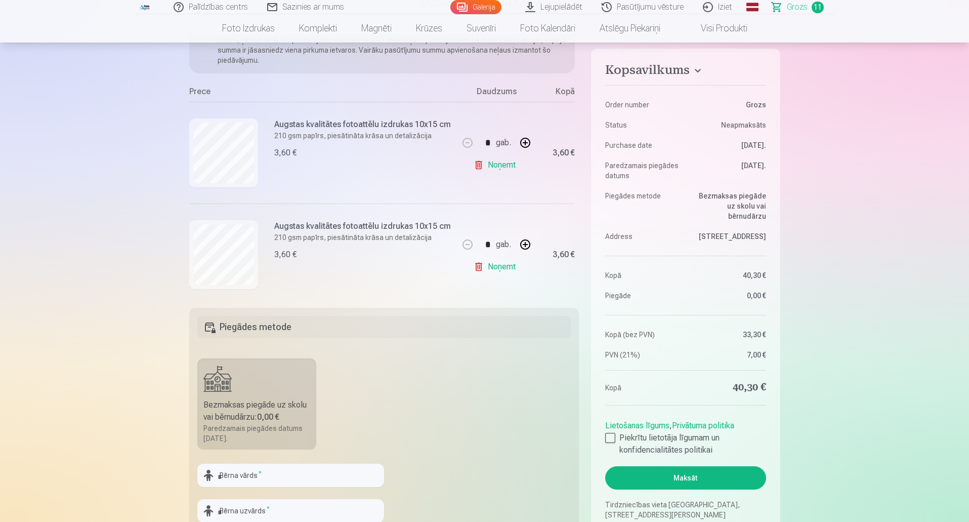
scroll to position [0, 0]
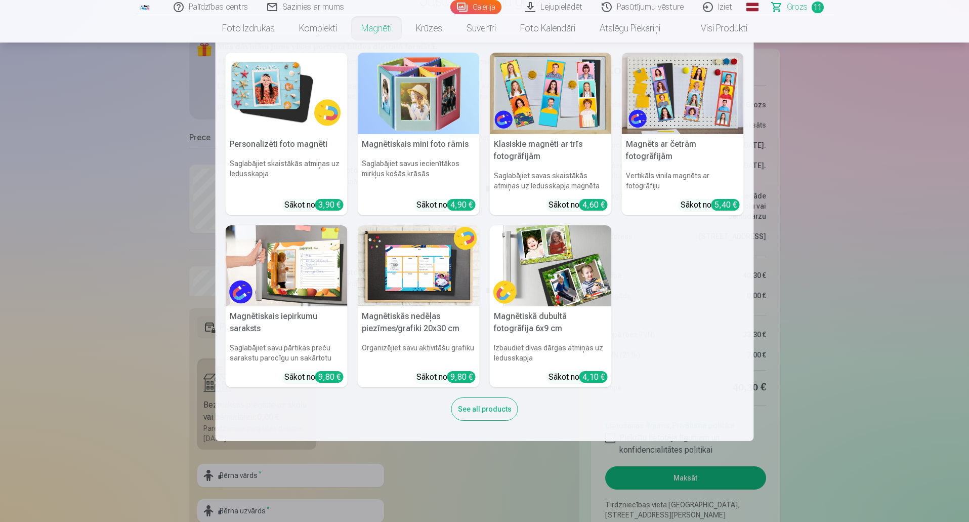
click at [386, 29] on link "Magnēti" at bounding box center [376, 28] width 55 height 28
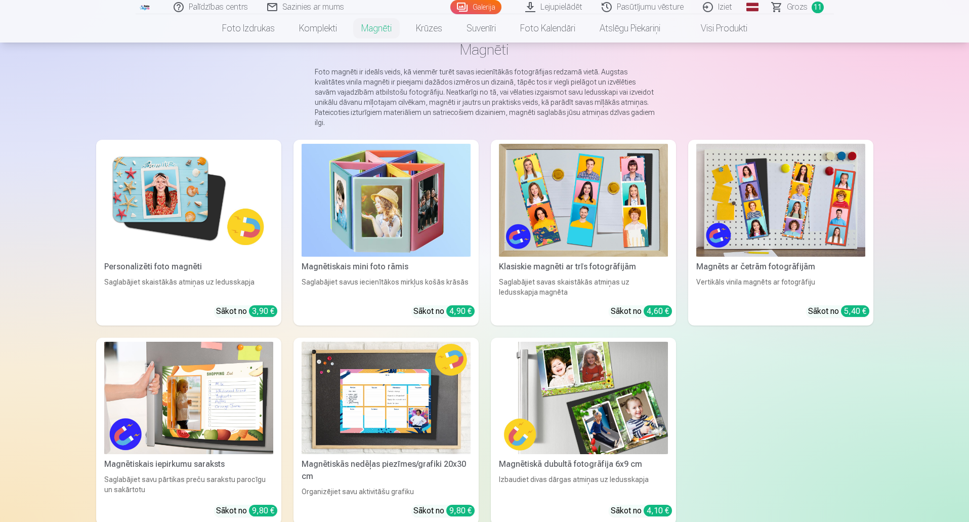
scroll to position [51, 0]
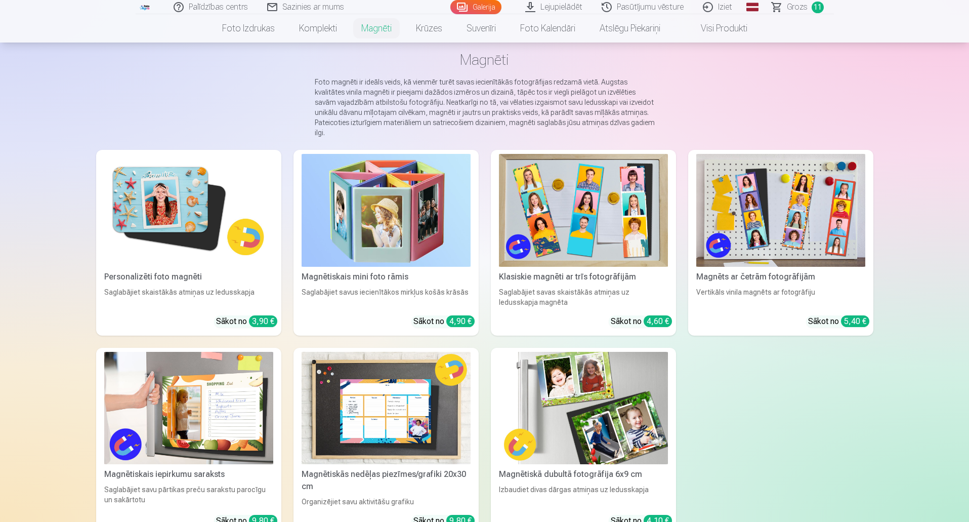
click at [165, 208] on img at bounding box center [188, 210] width 169 height 113
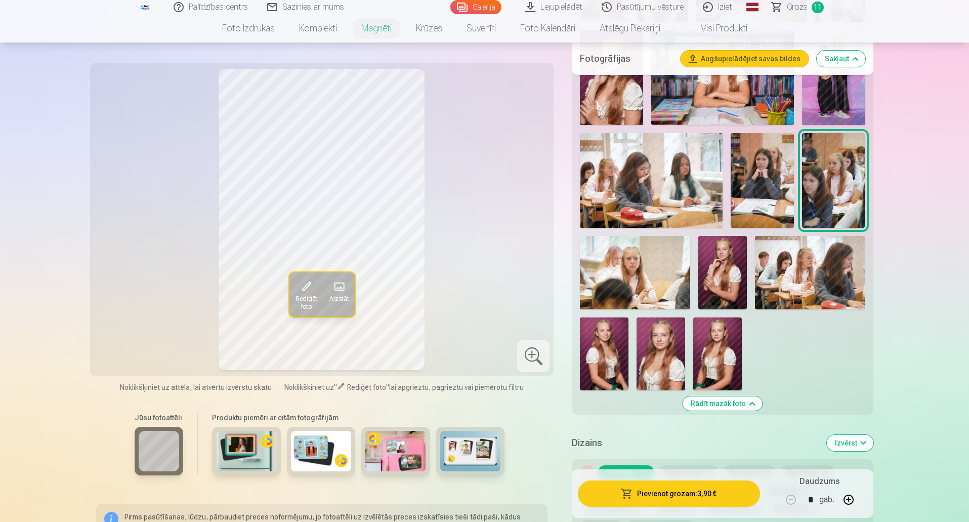
scroll to position [809, 0]
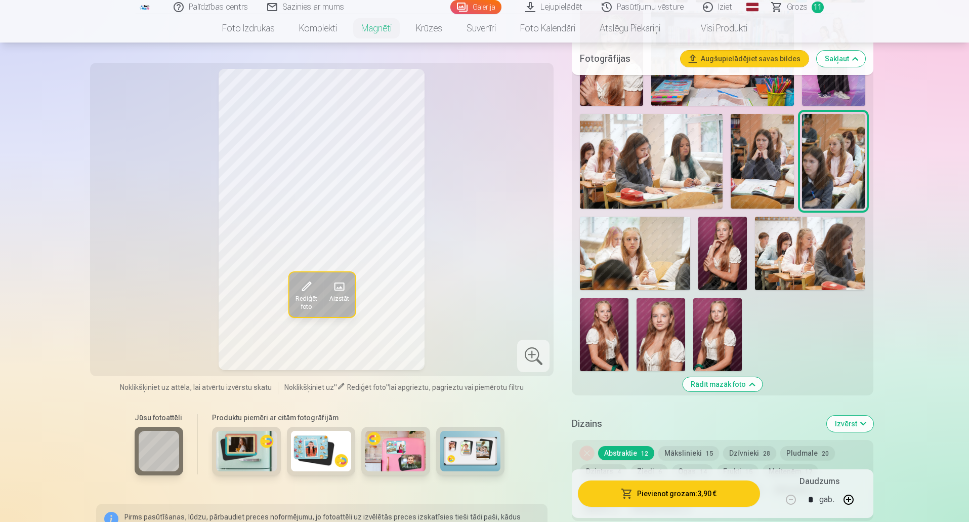
click at [649, 328] on img at bounding box center [660, 334] width 49 height 73
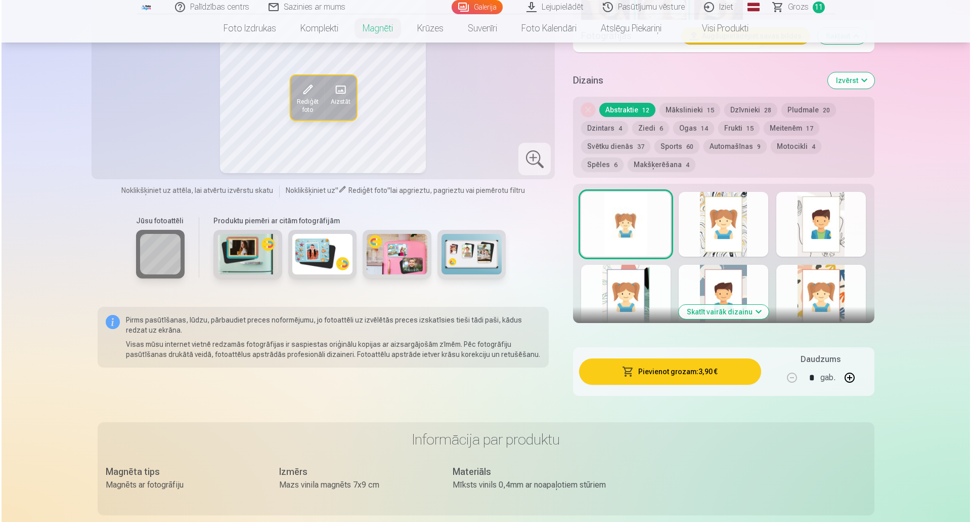
scroll to position [1164, 0]
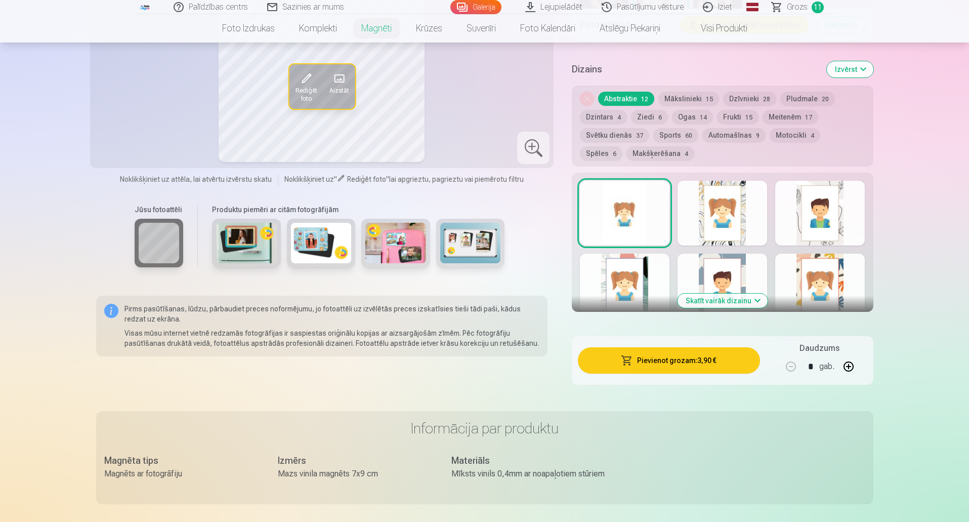
click at [715, 293] on button "Skatīt vairāk dizainu" at bounding box center [722, 300] width 90 height 14
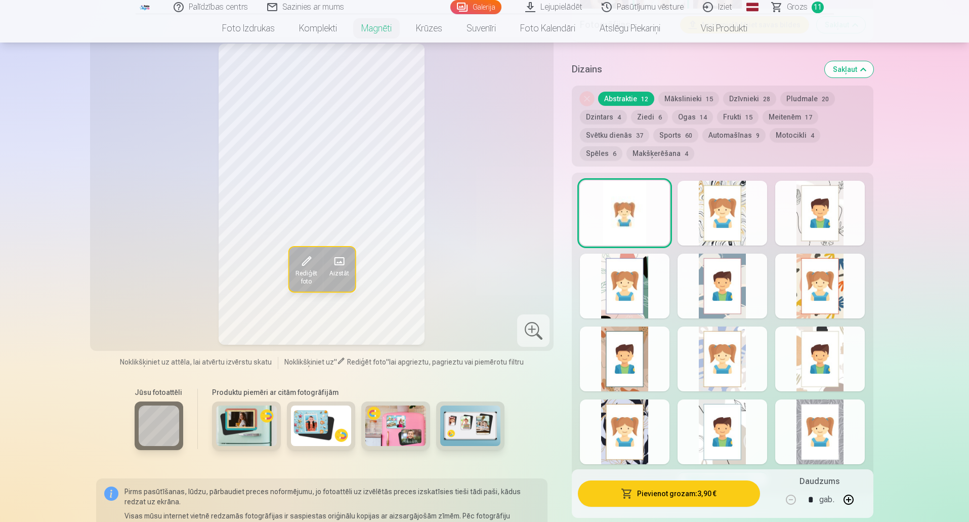
click at [673, 497] on button "Pievienot grozam : 3,90 €" at bounding box center [669, 493] width 182 height 26
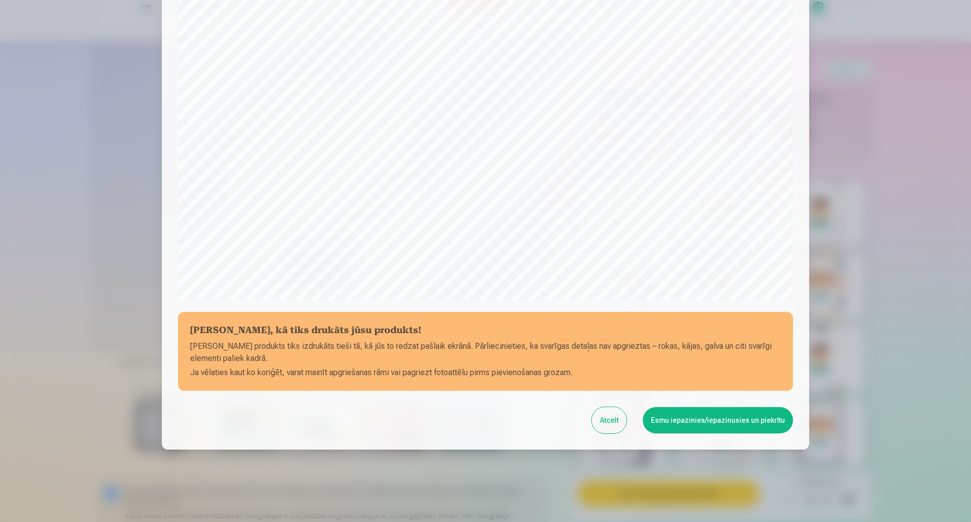
scroll to position [207, 0]
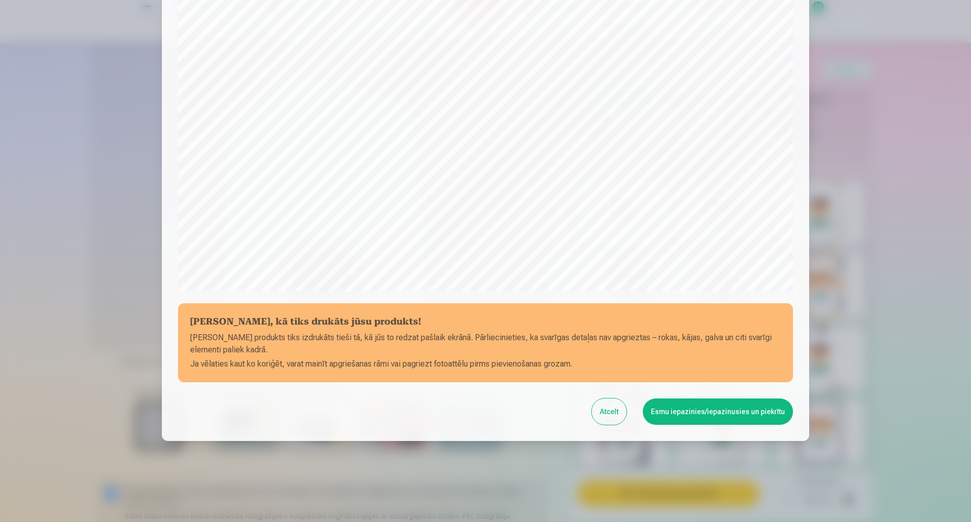
click at [698, 411] on button "Esmu iepazinies/iepazinusies un piekrītu" at bounding box center [718, 411] width 150 height 26
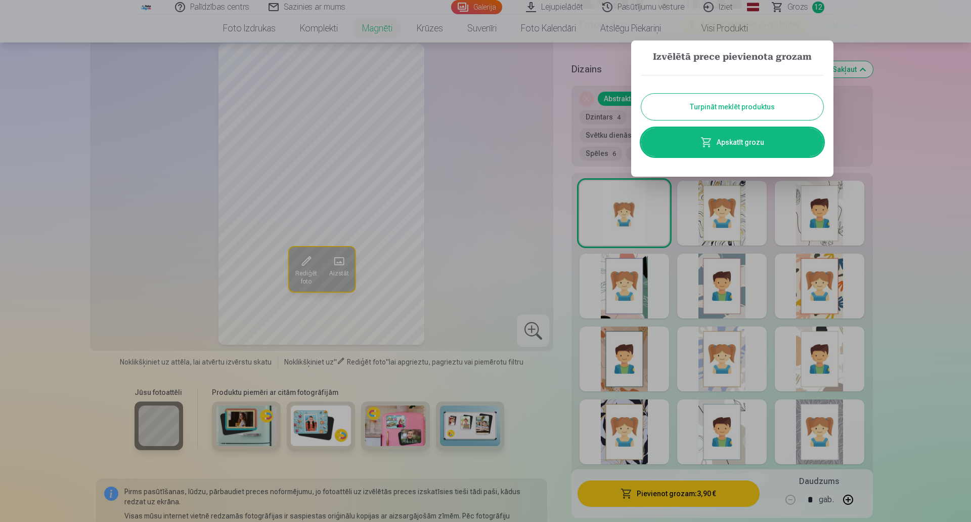
click at [748, 140] on link "Apskatīt grozu" at bounding box center [733, 142] width 182 height 28
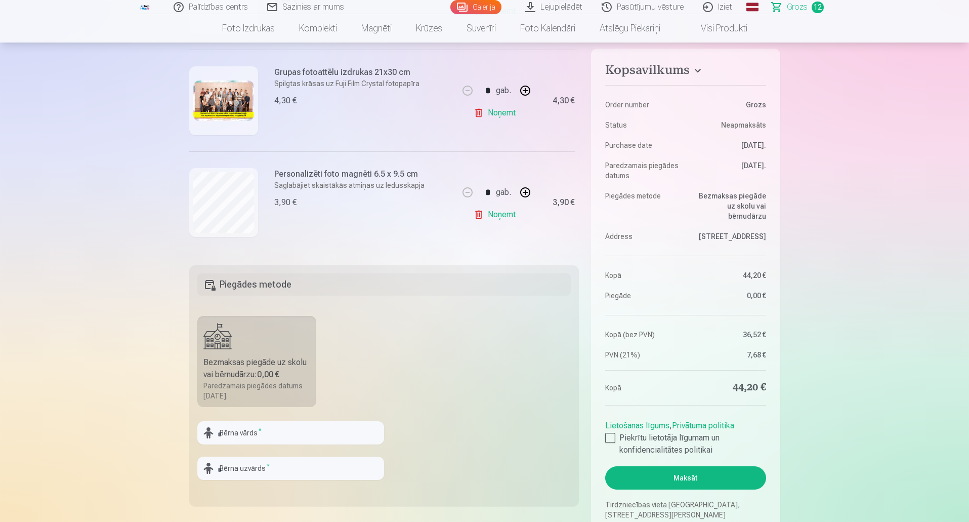
scroll to position [202, 0]
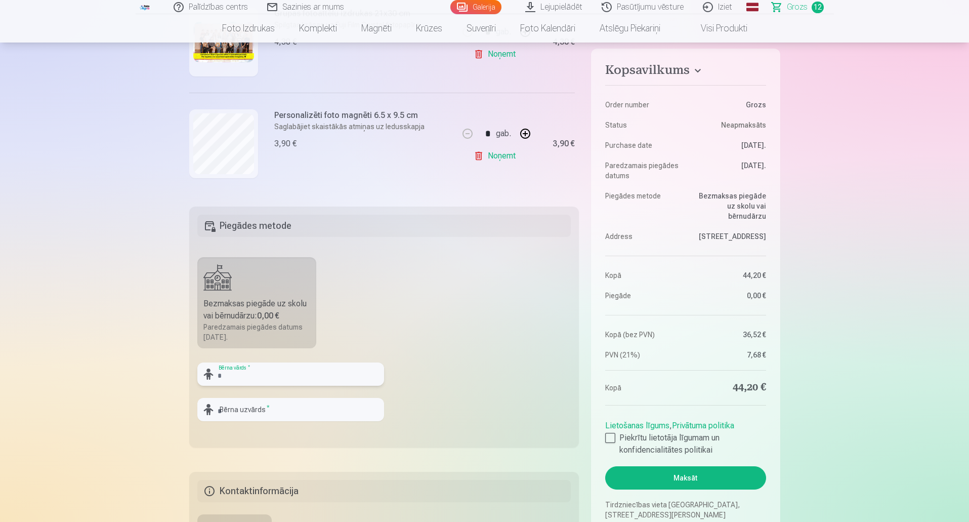
click at [232, 374] on input "text" at bounding box center [290, 373] width 187 height 23
type input "********"
click at [247, 406] on input "text" at bounding box center [290, 409] width 187 height 23
type input "*******"
click at [523, 354] on fieldset "Piegādes metode Bezmaksas piegāde uz skolu vai bērnudārzu : 0,00 € Paredzamais …" at bounding box center [384, 326] width 390 height 241
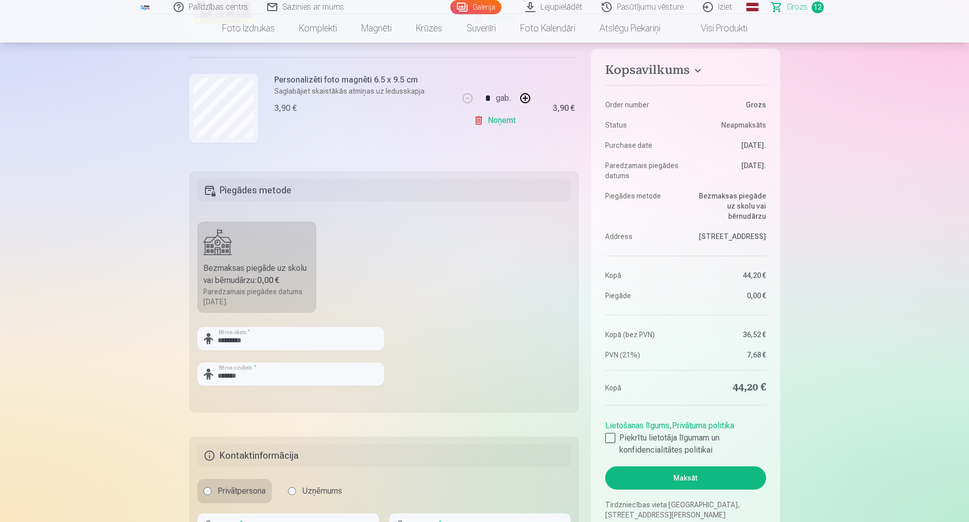
scroll to position [354, 0]
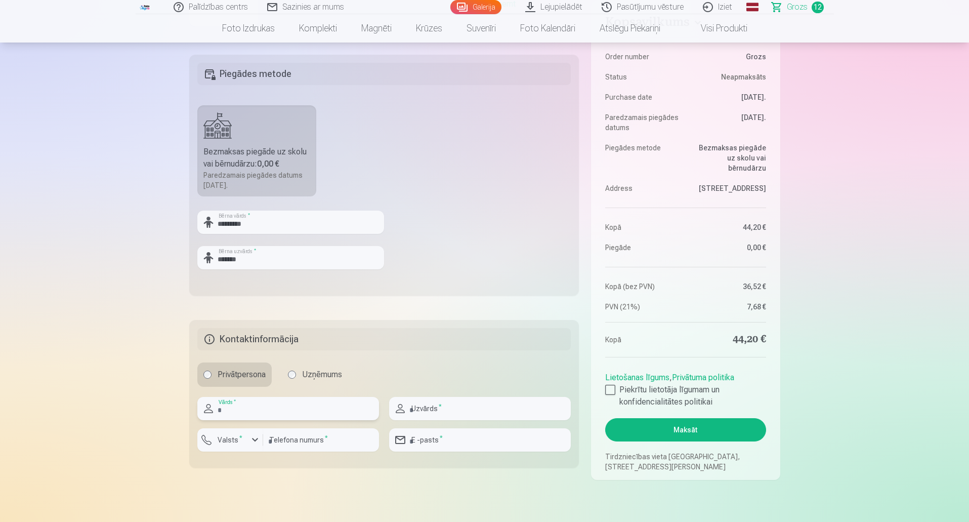
click at [246, 410] on input "text" at bounding box center [288, 408] width 182 height 23
type input "*****"
click at [416, 411] on input "text" at bounding box center [480, 408] width 182 height 23
type input "*******"
click at [305, 442] on input "number" at bounding box center [321, 439] width 116 height 23
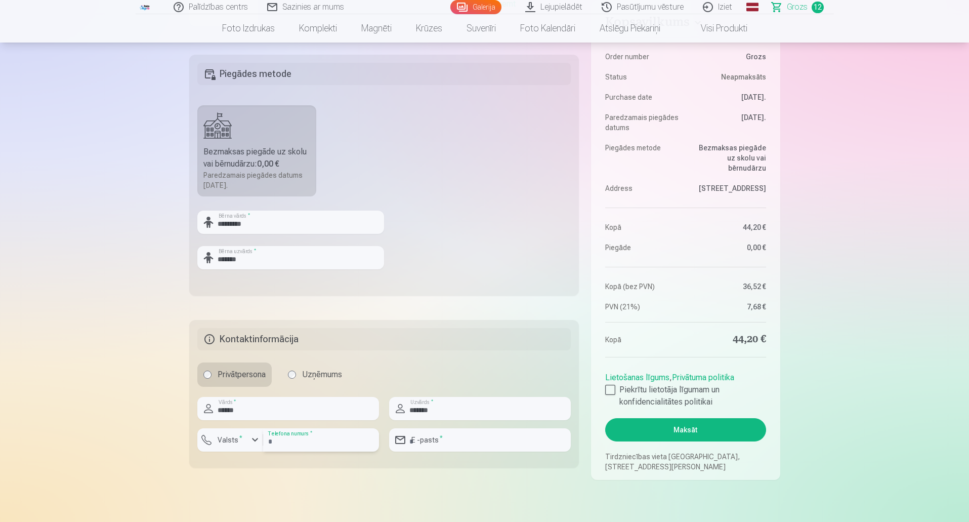
type input "********"
click at [422, 440] on input "email" at bounding box center [480, 439] width 182 height 23
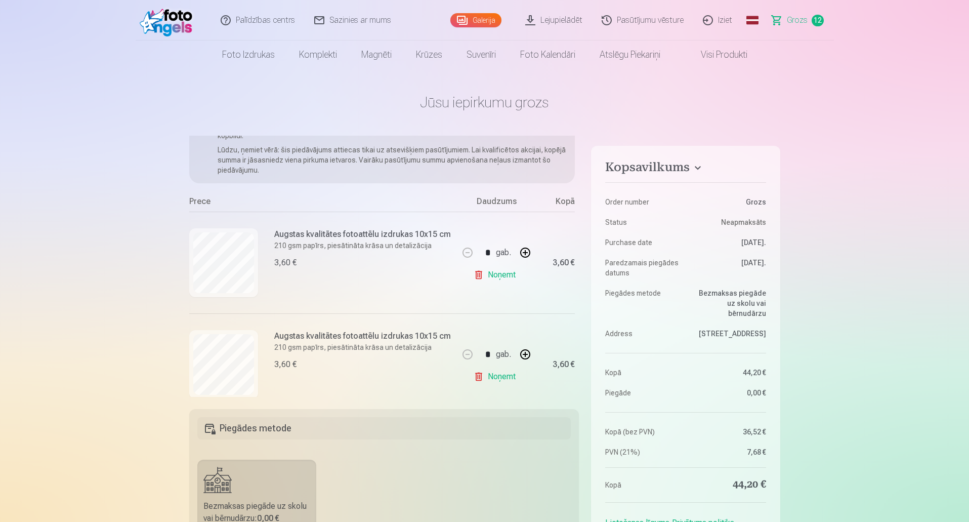
scroll to position [0, 0]
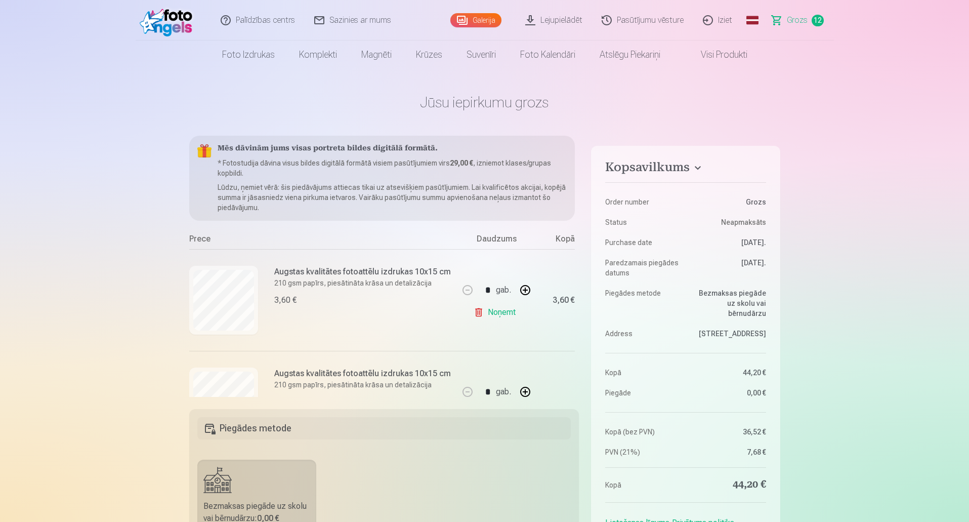
type input "**********"
click at [469, 15] on link "Galerija" at bounding box center [475, 20] width 51 height 14
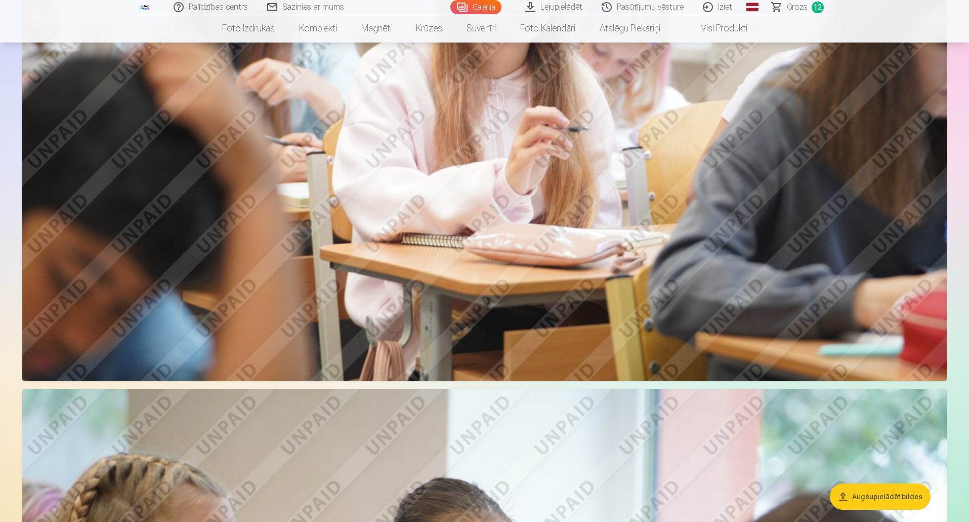
scroll to position [2884, 0]
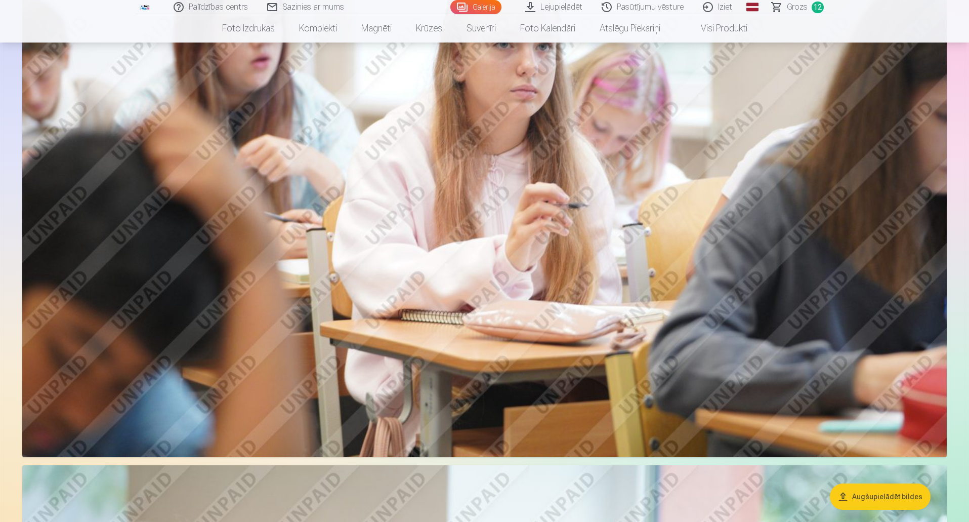
click at [890, 495] on button "Augšupielādēt bildes" at bounding box center [880, 496] width 101 height 26
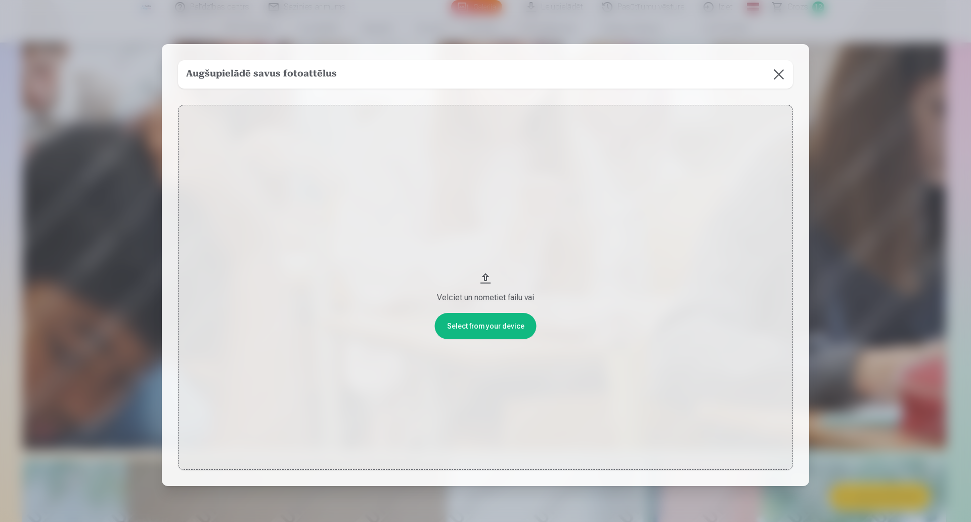
click at [775, 73] on button at bounding box center [779, 74] width 28 height 28
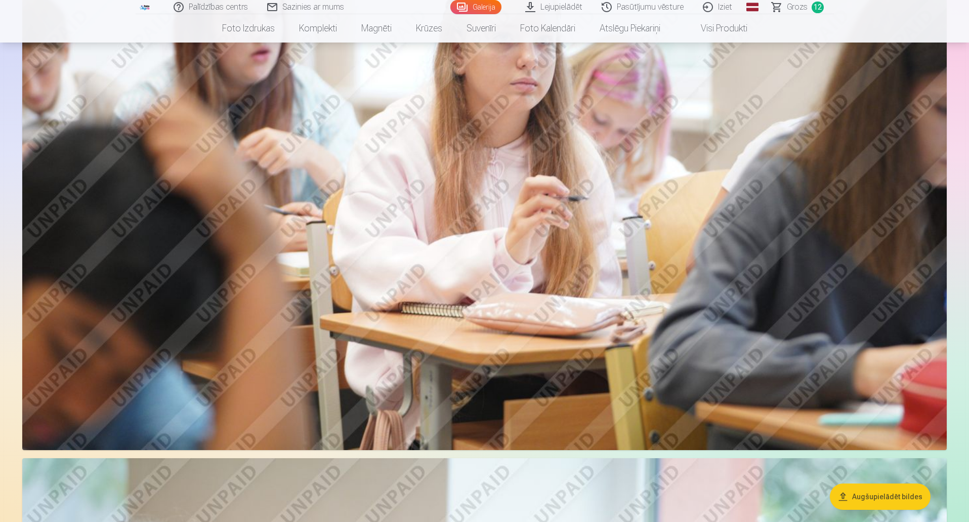
click at [558, 7] on link "Lejupielādēt" at bounding box center [554, 7] width 76 height 14
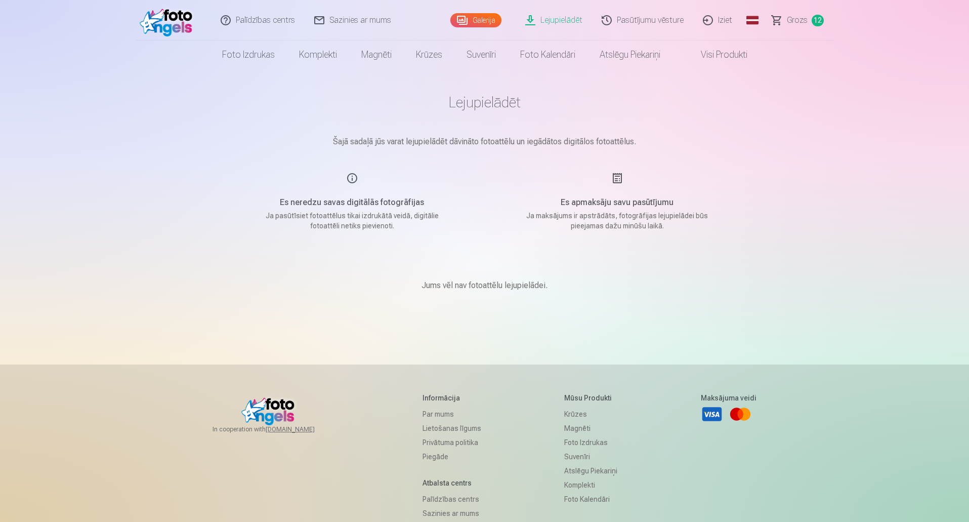
click at [476, 17] on link "Galerija" at bounding box center [475, 20] width 51 height 14
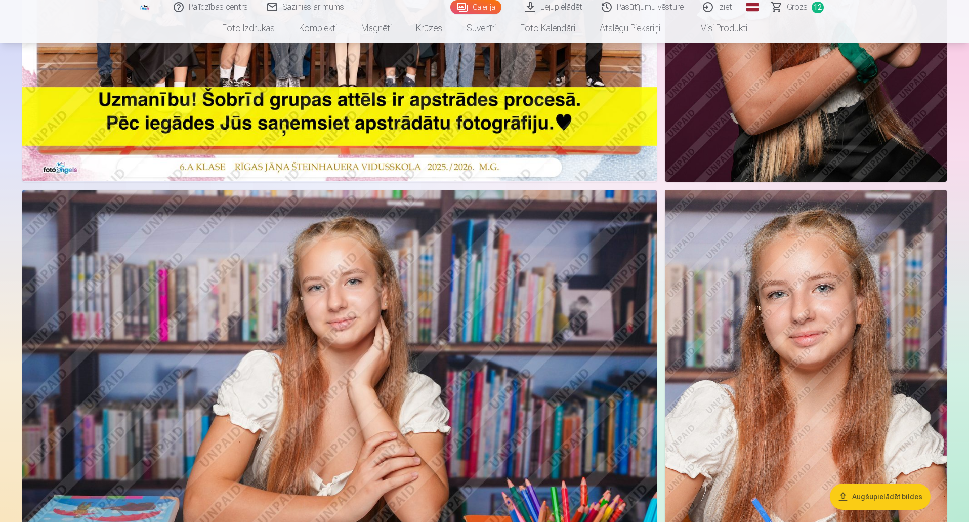
scroll to position [354, 0]
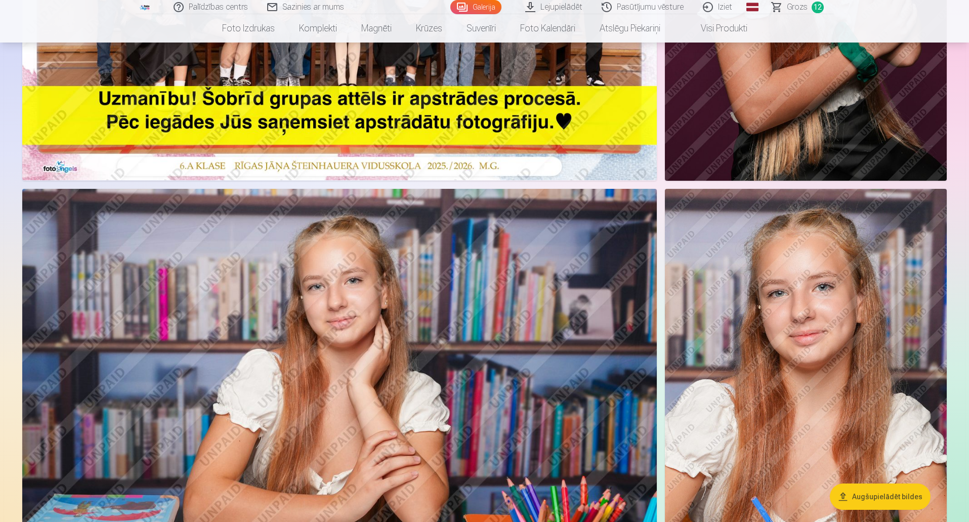
click at [634, 7] on link "Pasūtījumu vēsture" at bounding box center [642, 7] width 101 height 14
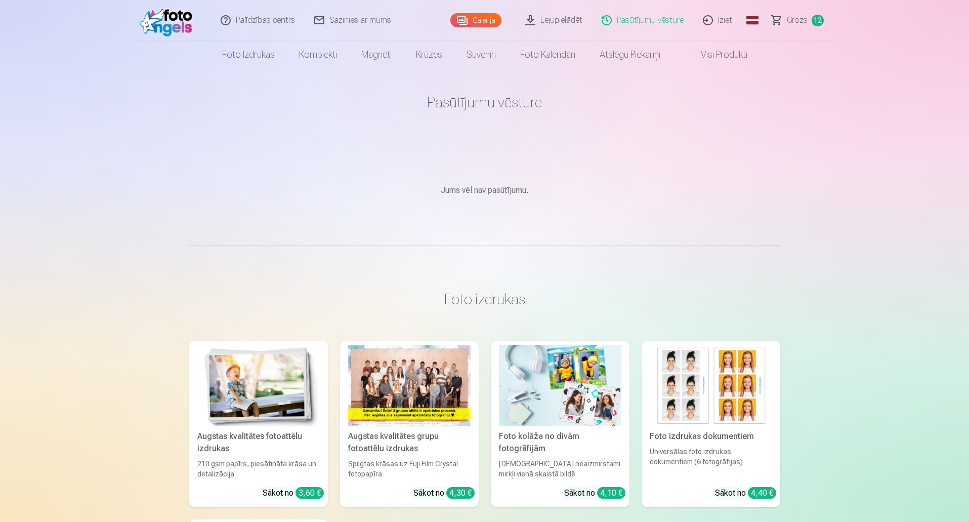
click at [470, 23] on link "Galerija" at bounding box center [475, 20] width 51 height 14
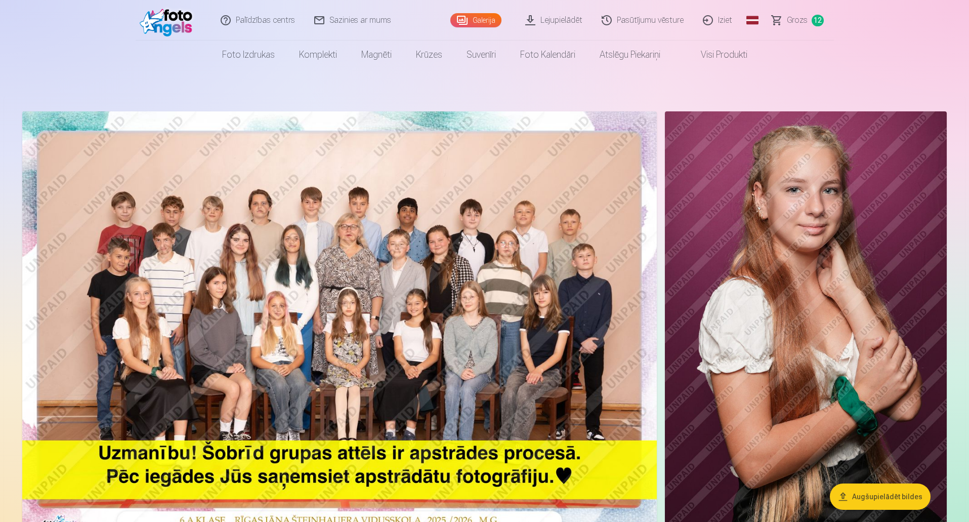
click at [716, 20] on link "Iziet" at bounding box center [718, 20] width 49 height 40
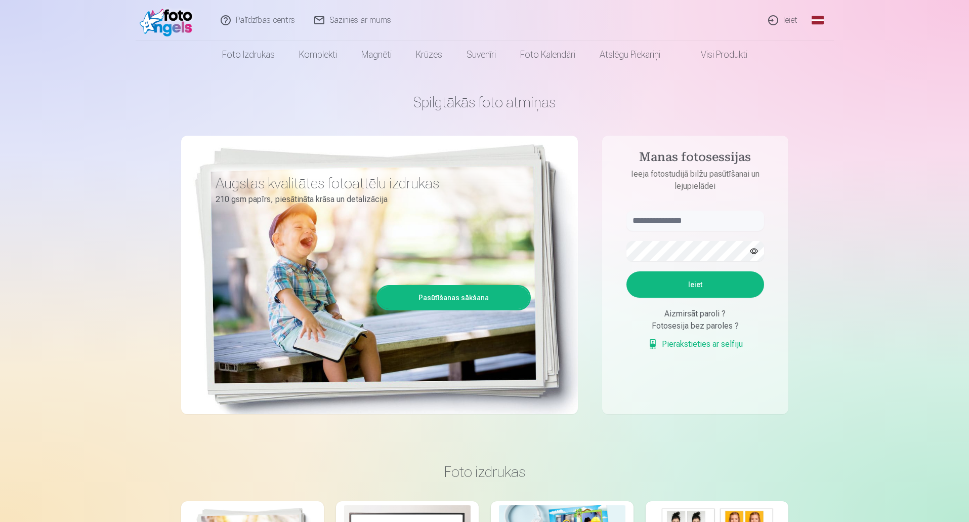
click at [715, 54] on link "Visi produkti" at bounding box center [715, 54] width 87 height 28
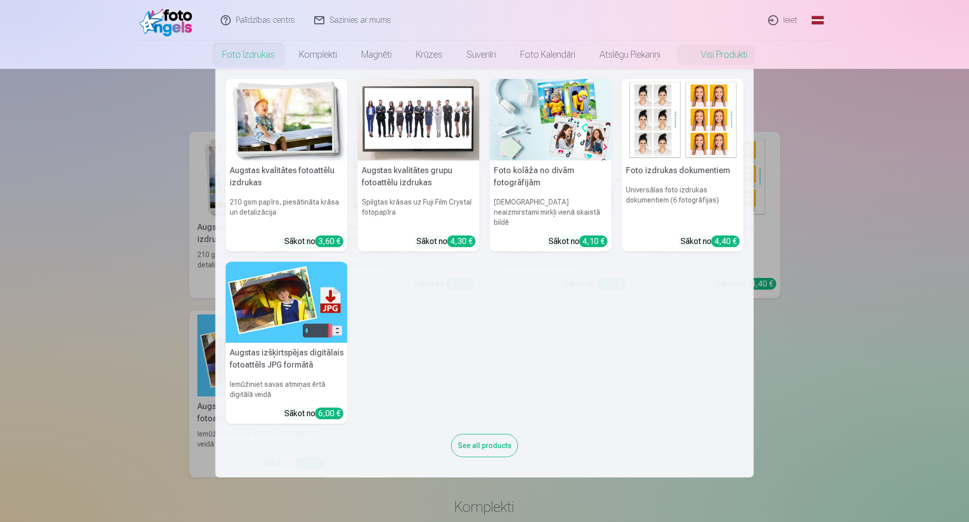
click at [242, 57] on link "Foto izdrukas" at bounding box center [248, 54] width 77 height 28
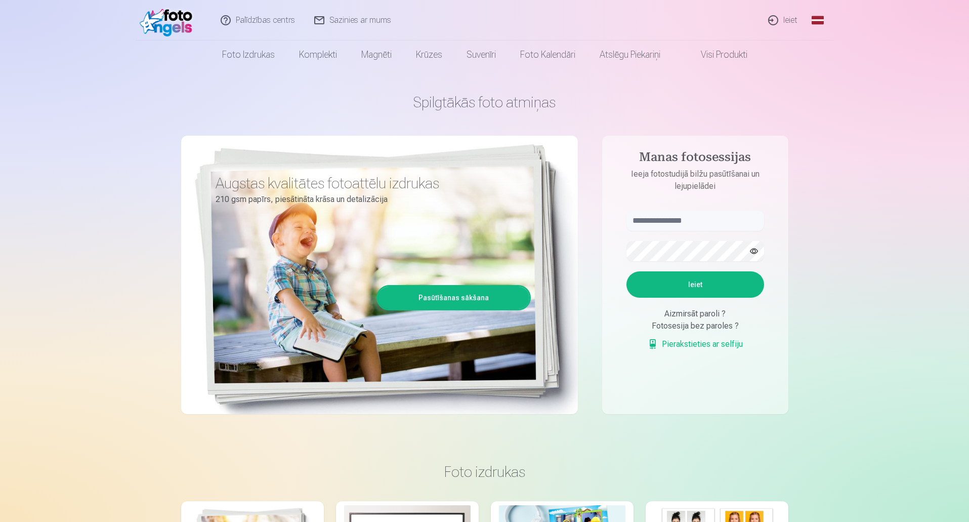
click at [447, 298] on link "Pasūtīšanas sākšana" at bounding box center [453, 297] width 151 height 22
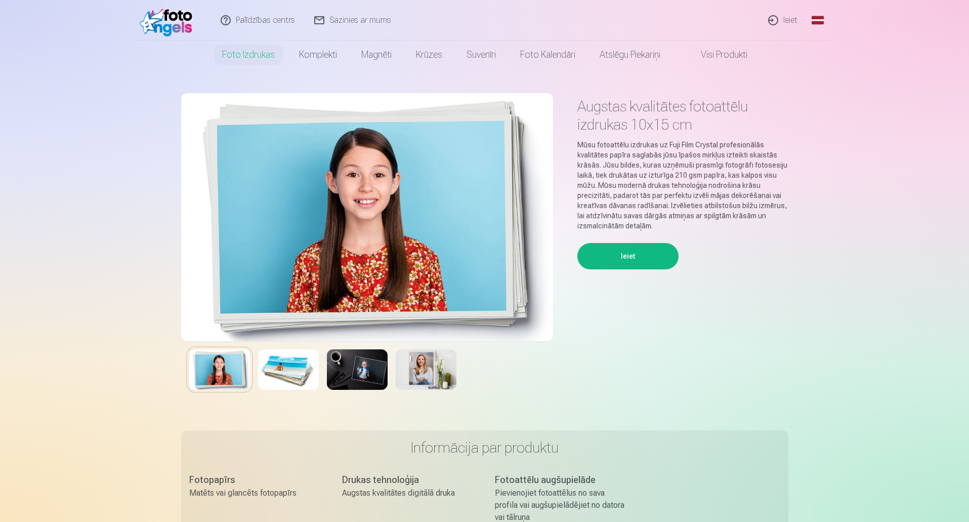
click at [636, 254] on button "Ieiet" at bounding box center [627, 256] width 101 height 26
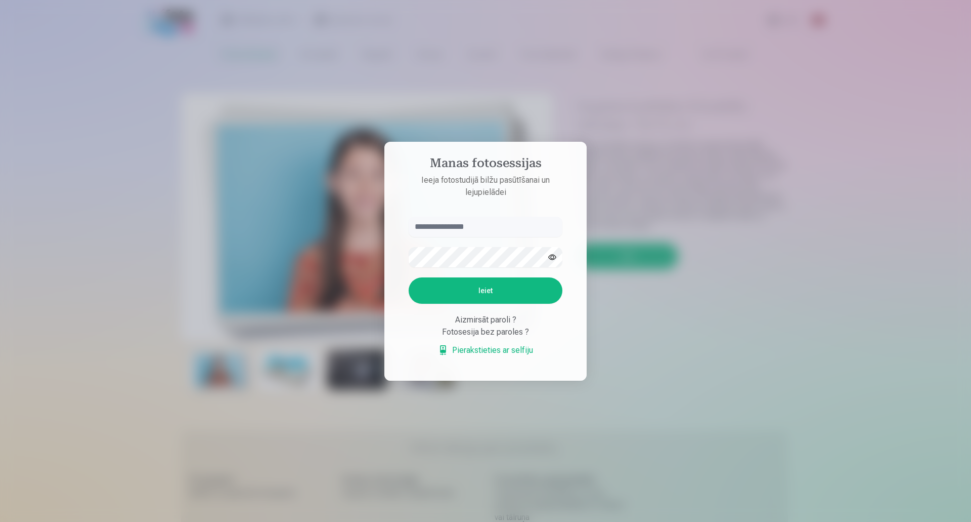
click at [664, 222] on div at bounding box center [485, 261] width 971 height 522
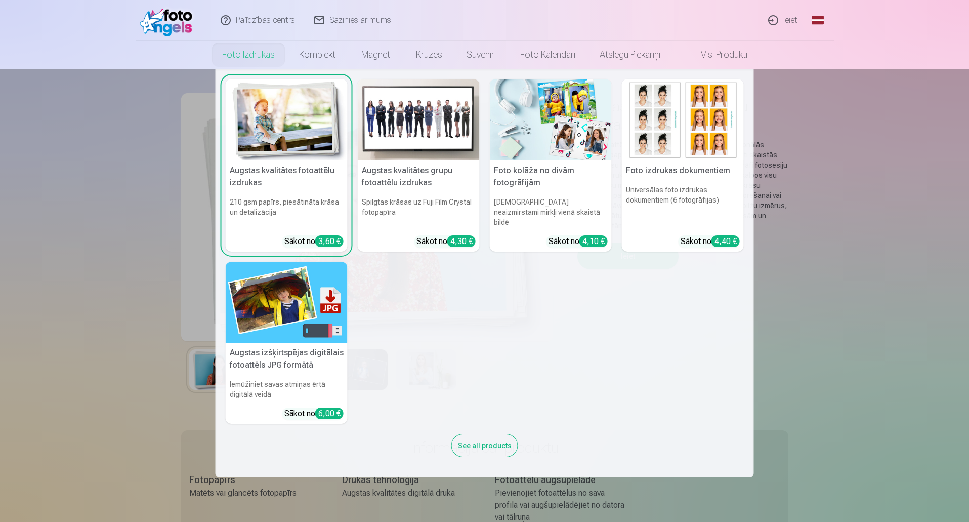
click at [261, 58] on link "Foto izdrukas" at bounding box center [248, 54] width 77 height 28
